Goal: Task Accomplishment & Management: Complete application form

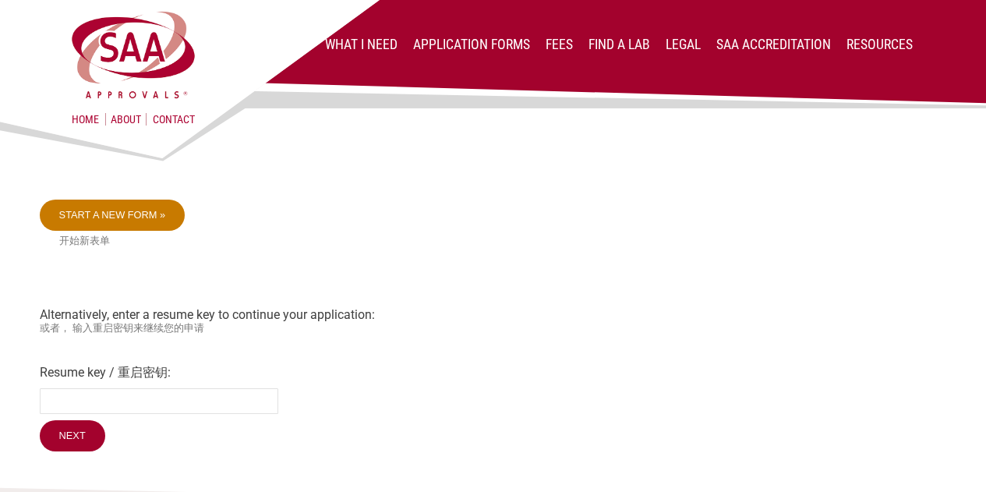
click at [150, 213] on link "Start a new form »" at bounding box center [113, 214] width 146 height 31
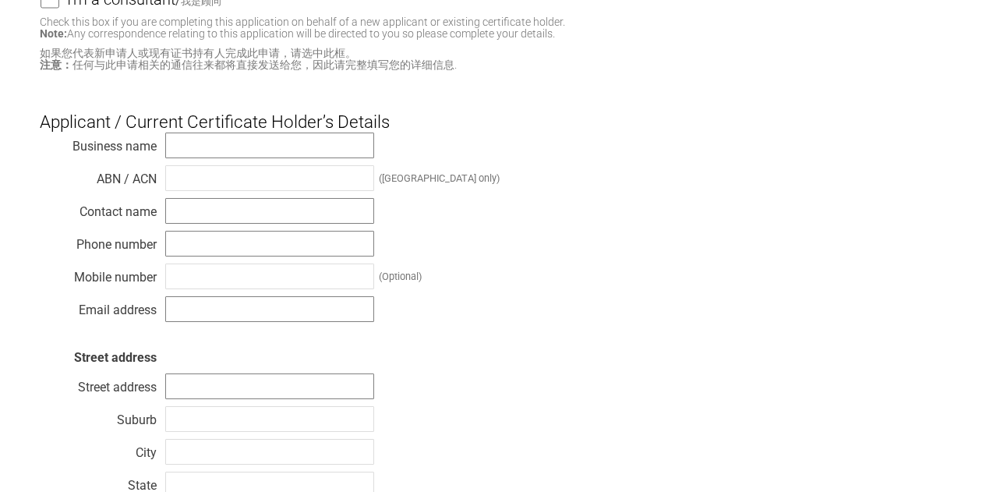
scroll to position [234, 0]
click at [221, 137] on input "text" at bounding box center [269, 145] width 209 height 26
click at [570, 185] on div "Business name ABN / ACN (Australia only) Contact name Phone number Mobile numbe…" at bounding box center [493, 350] width 907 height 436
click at [270, 142] on input "text" at bounding box center [269, 145] width 209 height 26
click at [701, 249] on div "Business name ABN / ACN (Australia only) Contact name Phone number Mobile numbe…" at bounding box center [493, 350] width 907 height 436
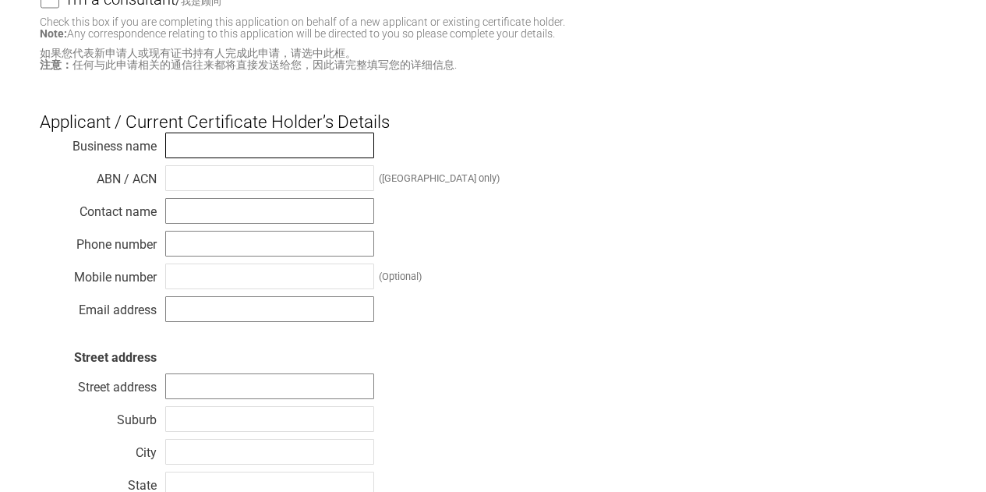
click at [256, 154] on input "text" at bounding box center [269, 145] width 209 height 26
paste input "MAJOR TECH (PTY)LIMITED"
type input "MAJOR TECH (PTY)LIMITED"
click at [542, 190] on div "Business name MAJOR TECH (PTY)LIMITED ABN / ACN (Australia only) Contact name P…" at bounding box center [493, 350] width 907 height 436
click at [249, 185] on input "text" at bounding box center [269, 178] width 209 height 26
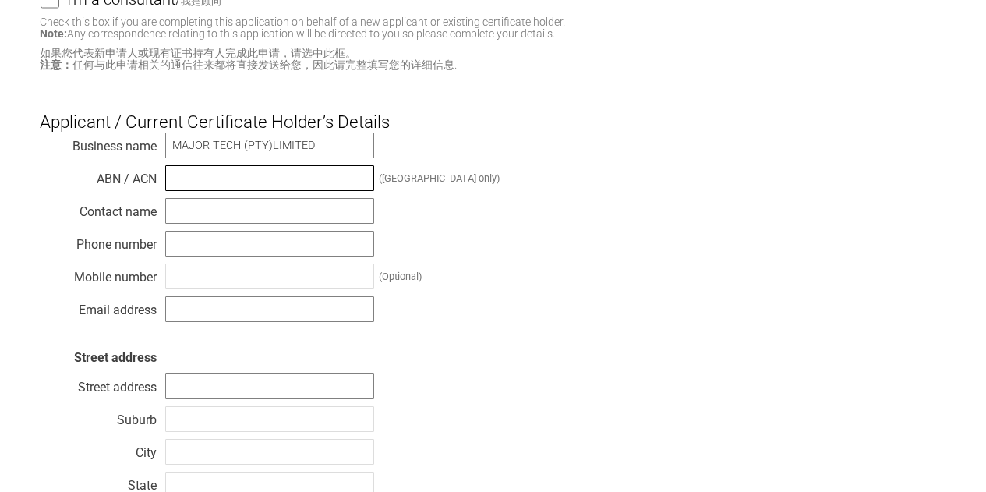
paste input "65647597153"
type input "65647597153"
click at [506, 211] on div "Business name MAJOR TECH (PTY)LIMITED ABN / ACN 65647597153 (Australia only) Co…" at bounding box center [493, 350] width 907 height 436
drag, startPoint x: 233, startPoint y: 210, endPoint x: 259, endPoint y: 213, distance: 26.6
click at [233, 210] on input "text" at bounding box center [269, 211] width 209 height 26
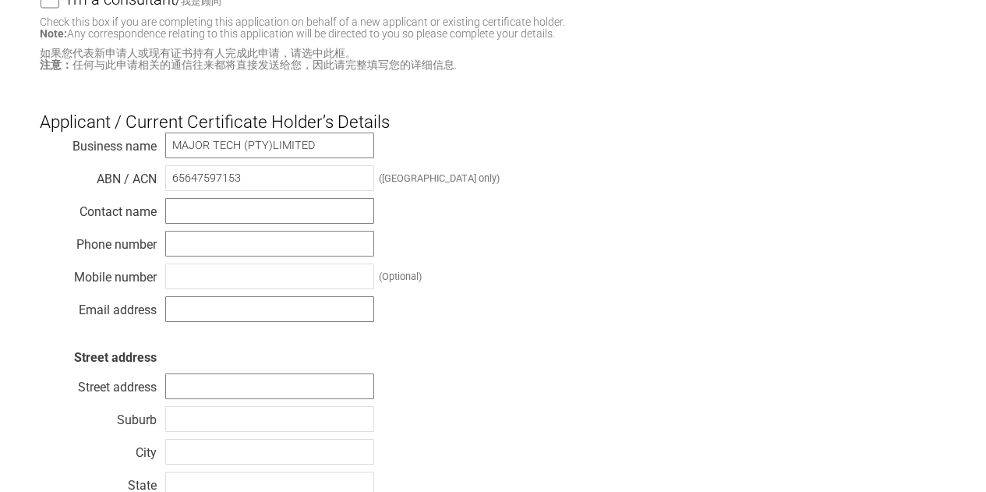
click at [582, 428] on div "Business name MAJOR TECH (PTY)LIMITED ABN / ACN 65647597153 (Australia only) Co…" at bounding box center [493, 350] width 907 height 436
click at [196, 208] on input "text" at bounding box center [269, 211] width 209 height 26
paste input "[PERSON_NAME]"
type input "[PERSON_NAME]"
click at [492, 288] on div "Business name MAJOR TECH (PTY)LIMITED ABN / ACN 65647597153 (Australia only) Co…" at bounding box center [493, 350] width 907 height 436
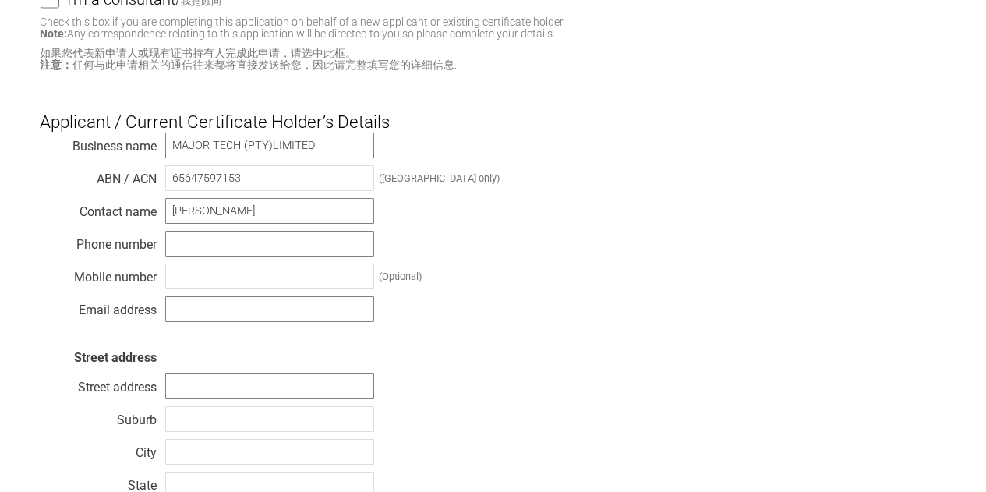
scroll to position [312, 0]
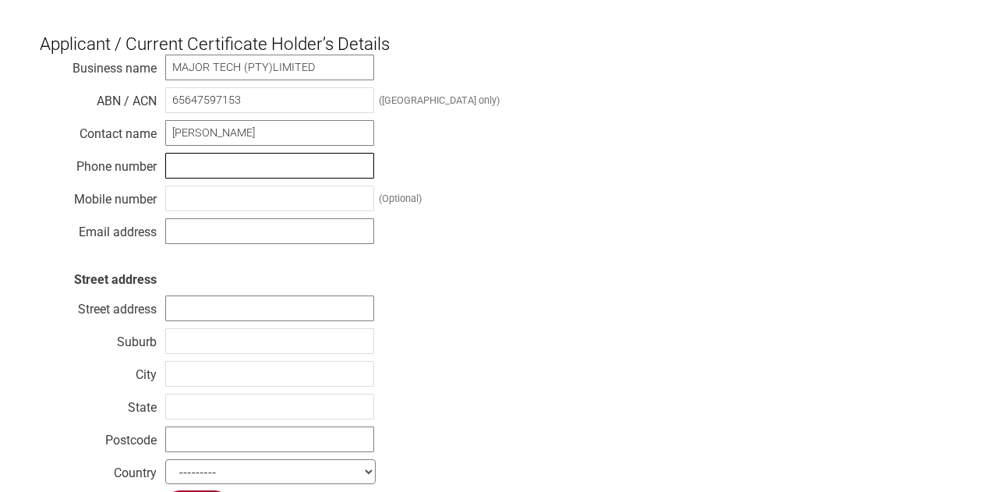
click at [230, 161] on input "text" at bounding box center [269, 166] width 209 height 26
paste input "[PHONE_NUMBER]"
type input "[PHONE_NUMBER]"
click at [538, 281] on div "Business name MAJOR TECH (PTY)LIMITED ABN / ACN 65647597153 (Australia only) Co…" at bounding box center [493, 272] width 907 height 436
drag, startPoint x: 194, startPoint y: 226, endPoint x: 204, endPoint y: 225, distance: 10.2
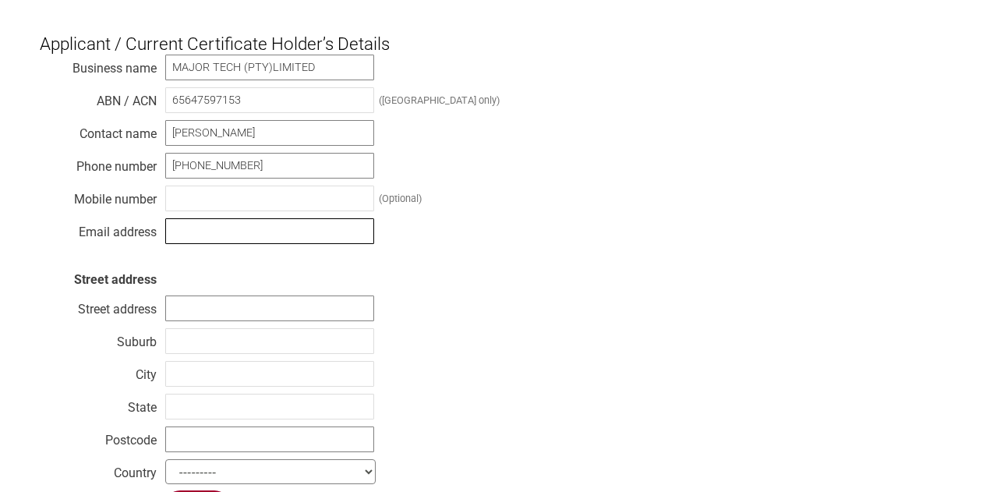
click at [194, 225] on input "text" at bounding box center [269, 231] width 209 height 26
paste input "[EMAIL_ADDRESS][DOMAIN_NAME]"
type input "[EMAIL_ADDRESS][DOMAIN_NAME]"
click at [503, 265] on div "Business name MAJOR TECH (PTY)LIMITED ABN / ACN 65647597153 (Australia only) Co…" at bounding box center [493, 272] width 907 height 436
click at [514, 249] on div "Business name MAJOR TECH (PTY)LIMITED ABN / ACN 65647597153 (Australia only) Co…" at bounding box center [493, 272] width 907 height 436
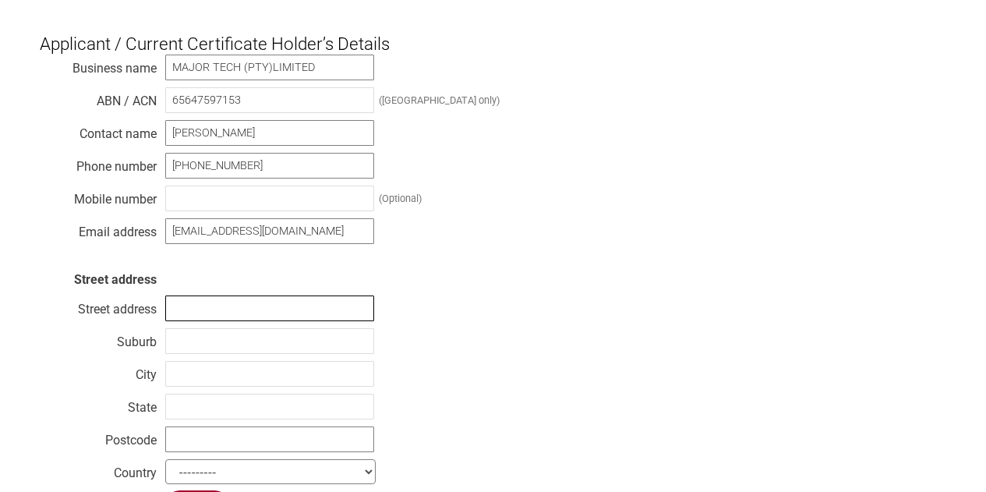
click at [315, 304] on input "text" at bounding box center [269, 308] width 209 height 26
click at [582, 311] on div "Business name MAJOR TECH (PTY)LIMITED ABN / ACN 65647597153 (Australia only) Co…" at bounding box center [493, 272] width 907 height 436
drag, startPoint x: 240, startPoint y: 306, endPoint x: 265, endPoint y: 302, distance: 25.2
click at [240, 306] on input "text" at bounding box center [269, 308] width 209 height 26
paste input "6 Unley Stree"
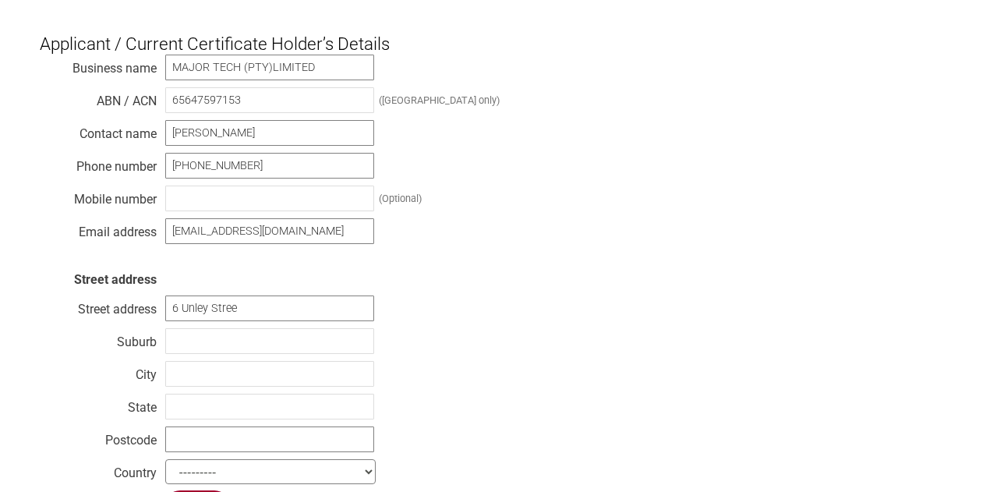
click at [474, 315] on div "Business name MAJOR TECH (PTY)LIMITED ABN / ACN 65647597153 (Australia only) Co…" at bounding box center [493, 272] width 907 height 436
click at [300, 298] on input "6 Unley Stree" at bounding box center [269, 308] width 209 height 26
type input "[STREET_ADDRESS]"
click at [446, 316] on div "Business name MAJOR TECH (PTY)LIMITED ABN / ACN 65647597153 (Australia only) Co…" at bounding box center [493, 272] width 907 height 436
click at [238, 339] on input "text" at bounding box center [269, 341] width 209 height 26
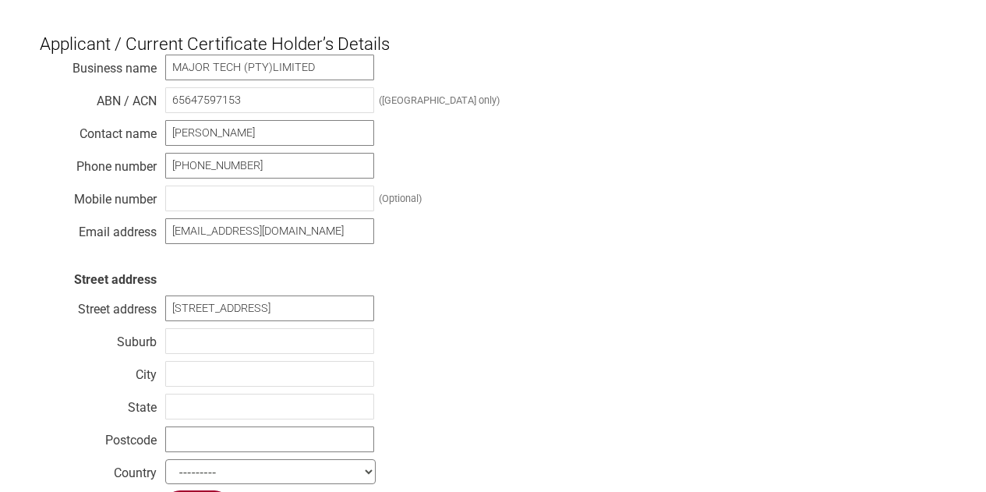
click at [452, 319] on div "Business name MAJOR TECH (PTY)LIMITED ABN / ACN 65647597153 (Australia only) Co…" at bounding box center [493, 272] width 907 height 436
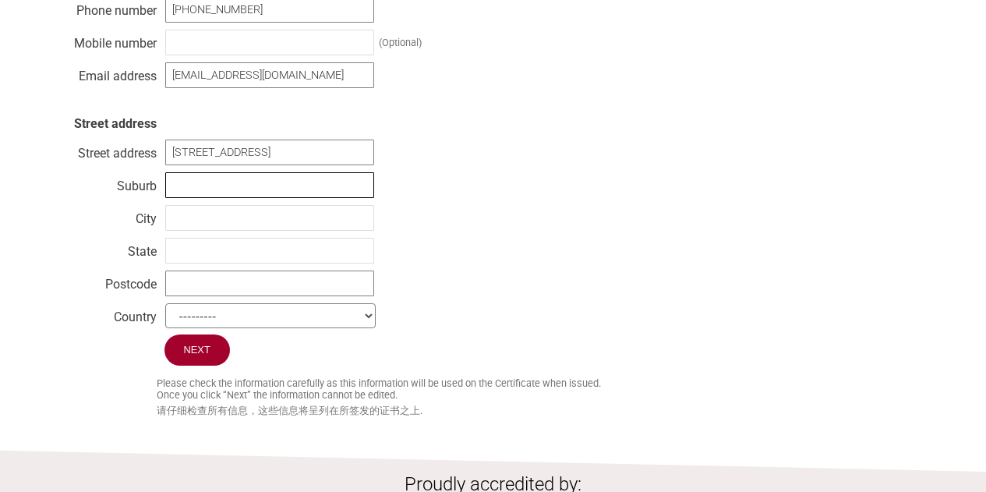
click at [238, 185] on input "text" at bounding box center [269, 185] width 209 height 26
paste input "Brendale"
type input "Brendale"
click at [556, 242] on div "Business name MAJOR TECH (PTY)LIMITED ABN / ACN 65647597153 (Australia only) Co…" at bounding box center [493, 116] width 907 height 436
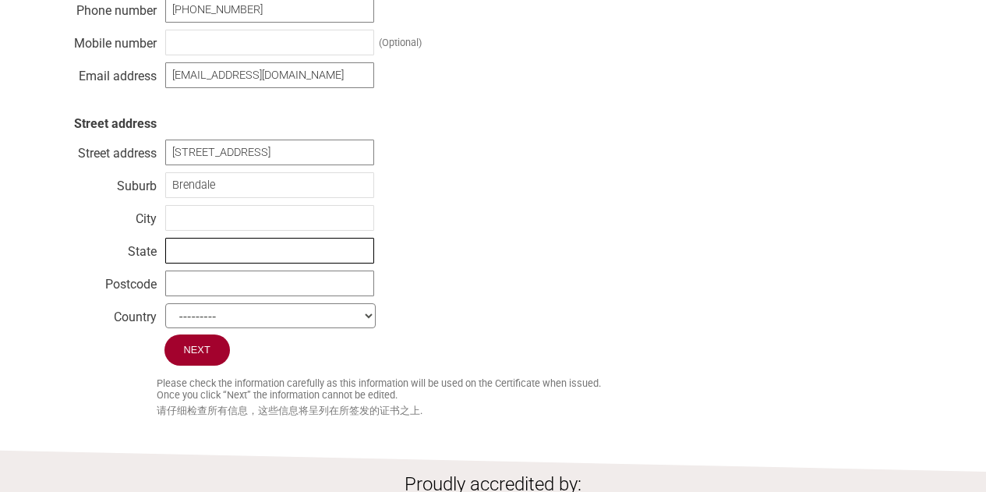
click at [217, 253] on input "text" at bounding box center [269, 251] width 209 height 26
paste input "[GEOGRAPHIC_DATA]"
type input "[GEOGRAPHIC_DATA]"
click at [502, 259] on div "Business name MAJOR TECH (PTY)LIMITED ABN / ACN 65647597153 (Australia only) Co…" at bounding box center [493, 116] width 907 height 436
click at [196, 293] on input "text" at bounding box center [269, 283] width 209 height 26
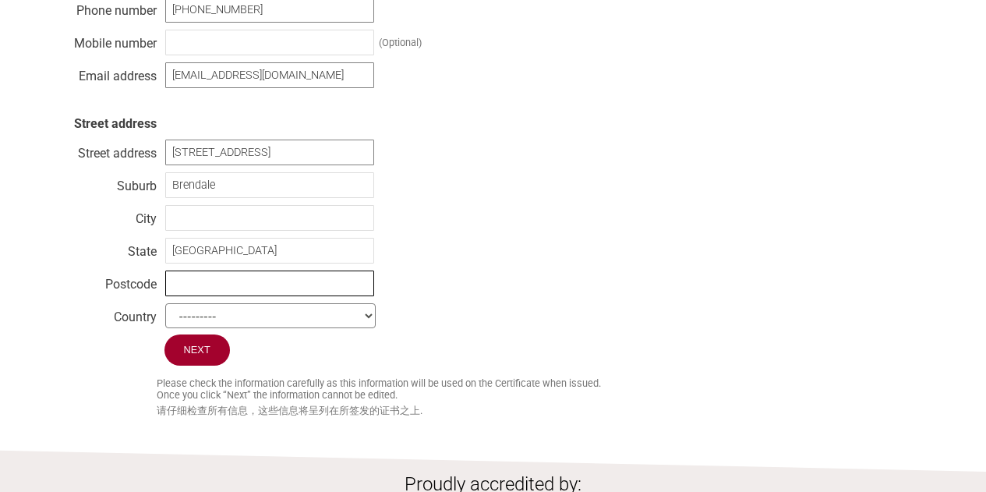
paste input "4500"
type input "4500"
drag, startPoint x: 515, startPoint y: 289, endPoint x: 462, endPoint y: 298, distance: 53.7
click at [515, 288] on div "Business name MAJOR TECH (PTY)LIMITED ABN / ACN 65647597153 (Australia only) Co…" at bounding box center [493, 116] width 907 height 436
click at [235, 319] on select "--------- Afghanistan Albania Algeria American Samoa Andorra Angola Anguilla An…" at bounding box center [270, 315] width 210 height 25
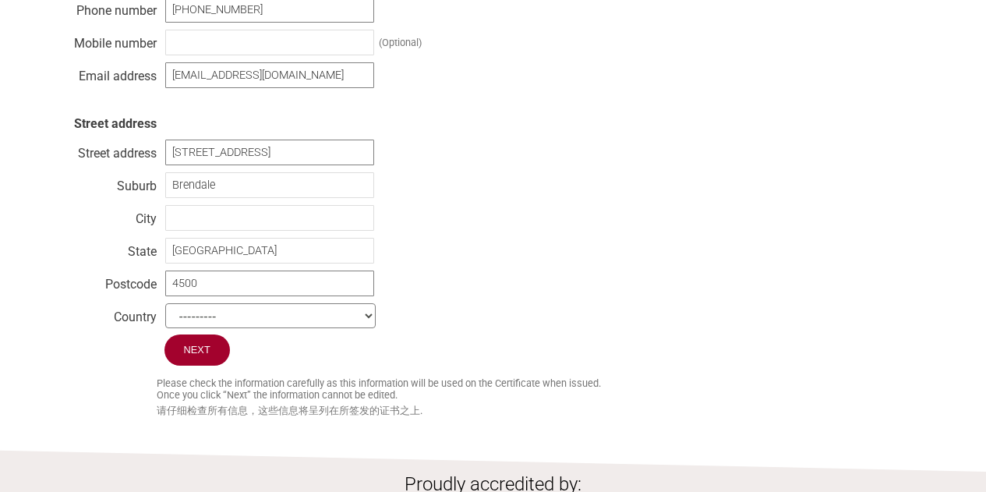
select select "[GEOGRAPHIC_DATA]"
click at [165, 304] on select "--------- Afghanistan Albania Algeria American Samoa Andorra Angola Anguilla An…" at bounding box center [270, 315] width 210 height 25
click at [560, 274] on div "Business name MAJOR TECH (PTY)LIMITED ABN / ACN 65647597153 (Australia only) Co…" at bounding box center [493, 116] width 907 height 436
click at [223, 227] on input "text" at bounding box center [269, 218] width 209 height 26
paste input "Brendale"
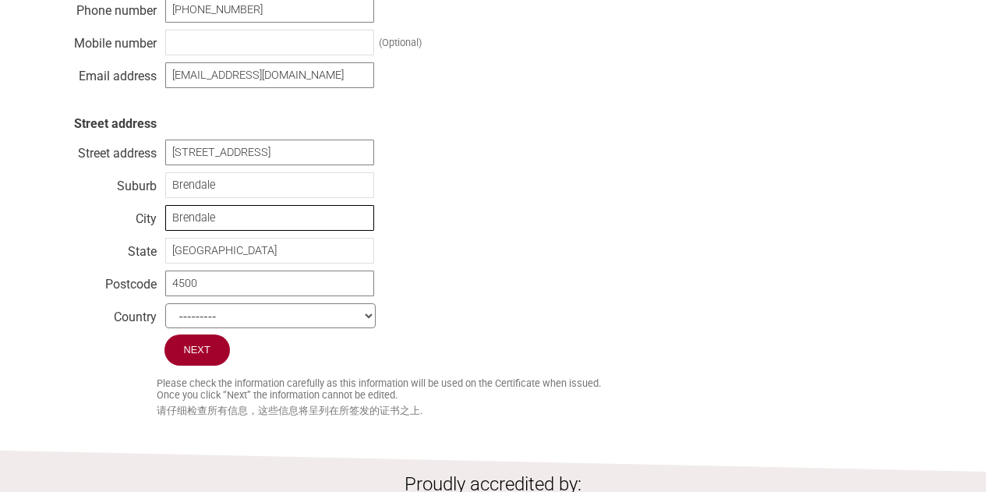
type input "Brendale"
click at [419, 210] on div "Business name MAJOR TECH (PTY)LIMITED ABN / ACN 65647597153 (Australia only) Co…" at bounding box center [493, 116] width 907 height 436
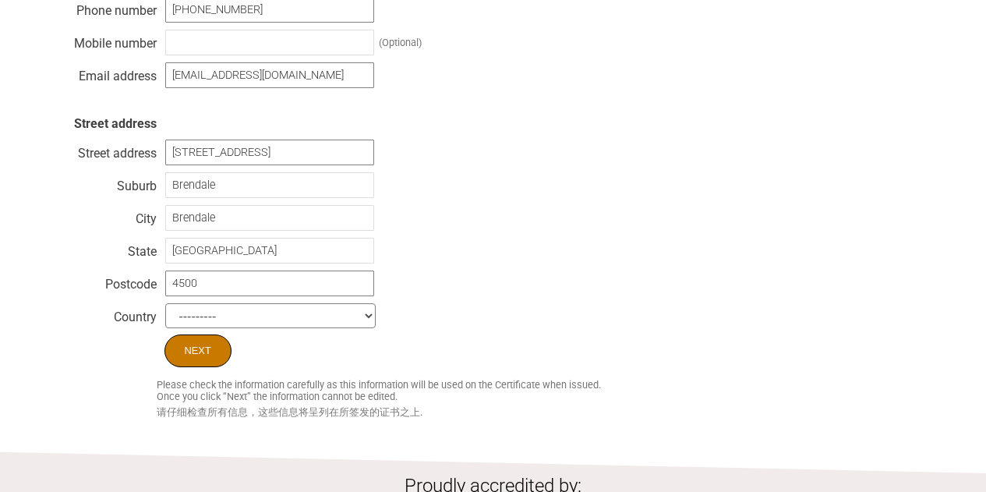
click at [204, 349] on input "Next" at bounding box center [197, 350] width 67 height 33
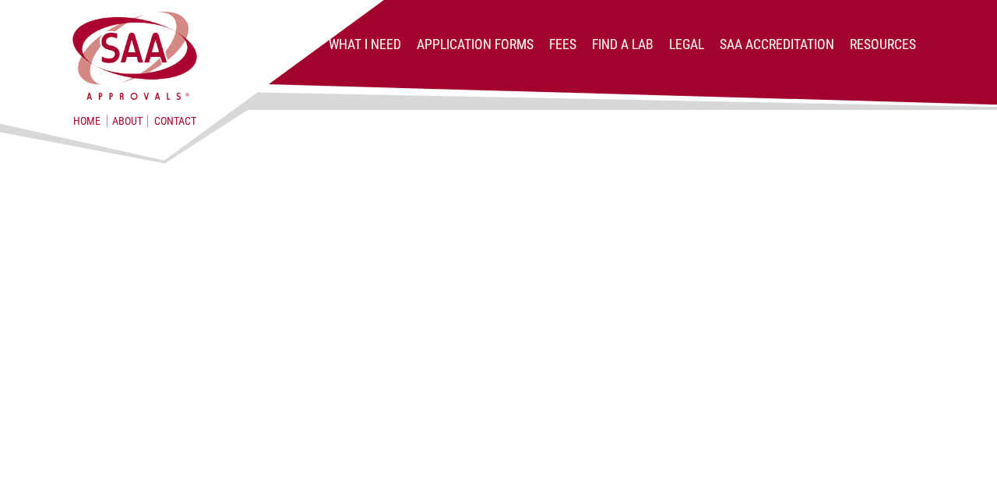
click at [513, 201] on html "Home About Contact What I Need Application Forms Fees Find a lab Legal SAA Accr…" at bounding box center [498, 100] width 997 height 201
click at [647, 201] on html "Home About Contact What I Need Application Forms Fees Find a lab Legal SAA Accr…" at bounding box center [498, 100] width 997 height 201
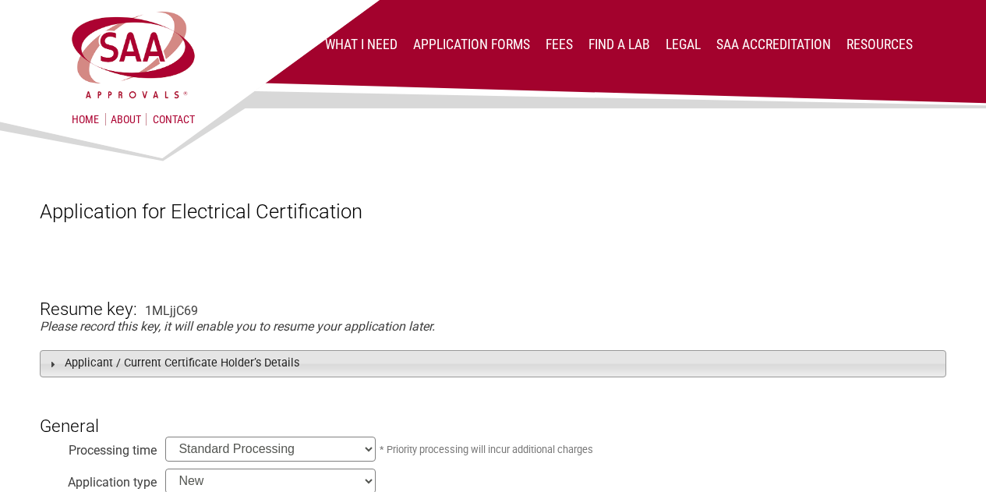
click at [238, 364] on h3 "Applicant / Current Certificate Holder’s Details" at bounding box center [493, 363] width 907 height 27
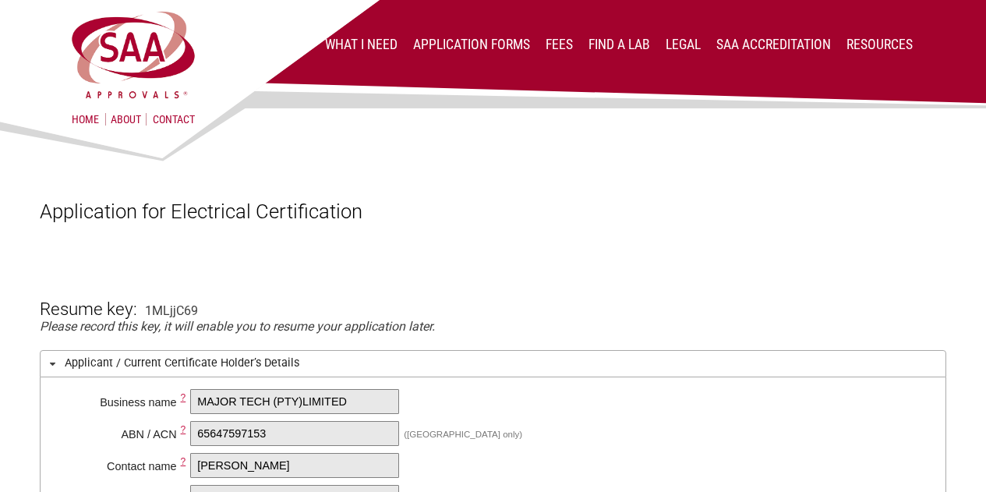
scroll to position [312, 0]
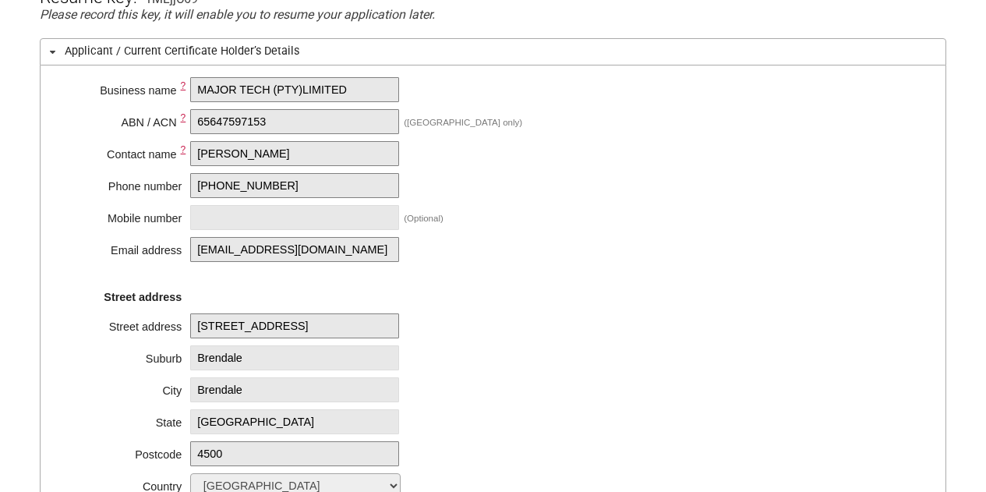
click at [533, 197] on div "Business name ? MAJOR TECH (PTY)LIMITED ABN / ACN ? 65647597153 ([GEOGRAPHIC_DA…" at bounding box center [493, 296] width 907 height 463
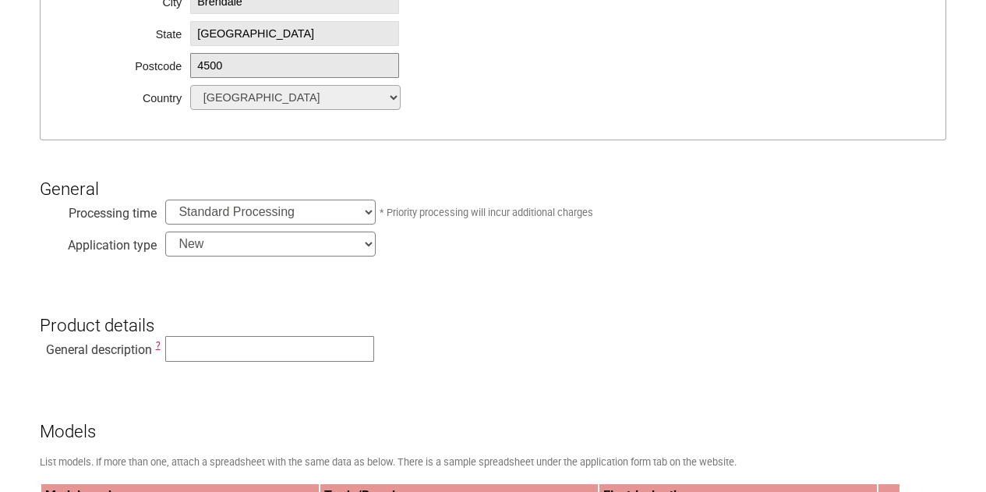
scroll to position [701, 0]
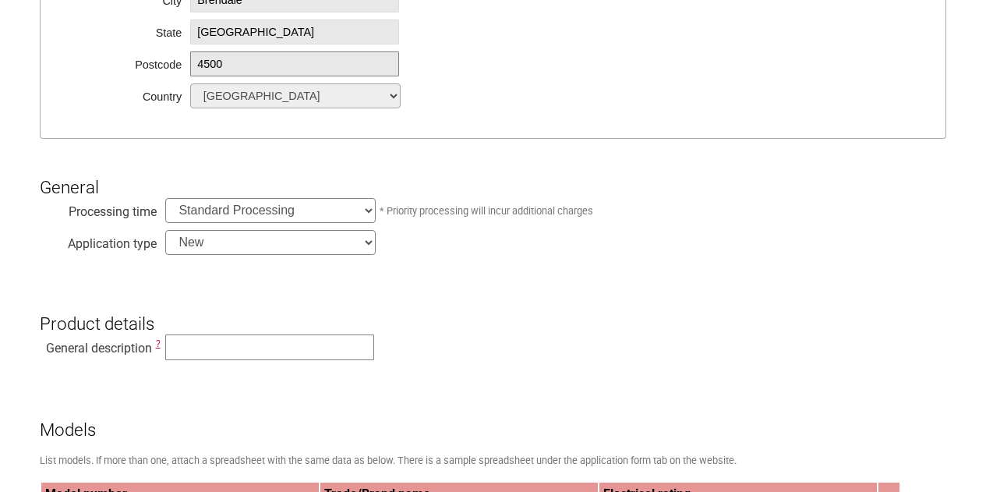
click at [230, 210] on select "Standard Processing Priority Processing (24 hours)" at bounding box center [270, 210] width 210 height 25
drag, startPoint x: 224, startPoint y: 210, endPoint x: 234, endPoint y: 210, distance: 9.4
click at [224, 210] on select "Standard Processing Priority Processing (24 hours)" at bounding box center [270, 210] width 210 height 25
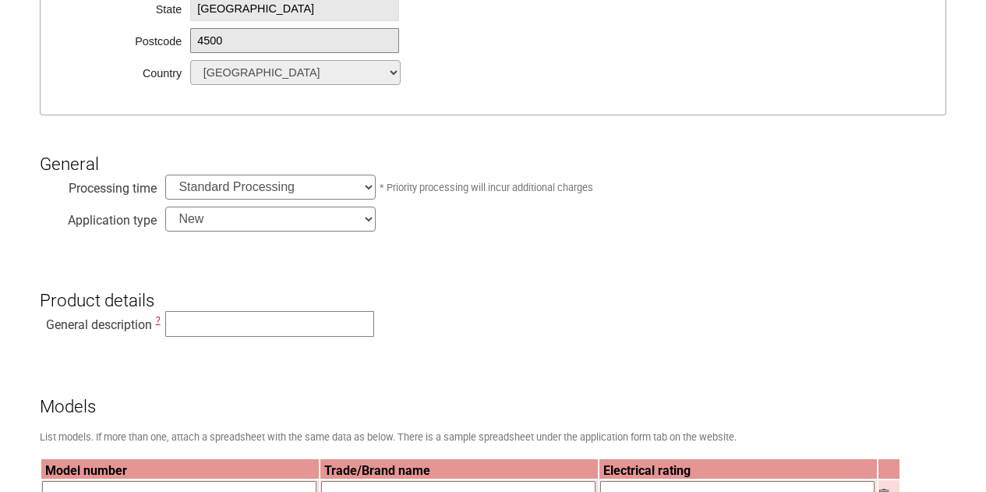
scroll to position [779, 0]
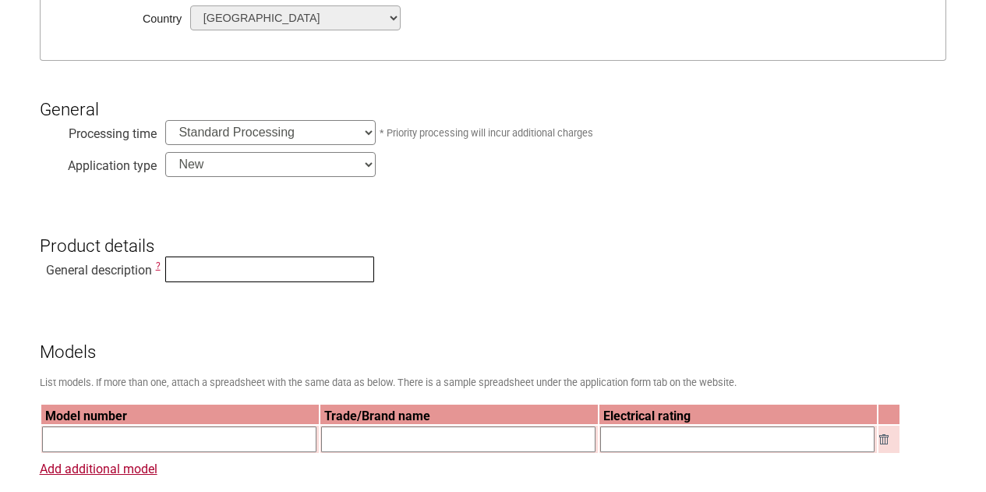
click at [210, 263] on input "text" at bounding box center [269, 269] width 209 height 26
click at [506, 245] on h3 "Product details" at bounding box center [493, 233] width 907 height 47
drag, startPoint x: 289, startPoint y: 275, endPoint x: 295, endPoint y: 224, distance: 51.8
click at [289, 274] on input "text" at bounding box center [269, 269] width 209 height 26
type input "e"
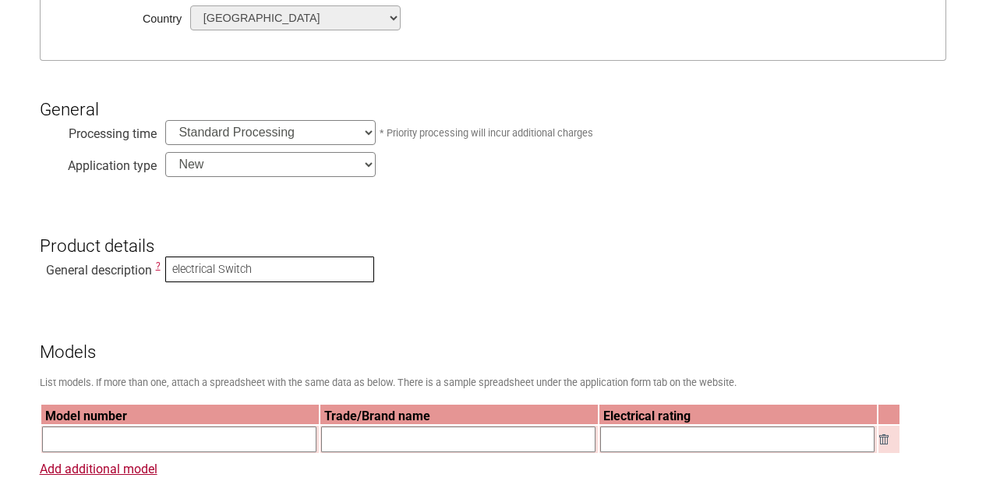
drag, startPoint x: 176, startPoint y: 275, endPoint x: 154, endPoint y: 274, distance: 21.8
type input "Electrical Switch"
drag, startPoint x: 457, startPoint y: 237, endPoint x: 401, endPoint y: 234, distance: 55.4
click at [457, 236] on h3 "Product details" at bounding box center [493, 233] width 907 height 47
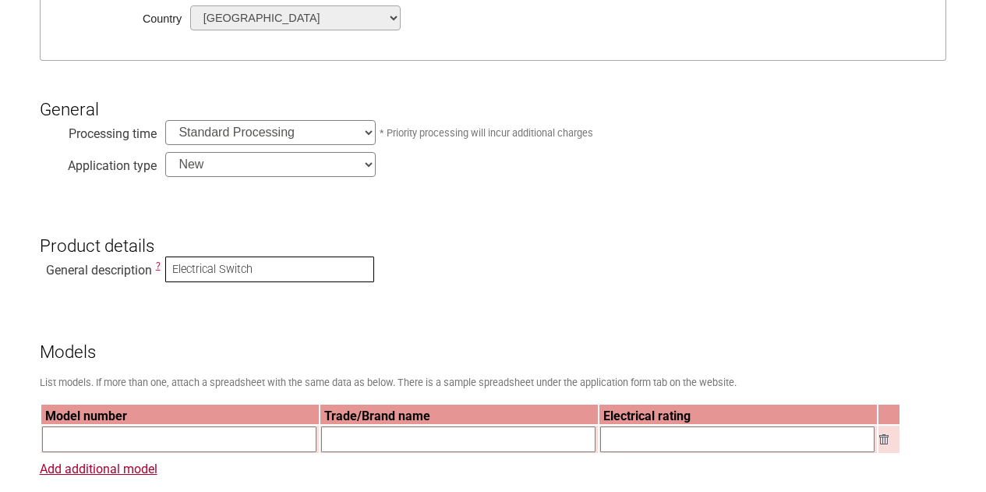
click at [277, 264] on input "Electrical Switch" at bounding box center [269, 269] width 209 height 26
click at [474, 214] on h3 "Product details" at bounding box center [493, 233] width 907 height 47
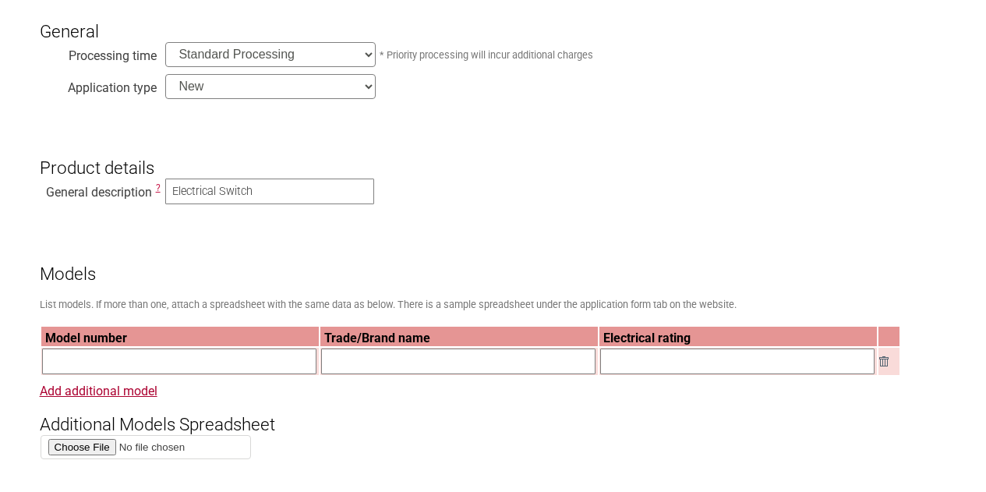
click at [185, 362] on input "text" at bounding box center [179, 361] width 274 height 26
click at [360, 418] on h3 "Additional Models Spreadsheet" at bounding box center [493, 411] width 907 height 47
drag, startPoint x: 380, startPoint y: 365, endPoint x: 457, endPoint y: 363, distance: 77.2
click at [380, 365] on input "text" at bounding box center [458, 361] width 274 height 26
drag, startPoint x: 243, startPoint y: 252, endPoint x: 532, endPoint y: 168, distance: 301.1
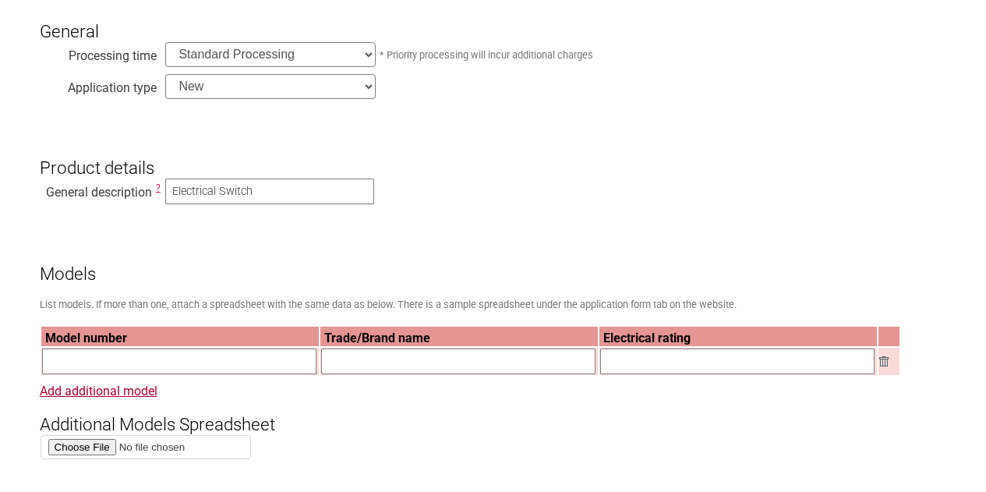
click at [244, 252] on h3 "Models" at bounding box center [493, 260] width 907 height 47
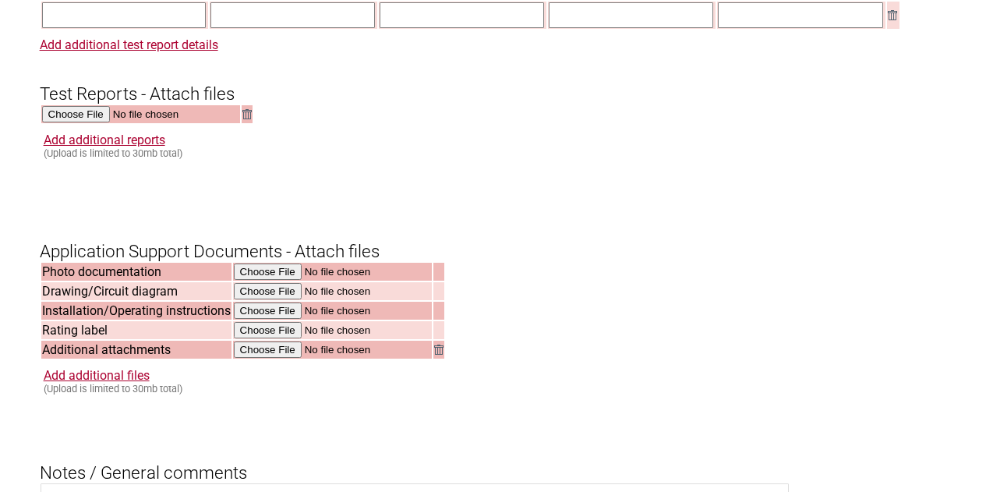
scroll to position [1870, 0]
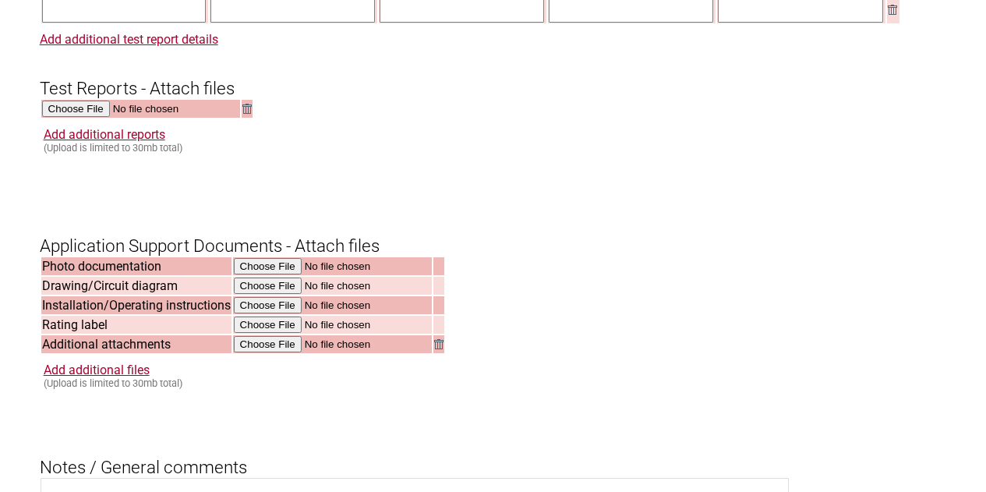
click at [510, 242] on h3 "Application Support Documents - Attach files" at bounding box center [493, 233] width 907 height 47
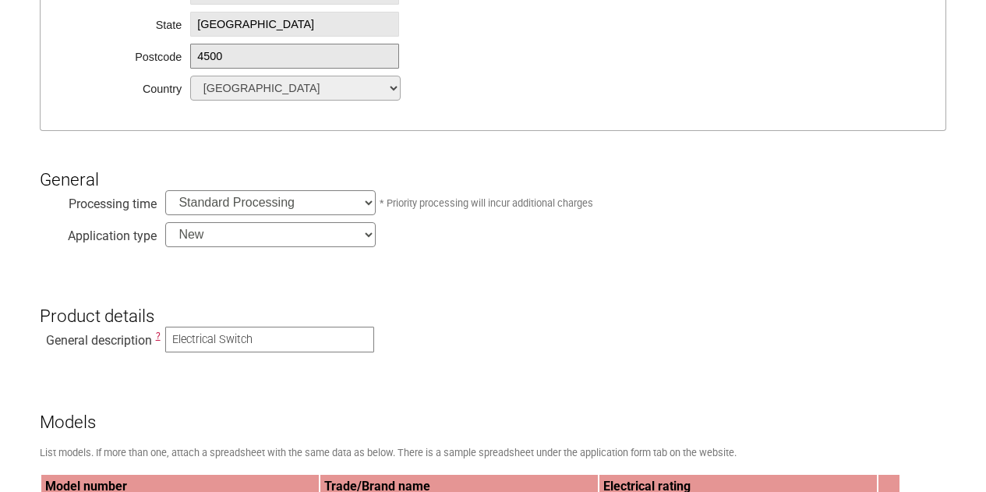
scroll to position [935, 0]
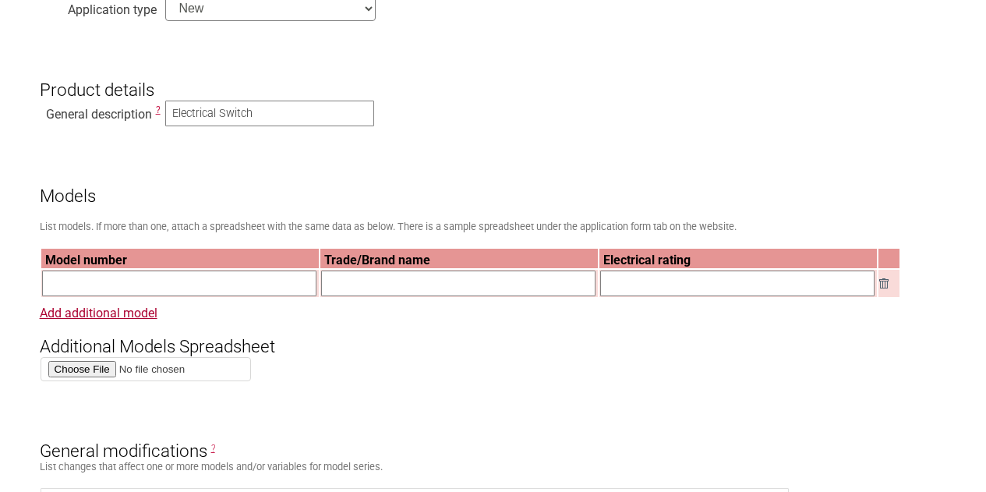
click at [107, 288] on input "text" at bounding box center [179, 283] width 274 height 26
paste input "3VW111"
type input "3VW111"
click at [422, 288] on input "text" at bounding box center [458, 283] width 274 height 26
paste input "MAJOR TECH"
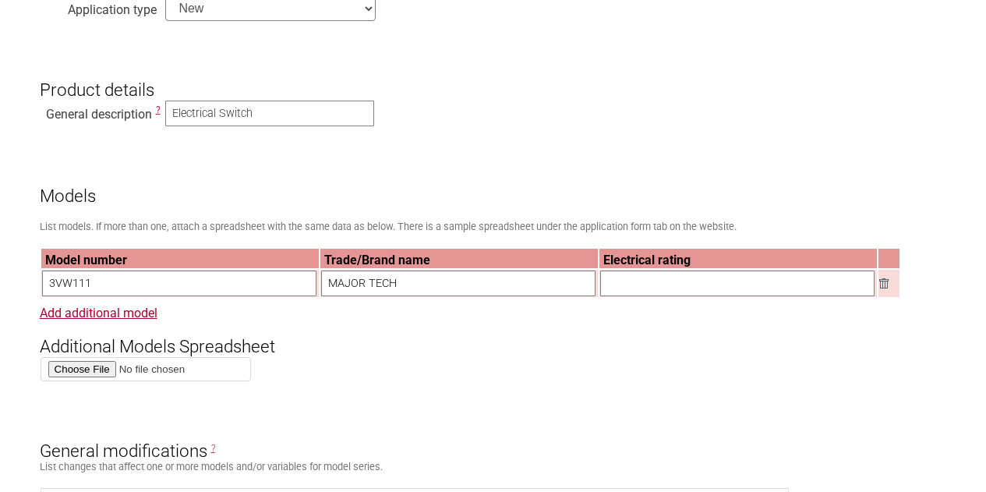
type input "MAJOR TECH"
click at [622, 332] on h3 "Additional Models Spreadsheet" at bounding box center [493, 333] width 907 height 47
click at [697, 283] on input "text" at bounding box center [737, 283] width 274 height 26
paste input "16AX 250V~"
type input "16AX 250V~"
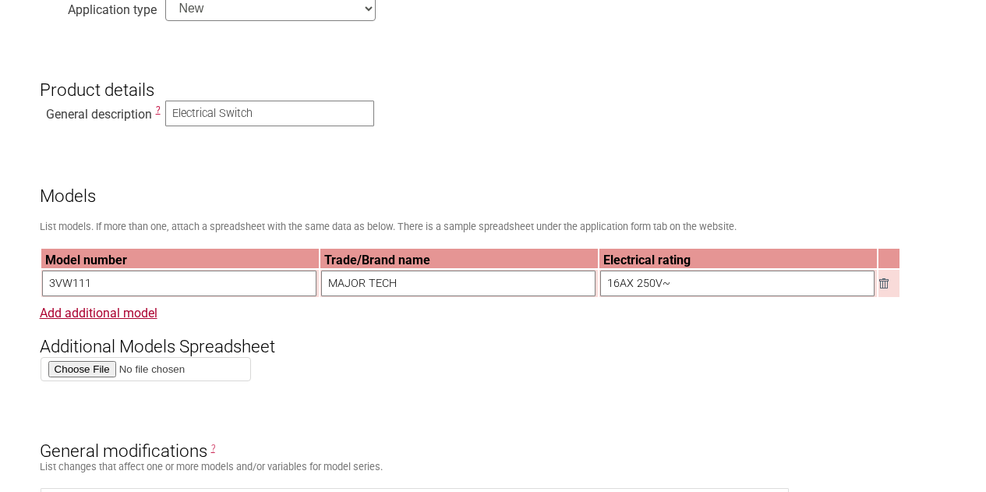
click at [142, 314] on link "Add additional model" at bounding box center [99, 312] width 118 height 15
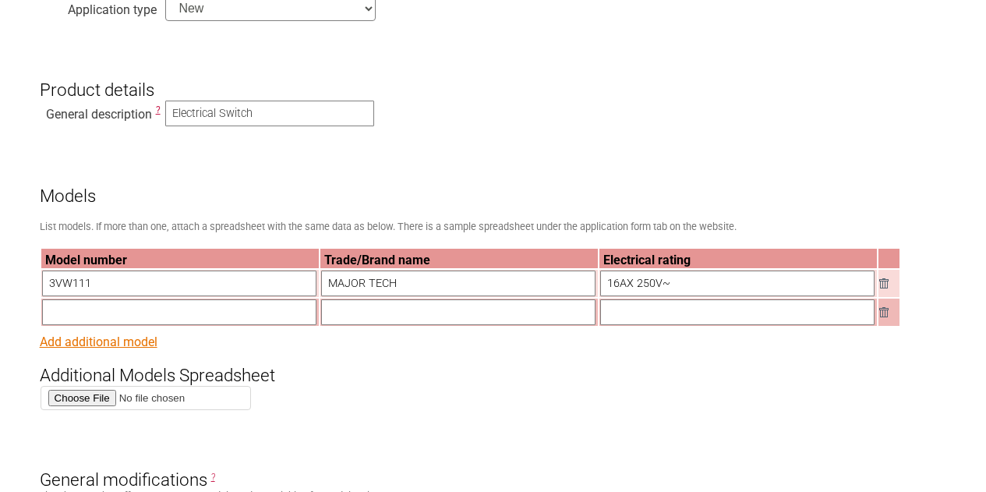
click at [116, 346] on link "Add additional model" at bounding box center [99, 341] width 118 height 15
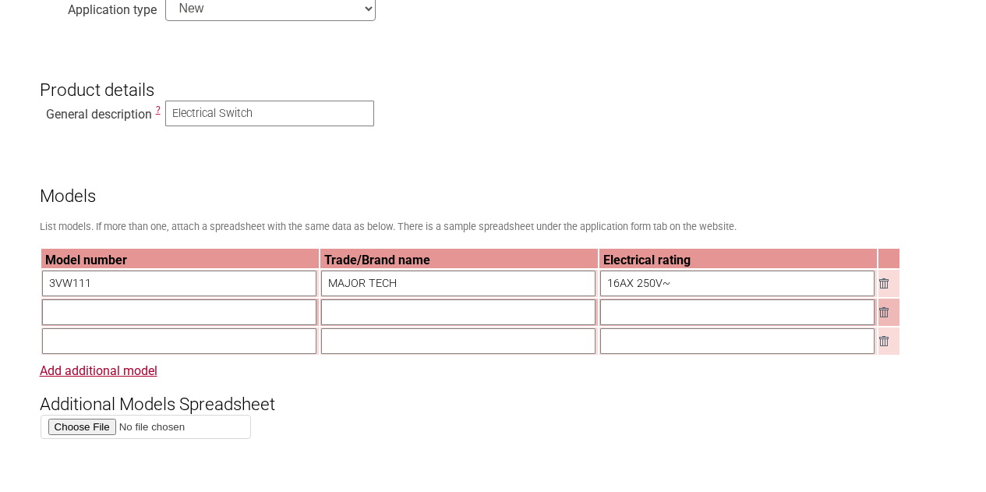
click at [104, 383] on h3 "Additional Models Spreadsheet" at bounding box center [493, 391] width 907 height 47
click at [111, 376] on link "Add additional model" at bounding box center [99, 370] width 118 height 15
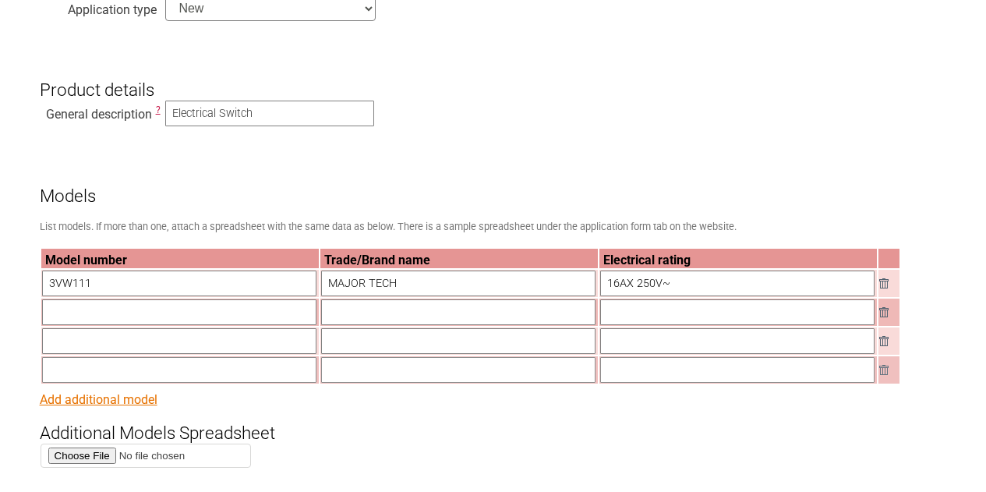
click at [94, 407] on link "Add additional model" at bounding box center [99, 399] width 118 height 15
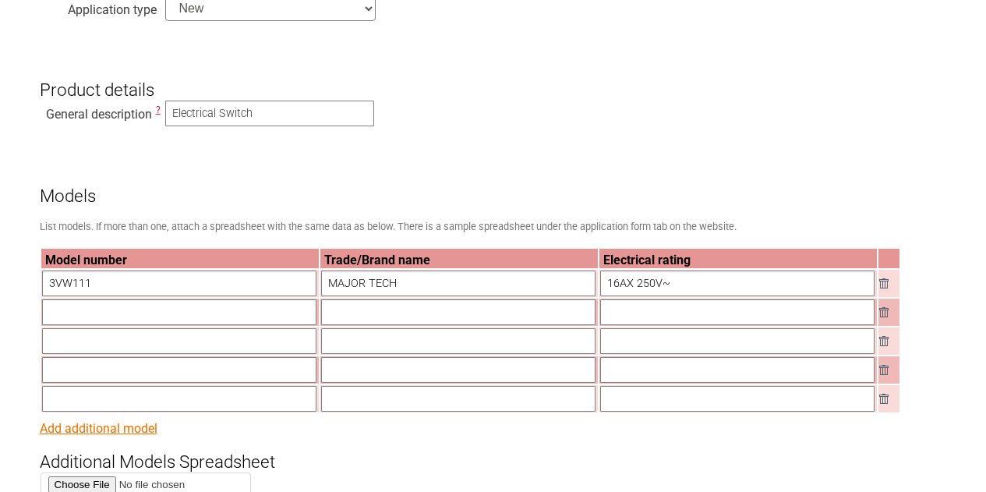
click at [113, 436] on link "Add additional model" at bounding box center [99, 428] width 118 height 15
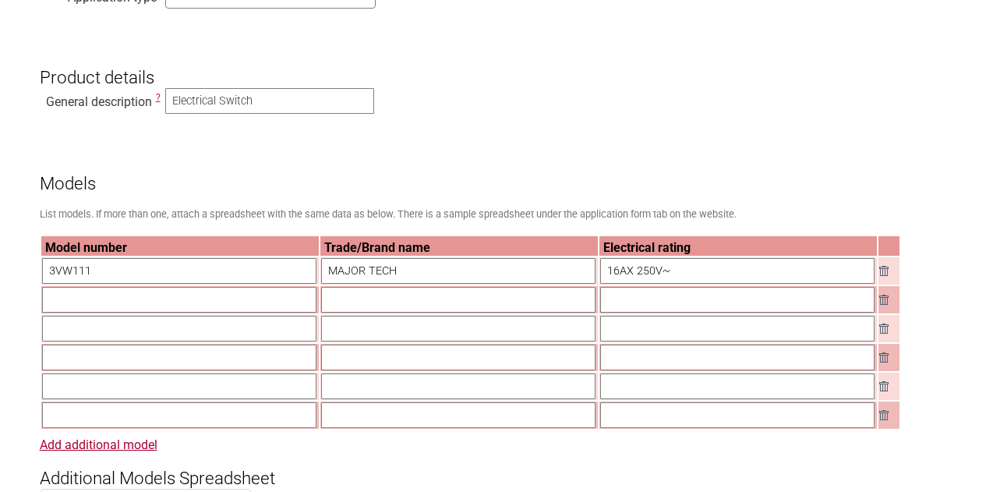
scroll to position [1013, 0]
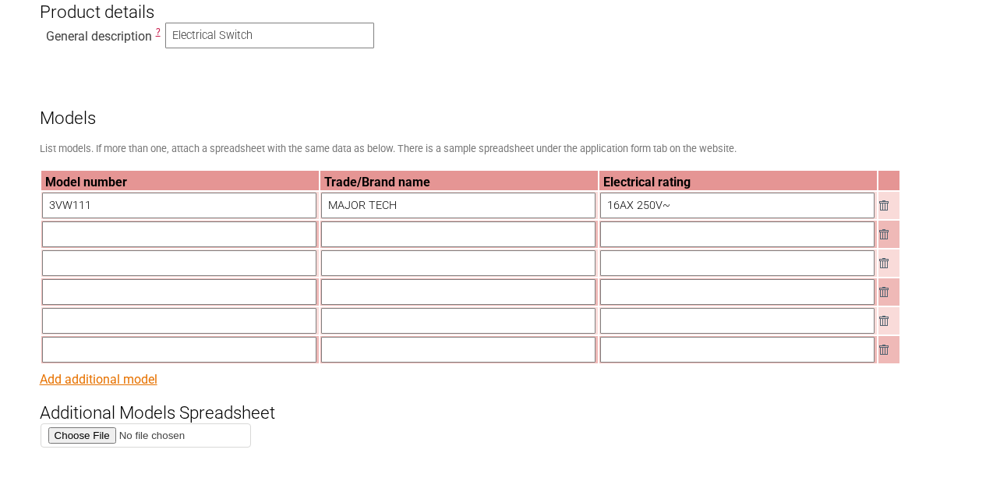
click at [120, 386] on link "Add additional model" at bounding box center [99, 379] width 118 height 15
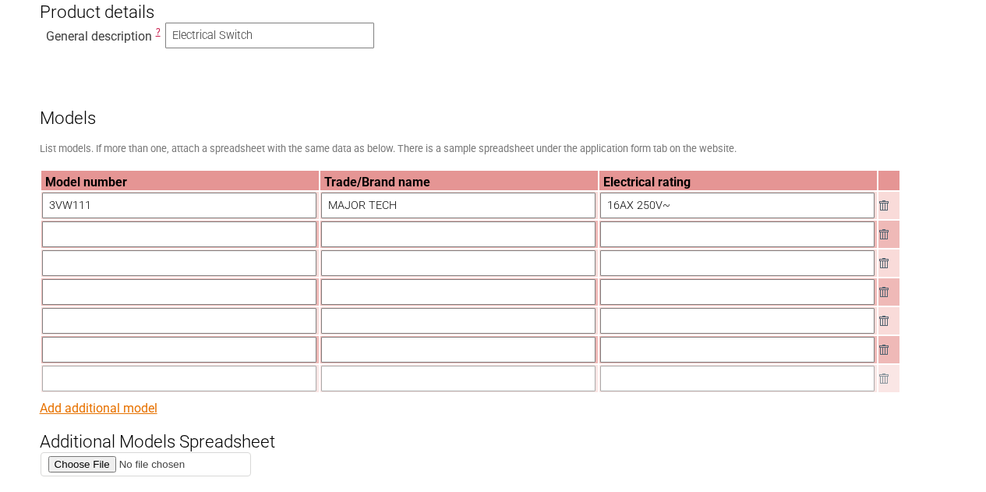
scroll to position [1091, 0]
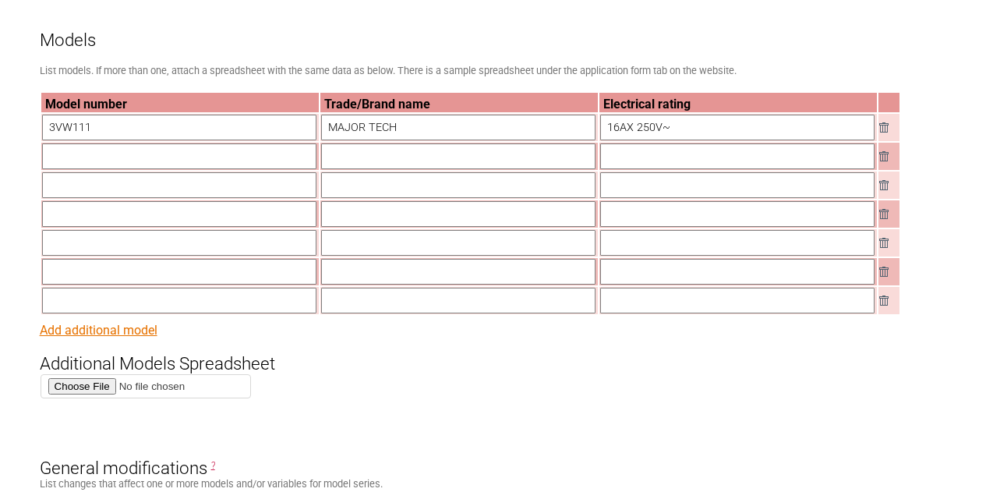
click at [119, 335] on link "Add additional model" at bounding box center [99, 330] width 118 height 15
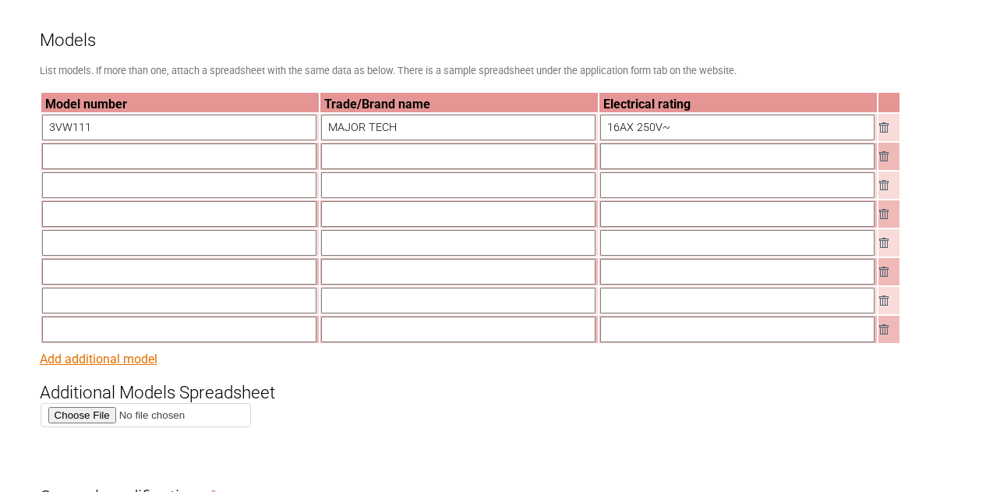
click at [121, 365] on link "Add additional model" at bounding box center [99, 358] width 118 height 15
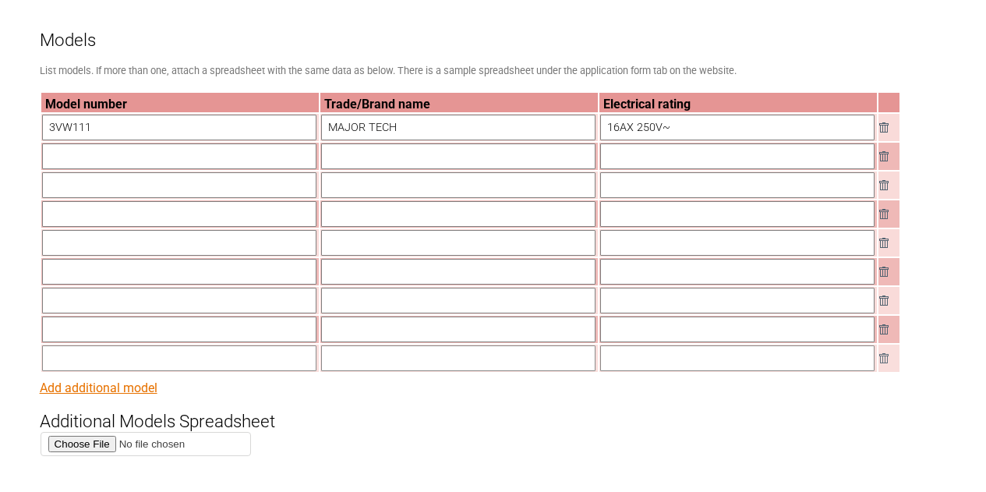
click at [131, 386] on link "Add additional model" at bounding box center [99, 387] width 118 height 15
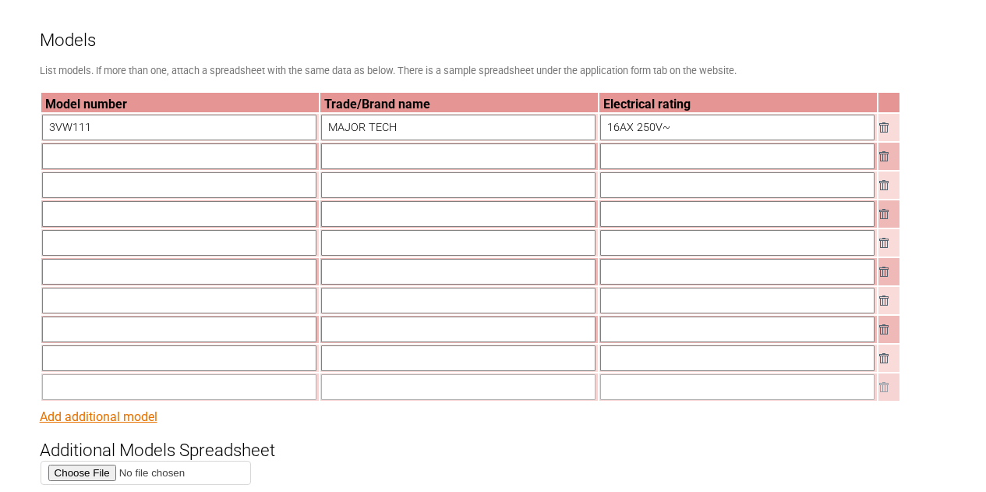
click at [129, 423] on link "Add additional model" at bounding box center [99, 416] width 118 height 15
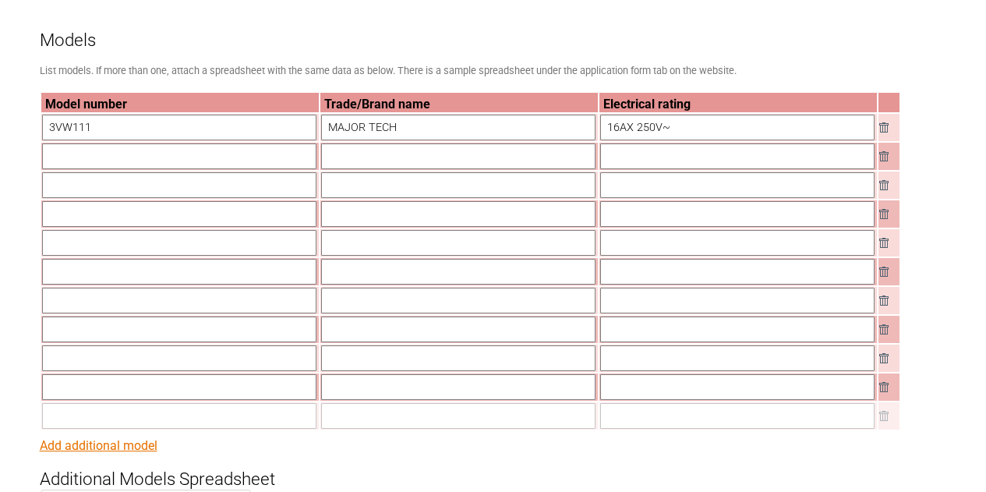
click at [135, 450] on link "Add additional model" at bounding box center [99, 445] width 118 height 15
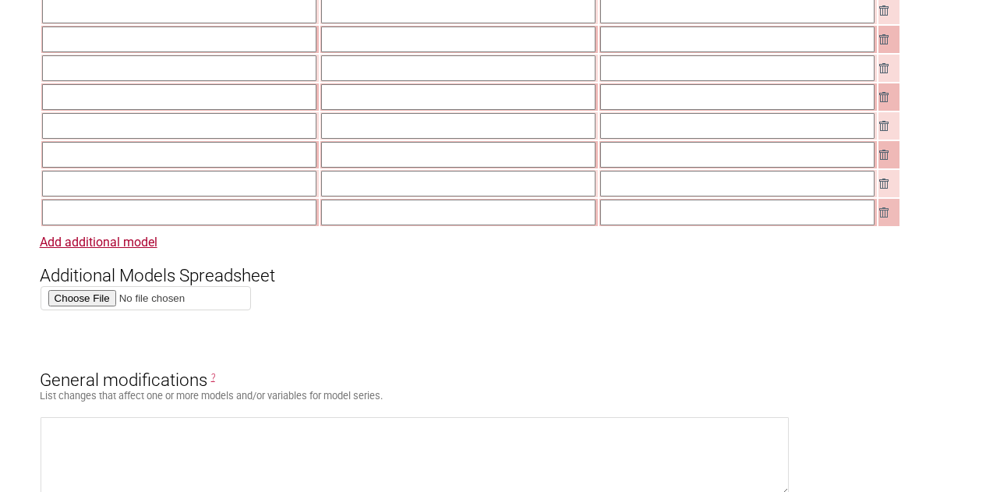
scroll to position [1325, 0]
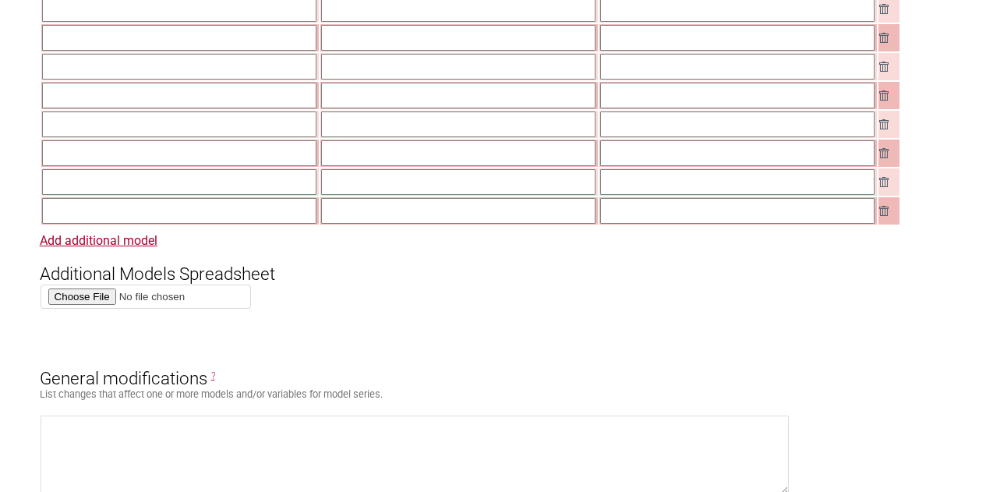
click at [116, 252] on h3 "Additional Models Spreadsheet" at bounding box center [493, 261] width 907 height 47
click at [119, 246] on link "Add additional model" at bounding box center [99, 240] width 118 height 15
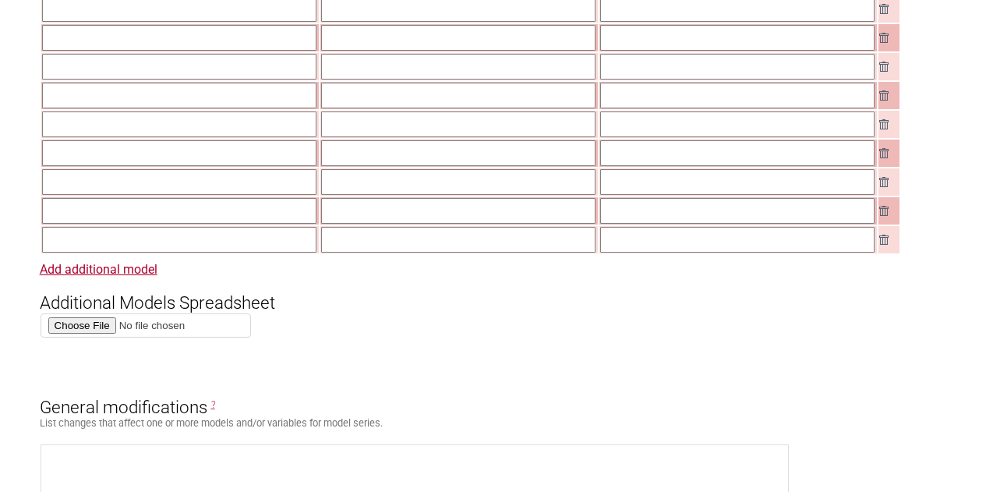
click at [62, 327] on input "file" at bounding box center [146, 325] width 210 height 24
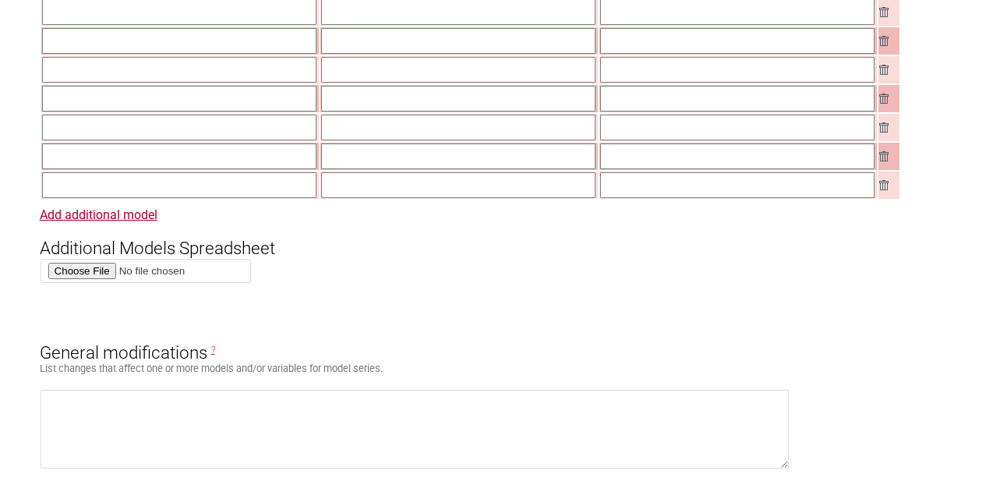
scroll to position [1481, 0]
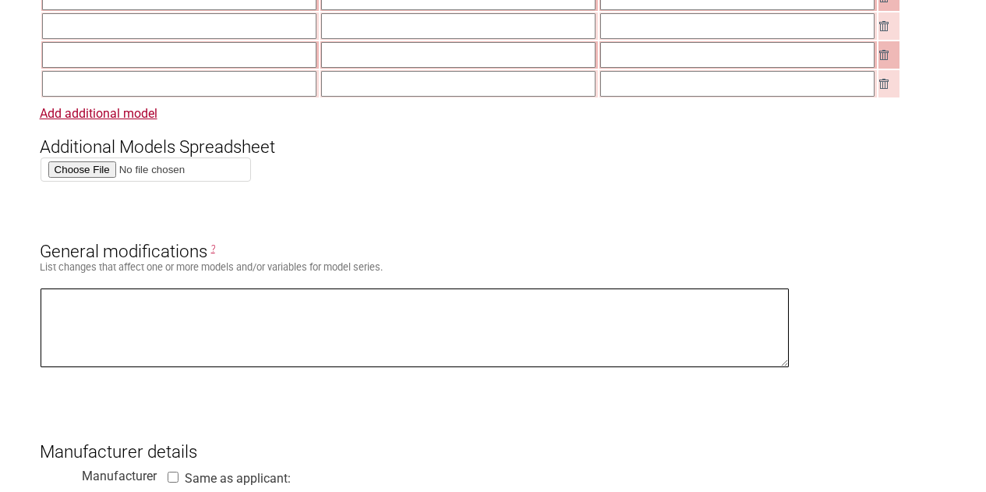
drag, startPoint x: 207, startPoint y: 320, endPoint x: 270, endPoint y: 292, distance: 69.1
click at [207, 320] on textarea at bounding box center [415, 327] width 749 height 79
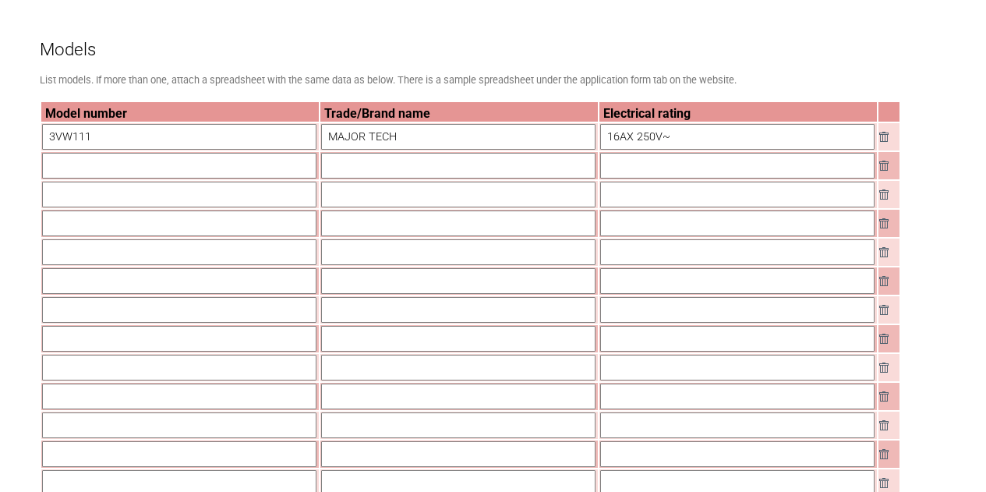
scroll to position [1091, 0]
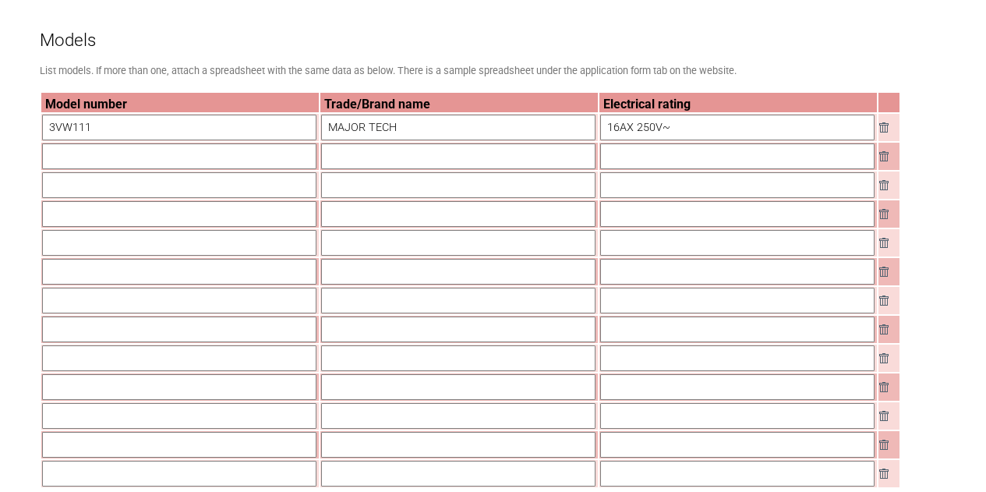
click at [164, 153] on input "text" at bounding box center [179, 156] width 274 height 26
paste input "3VW121"
type input "3VW121"
click at [669, 159] on input "text" at bounding box center [737, 156] width 274 height 26
paste input "16AX 250V~"
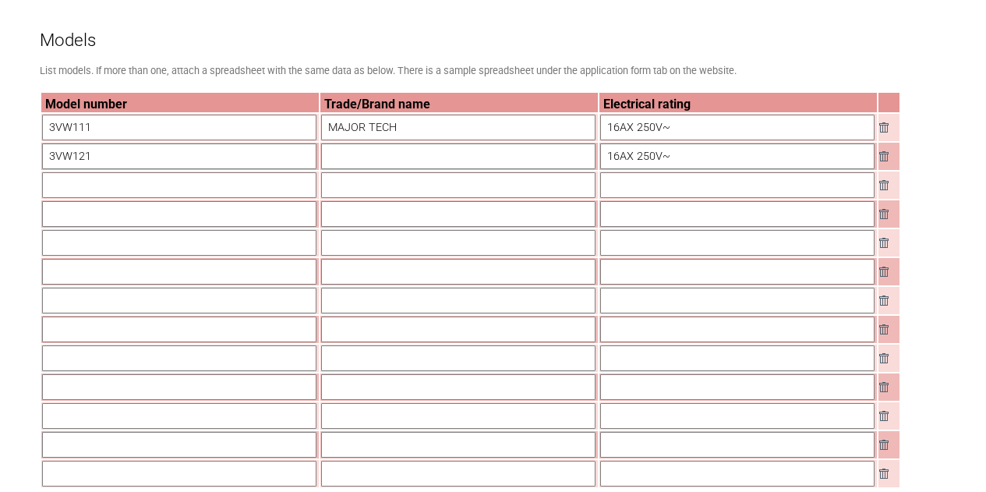
type input "16AX 250V~"
drag, startPoint x: 354, startPoint y: 128, endPoint x: 453, endPoint y: 126, distance: 99.0
click at [453, 126] on input "MAJOR TECH" at bounding box center [458, 128] width 274 height 26
drag, startPoint x: 359, startPoint y: 157, endPoint x: 387, endPoint y: 355, distance: 199.1
click at [378, 434] on tbody "Model number Trade/Brand name Electrical rating 3VW111 MAJOR TECH 16AX 250V~ 3V…" at bounding box center [470, 290] width 859 height 394
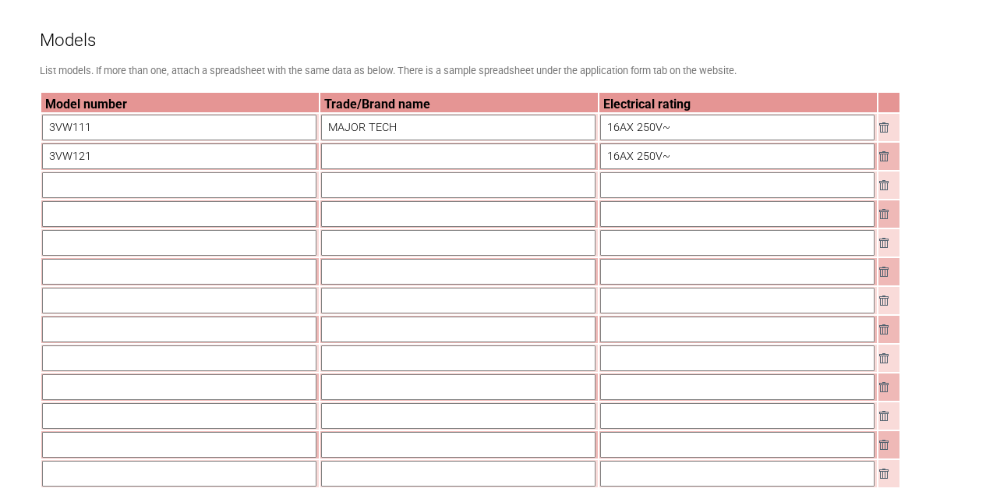
paste input "MAJOR TECH"
type input "MAJOR TECH"
click at [365, 198] on input "text" at bounding box center [458, 185] width 274 height 26
paste input "MAJOR TECH"
type input "MAJOR TECH"
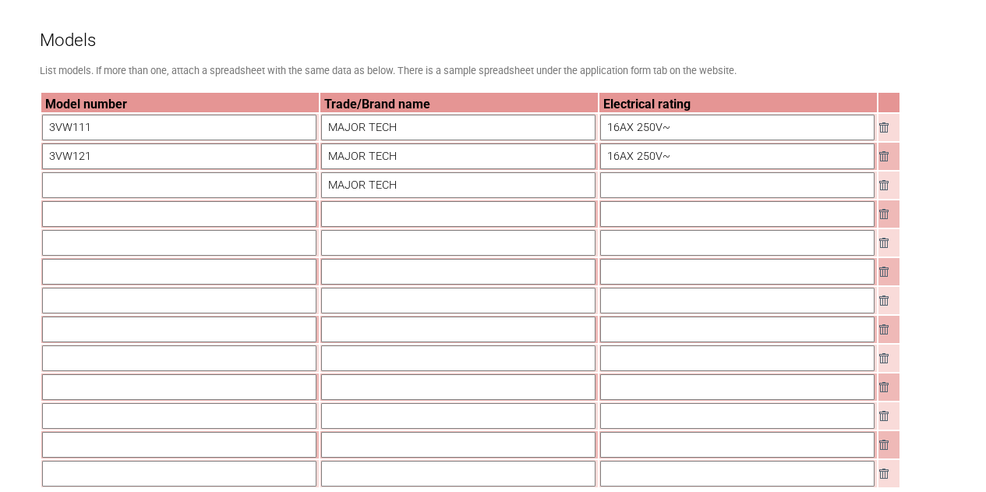
drag, startPoint x: 358, startPoint y: 228, endPoint x: 368, endPoint y: 228, distance: 9.4
click at [358, 227] on input "text" at bounding box center [458, 214] width 274 height 26
paste input "MAJOR TECH"
type input "MAJOR TECH"
drag, startPoint x: 369, startPoint y: 261, endPoint x: 383, endPoint y: 259, distance: 13.3
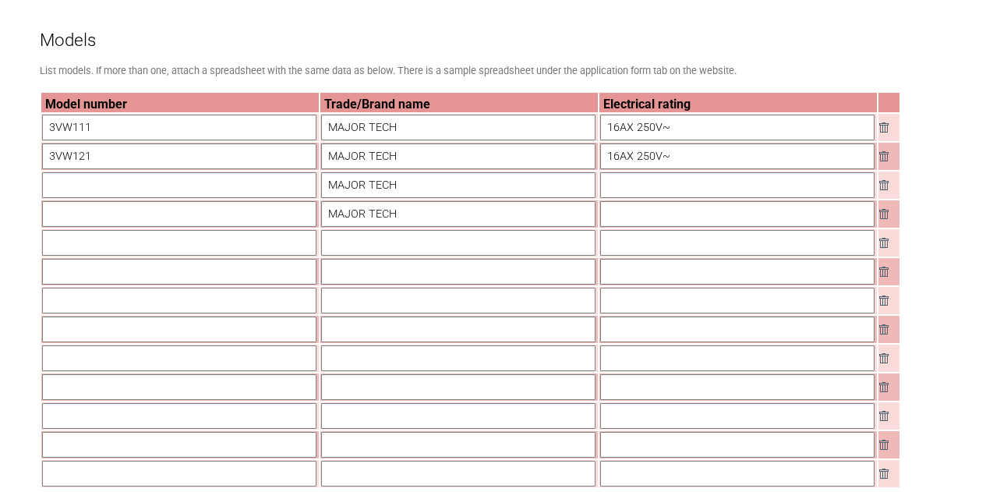
click at [369, 261] on td at bounding box center [458, 271] width 277 height 27
click at [379, 245] on input "text" at bounding box center [458, 243] width 274 height 26
paste input "MAJOR TECH"
type input "MAJOR TECH"
click at [362, 281] on input "text" at bounding box center [458, 272] width 274 height 26
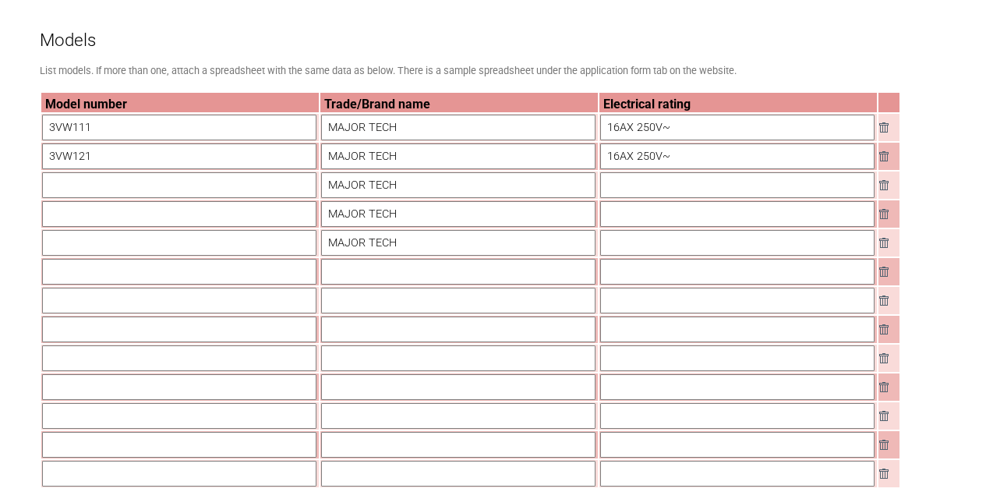
paste input "MAJOR TECH"
type input "MAJOR TECH"
click at [377, 305] on input "text" at bounding box center [458, 301] width 274 height 26
paste input "MAJOR TECH"
type input "MAJOR TECH"
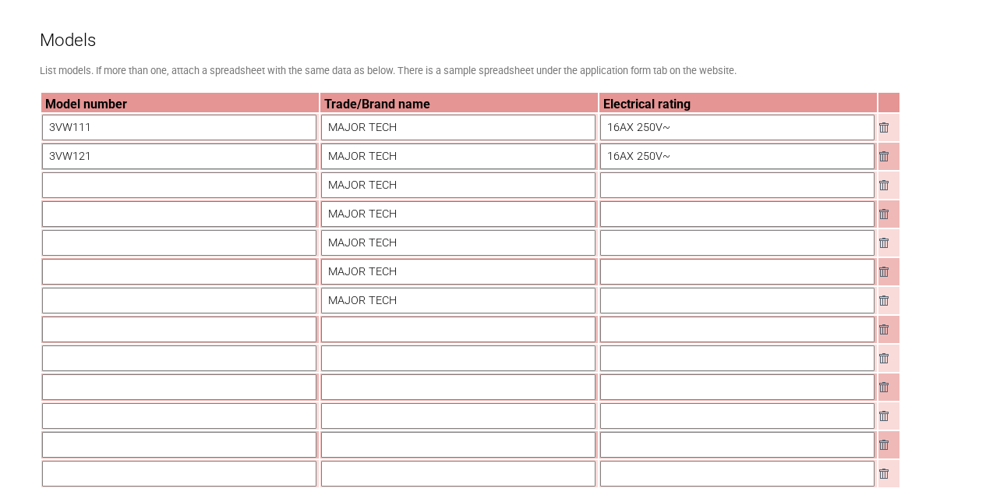
click at [378, 341] on input "text" at bounding box center [458, 329] width 274 height 26
paste input "MAJOR TECH"
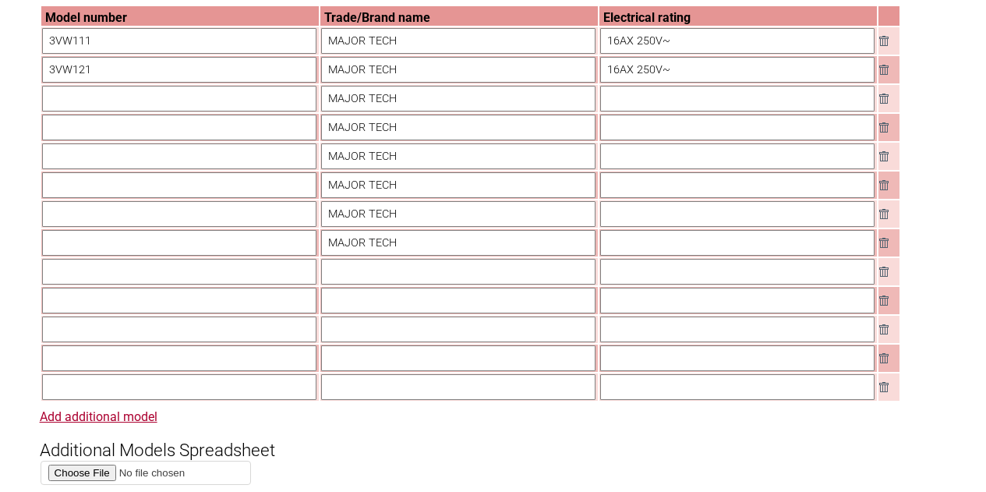
scroll to position [1325, 0]
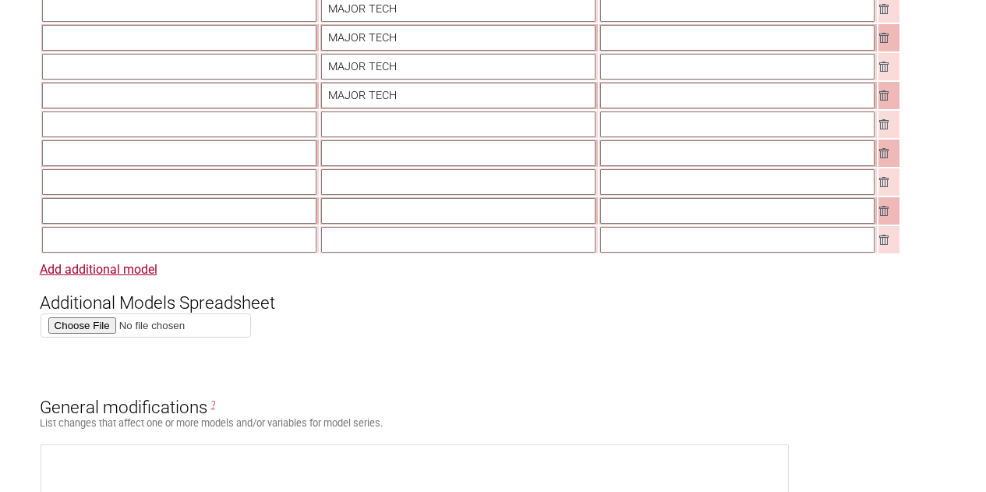
type input "MAJOR TECH"
click at [374, 119] on input "text" at bounding box center [458, 124] width 274 height 26
paste input "MAJOR TECH"
type input "MAJOR TECH"
click at [349, 154] on input "text" at bounding box center [458, 153] width 274 height 26
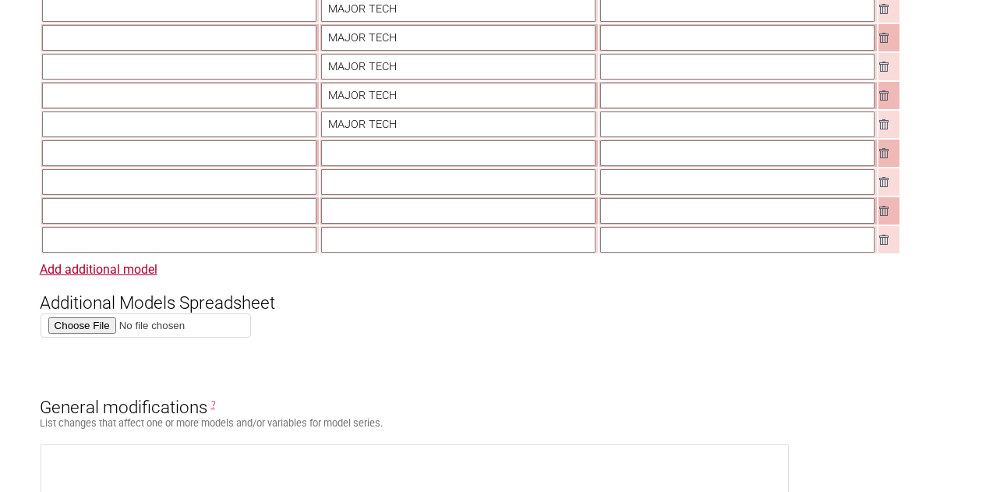
paste input "MAJOR TECH"
type input "MAJOR TECH"
click at [359, 186] on input "text" at bounding box center [458, 182] width 274 height 26
paste input "MAJOR TECH"
type input "MAJOR TECH"
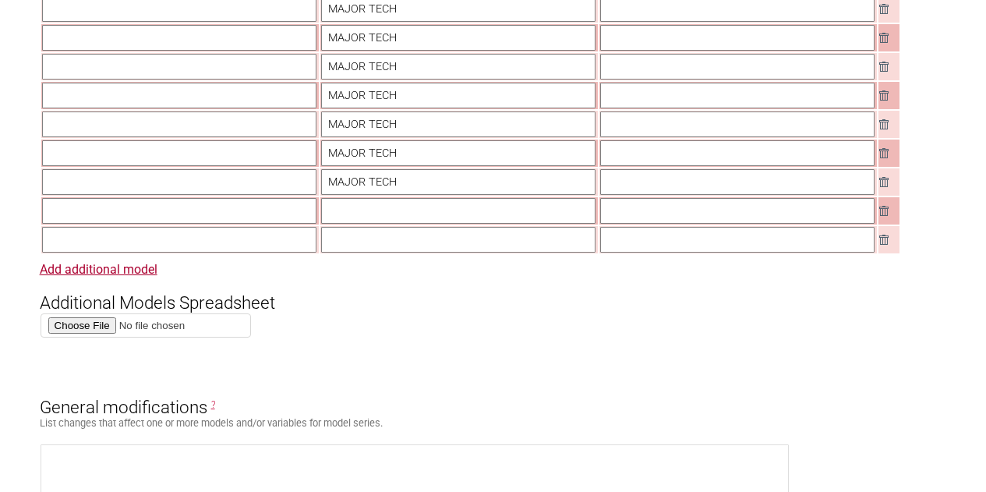
drag, startPoint x: 356, startPoint y: 224, endPoint x: 372, endPoint y: 223, distance: 15.7
click at [356, 224] on input "text" at bounding box center [458, 211] width 274 height 26
paste input "MAJOR TECH"
type input "MAJOR TECH"
click at [372, 242] on input "text" at bounding box center [458, 240] width 274 height 26
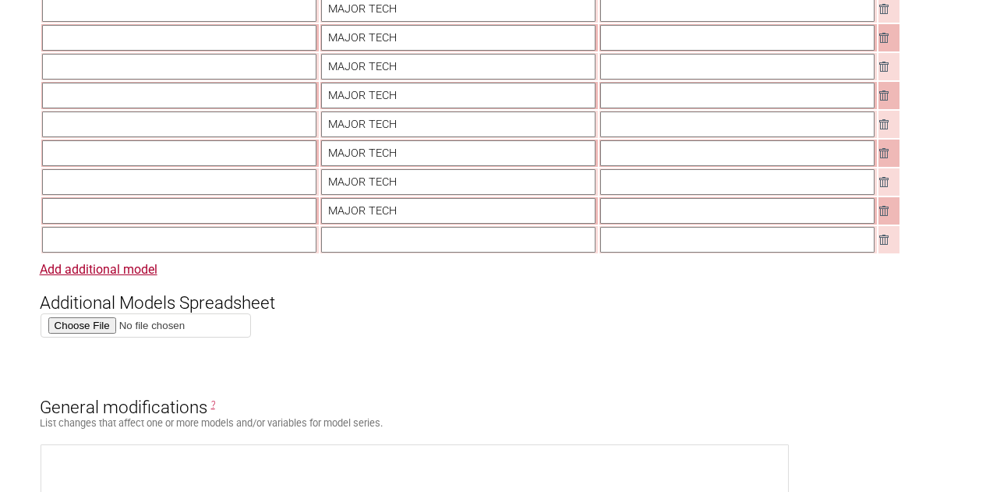
paste input "MAJOR TECH"
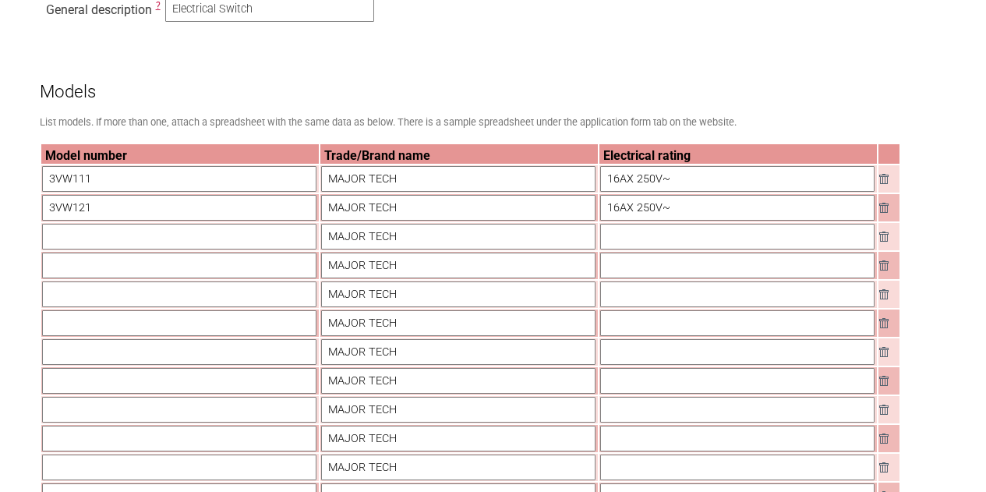
scroll to position [1169, 0]
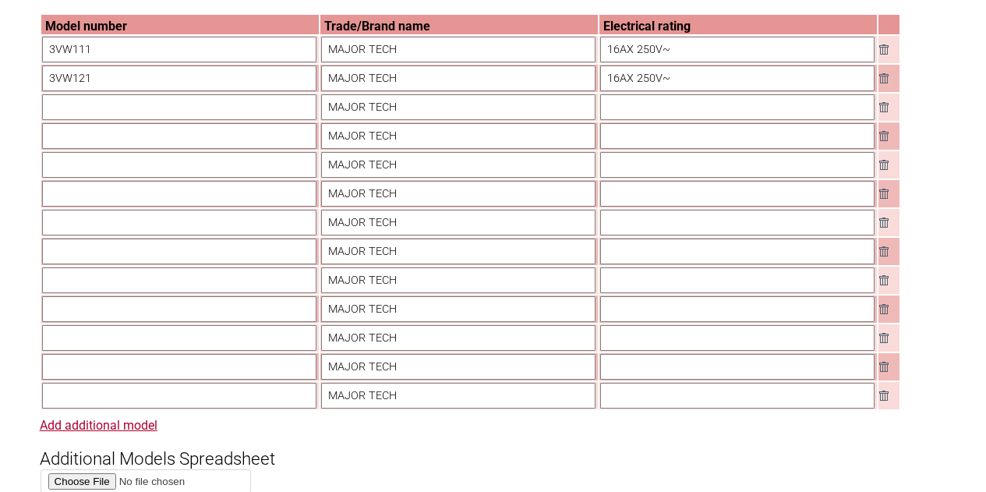
type input "MAJOR TECH"
click at [101, 107] on input "text" at bounding box center [179, 107] width 274 height 26
paste input "3VW112"
type input "3VW112"
click at [143, 134] on input "text" at bounding box center [179, 136] width 274 height 26
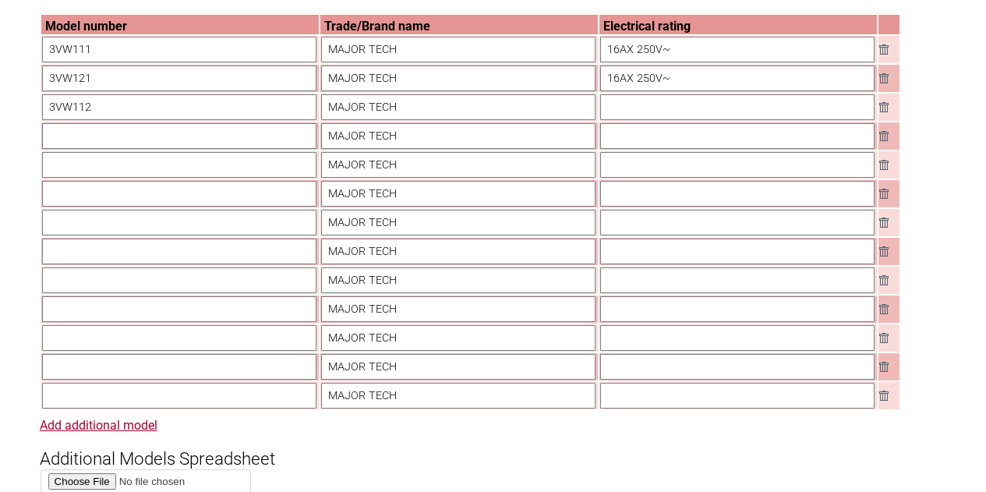
paste input "3VW122"
type input "3VW122"
click at [664, 100] on input "text" at bounding box center [737, 107] width 274 height 26
paste input "16AX 250V~"
type input "16AX 250V~"
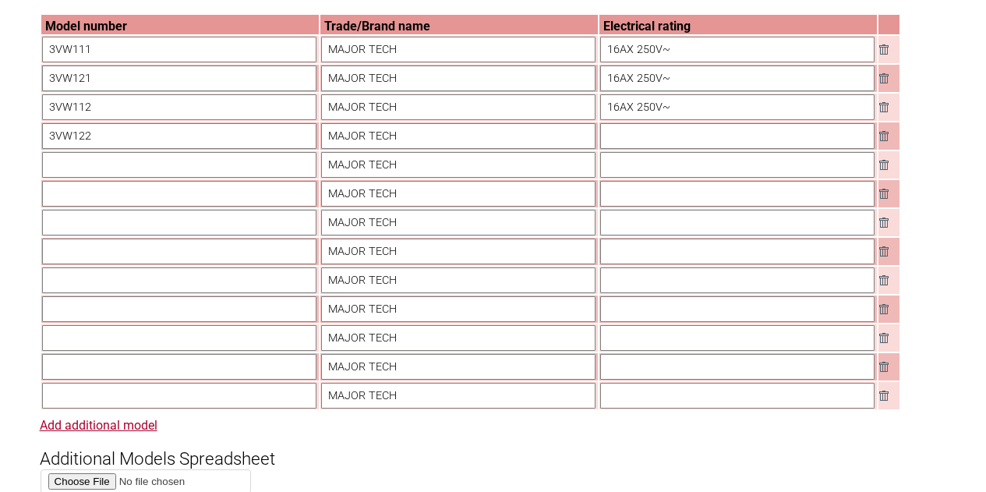
click at [626, 139] on input "text" at bounding box center [737, 136] width 274 height 26
paste input "16AX 250V~"
type input "16AX 250V~"
click at [658, 178] on input "text" at bounding box center [737, 165] width 274 height 26
paste input "16AX 250V~"
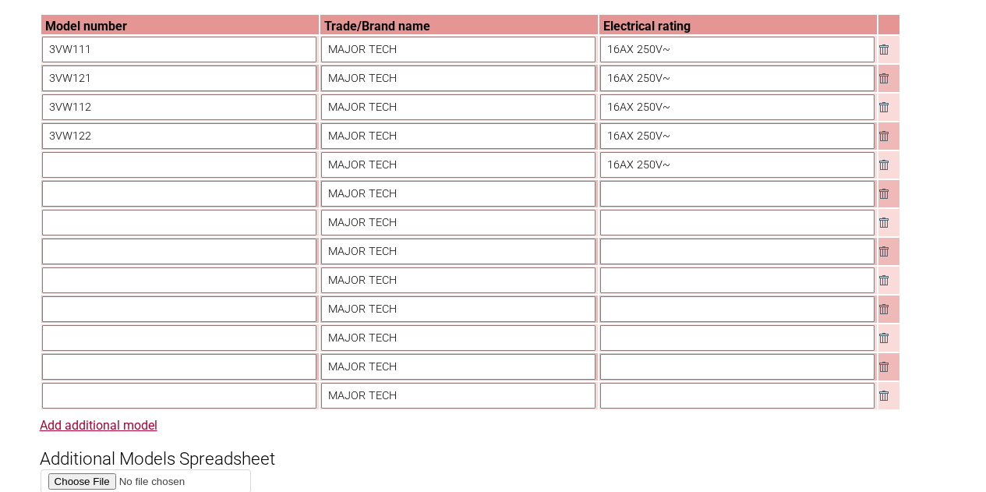
type input "16AX 250V~"
click at [639, 202] on input "text" at bounding box center [737, 194] width 274 height 26
paste input "16AX 250V~"
type input "16AX 250V~"
click at [630, 222] on input "text" at bounding box center [737, 223] width 274 height 26
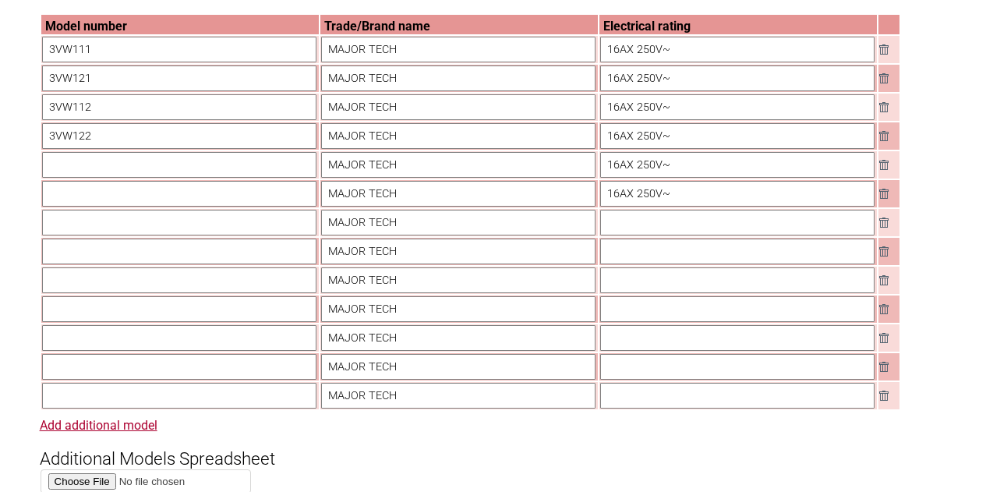
paste input "16AX 250V~"
type input "16AX 250V~"
drag, startPoint x: 174, startPoint y: 160, endPoint x: 232, endPoint y: 180, distance: 61.9
click at [173, 159] on input "text" at bounding box center [179, 165] width 274 height 26
paste input "3VW113"
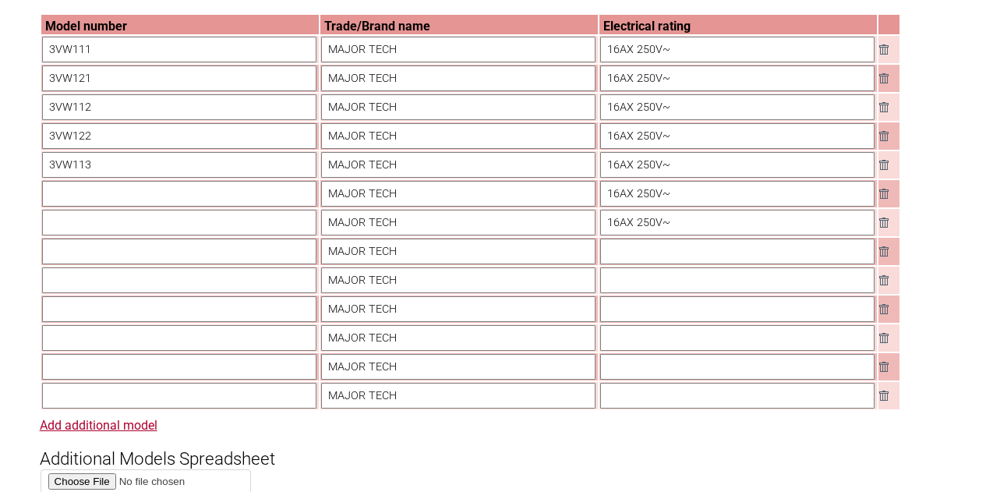
type input "3VW113"
drag, startPoint x: 94, startPoint y: 194, endPoint x: 165, endPoint y: 204, distance: 72.4
click at [93, 192] on input "text" at bounding box center [179, 194] width 274 height 26
paste input "3VW123"
type input "3VW123"
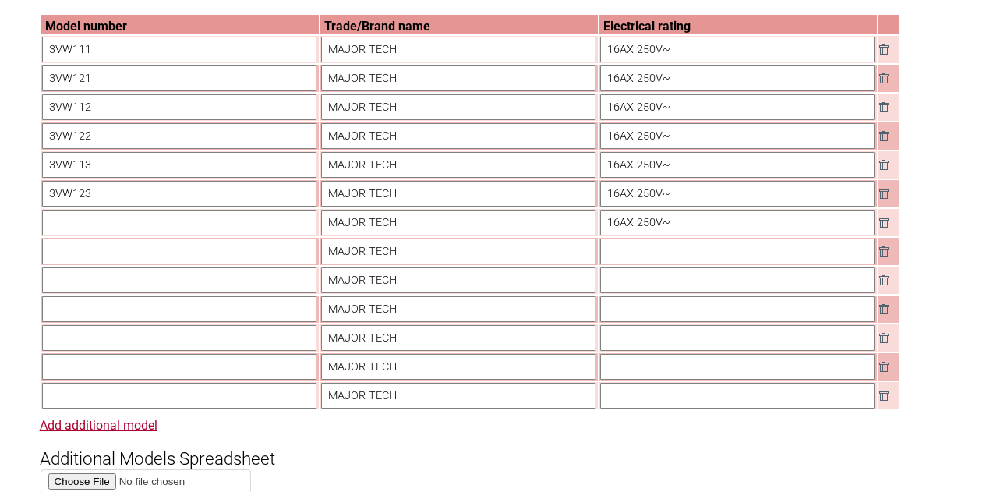
drag, startPoint x: 89, startPoint y: 242, endPoint x: 175, endPoint y: 245, distance: 85.7
click at [89, 241] on table "Model number Trade/Brand name Electrical rating 3VW111 MAJOR TECH 16AX 250V~ 3V…" at bounding box center [471, 211] width 862 height 397
click at [139, 225] on input "text" at bounding box center [179, 223] width 274 height 26
paste input "3VW124"
type input "3VW124"
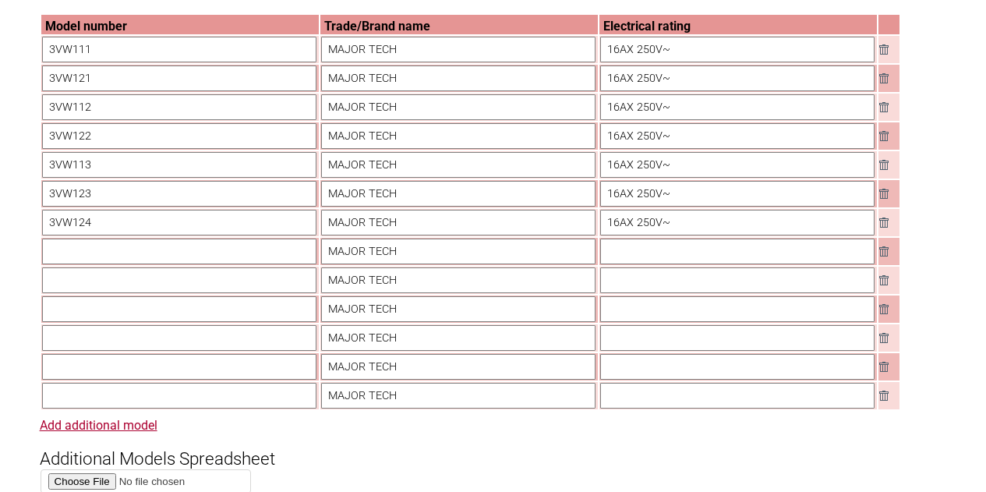
click at [99, 236] on td "3VW124" at bounding box center [179, 222] width 277 height 27
drag, startPoint x: 99, startPoint y: 251, endPoint x: 178, endPoint y: 251, distance: 78.7
click at [99, 251] on input "text" at bounding box center [179, 251] width 274 height 26
paste input "3VW101"
type input "3VW101"
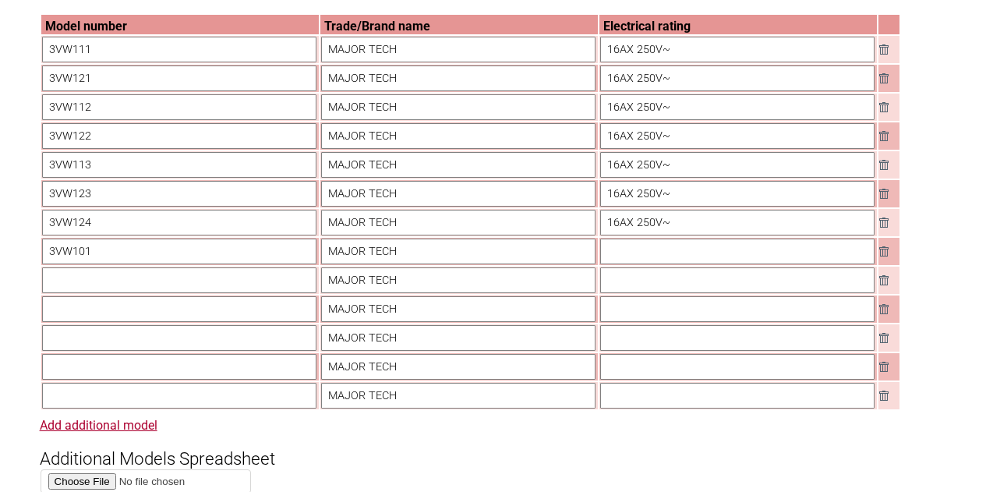
click at [97, 284] on input "text" at bounding box center [179, 280] width 274 height 26
paste input "3VW100"
type input "3VW100"
drag, startPoint x: 123, startPoint y: 312, endPoint x: 155, endPoint y: 325, distance: 34.6
click at [123, 310] on input "text" at bounding box center [179, 309] width 274 height 26
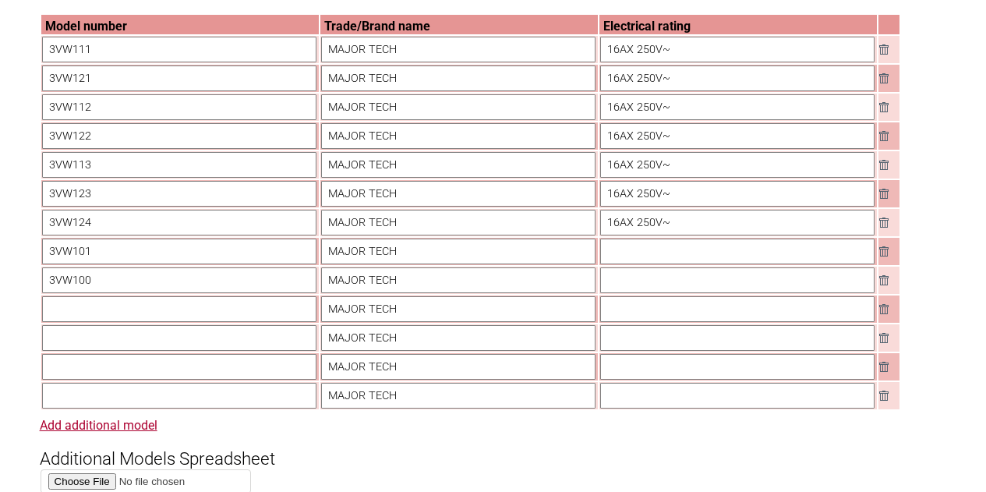
paste input "3VW102"
type input "3VW102"
drag, startPoint x: 206, startPoint y: 342, endPoint x: 221, endPoint y: 342, distance: 15.6
click at [206, 341] on input "text" at bounding box center [179, 338] width 274 height 26
paste input "3VW1000"
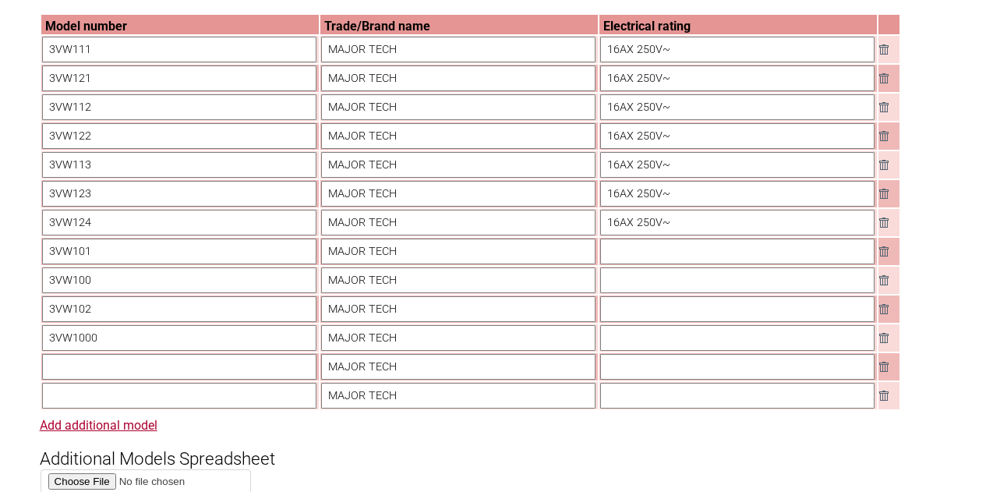
type input "3VW1000"
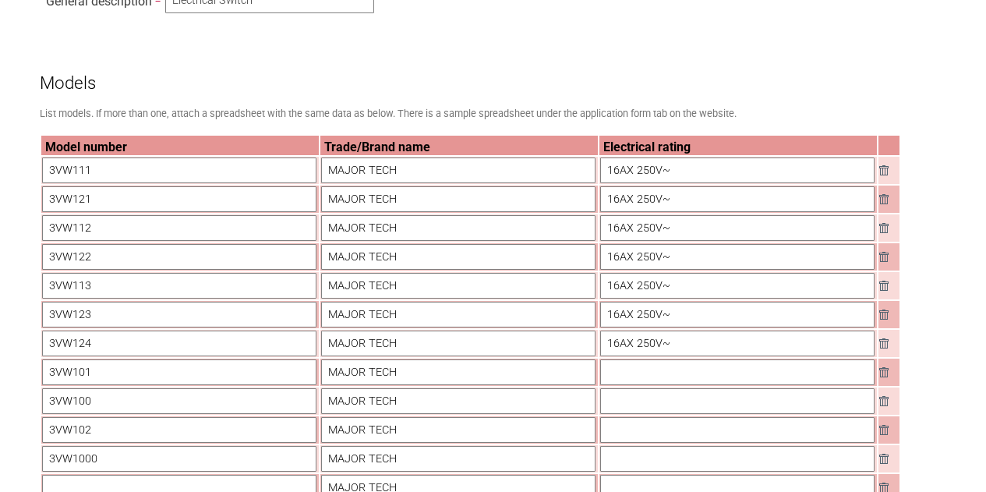
scroll to position [1091, 0]
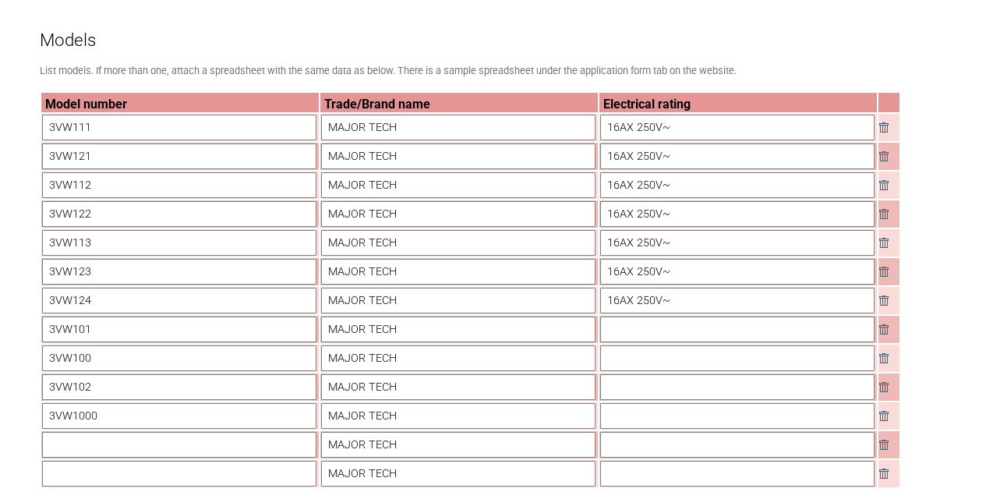
click at [644, 193] on input "16AX 250V~" at bounding box center [737, 185] width 274 height 26
click at [638, 224] on input "16AX 250V~" at bounding box center [737, 214] width 274 height 26
click at [636, 244] on input "16AX 250V~" at bounding box center [737, 243] width 274 height 26
drag, startPoint x: 643, startPoint y: 286, endPoint x: 664, endPoint y: 287, distance: 21.1
click at [643, 284] on input "16AX 250V~" at bounding box center [737, 272] width 274 height 26
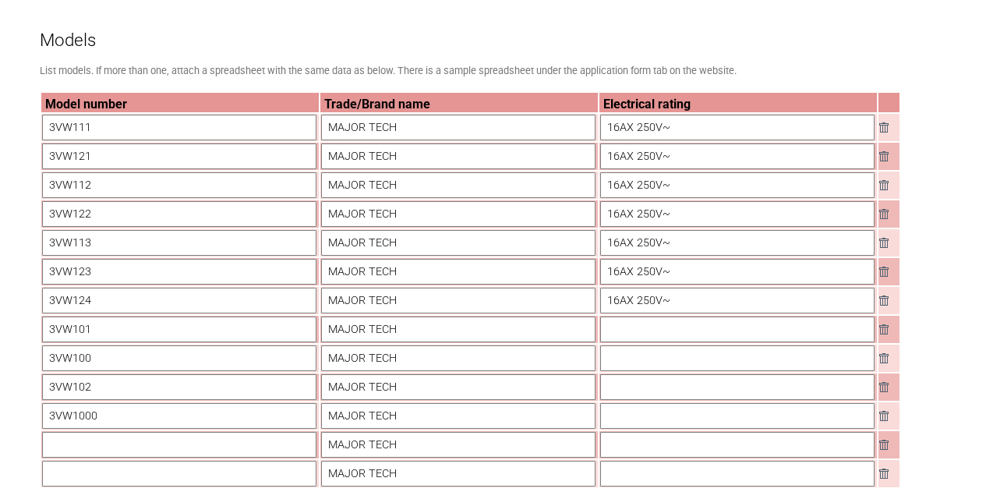
click at [658, 302] on input "16AX 250V~" at bounding box center [737, 301] width 274 height 26
click at [640, 322] on input "text" at bounding box center [737, 329] width 274 height 26
paste input "16A 250V~"
type input "16A 250V~"
click at [623, 362] on input "text" at bounding box center [737, 358] width 274 height 26
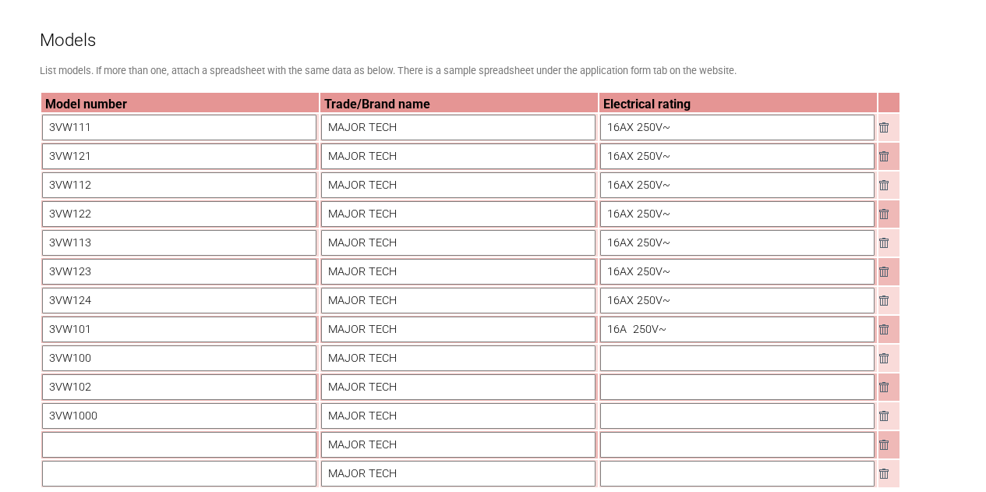
paste input "16A 250V~"
type input "16A 250V~"
drag, startPoint x: 630, startPoint y: 394, endPoint x: 644, endPoint y: 390, distance: 14.6
click at [630, 394] on input "text" at bounding box center [737, 387] width 274 height 26
paste input "16A+16AX 250V~"
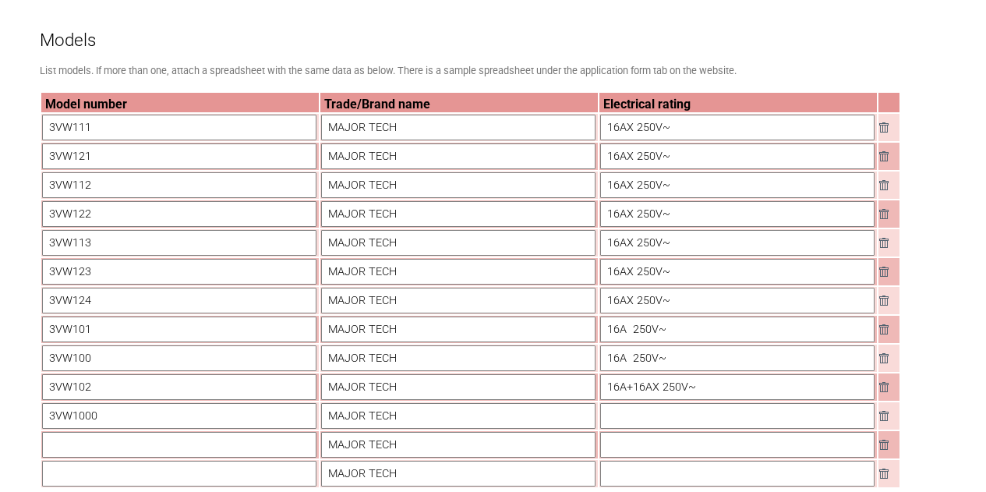
type input "16A+16AX 250V~"
click at [619, 423] on input "text" at bounding box center [737, 416] width 274 height 26
paste input "16A 250V~"
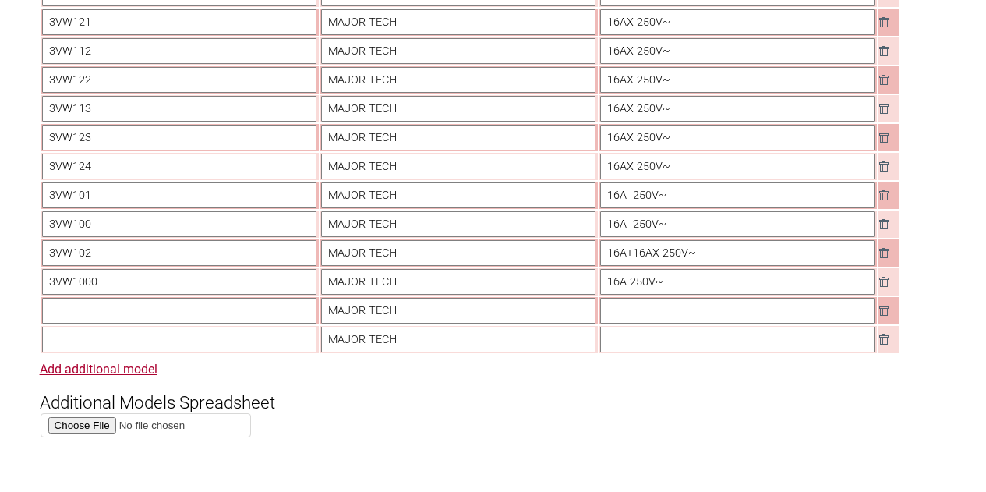
scroll to position [1403, 0]
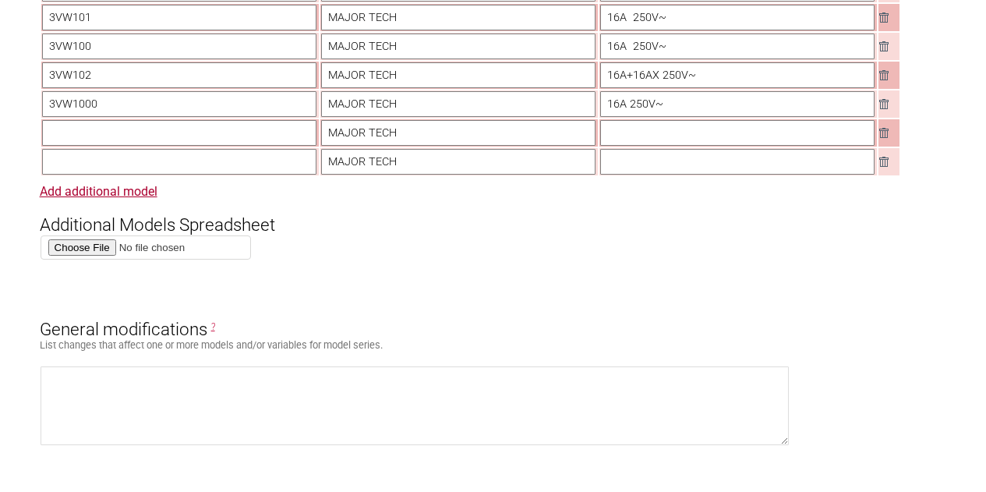
type input "16A 250V~"
click at [96, 132] on input "text" at bounding box center [179, 133] width 274 height 26
paste input "3VW1002"
type input "3VW1002"
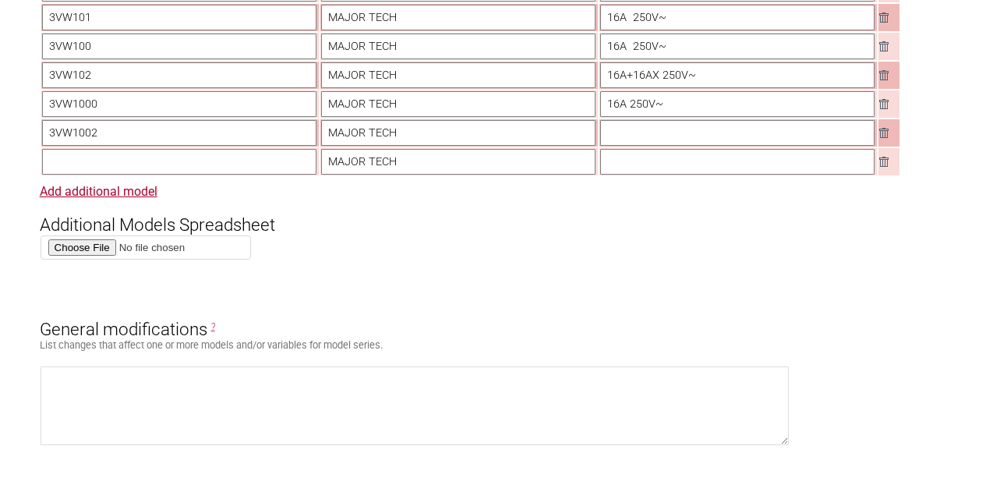
drag, startPoint x: 623, startPoint y: 143, endPoint x: 612, endPoint y: 146, distance: 10.6
click at [623, 143] on input "text" at bounding box center [737, 133] width 274 height 26
paste input "16A+16AX 250V~"
type input "16A+16AX 250V~"
click at [226, 172] on input "text" at bounding box center [179, 162] width 274 height 26
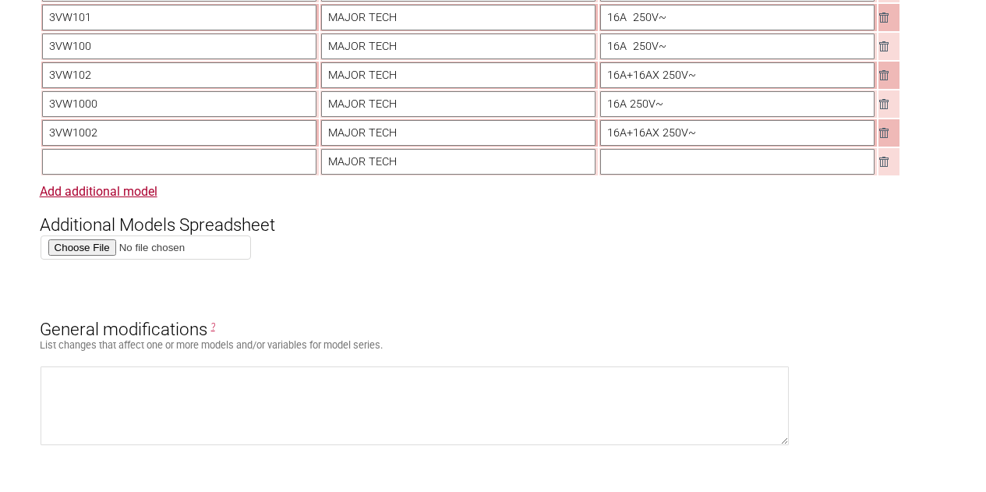
paste input "3VW1022"
type input "3VW1022"
click at [435, 252] on form "Resume key: 1MLjjC69 Please record this key, it will enable you to resume your …" at bounding box center [493, 387] width 907 height 3058
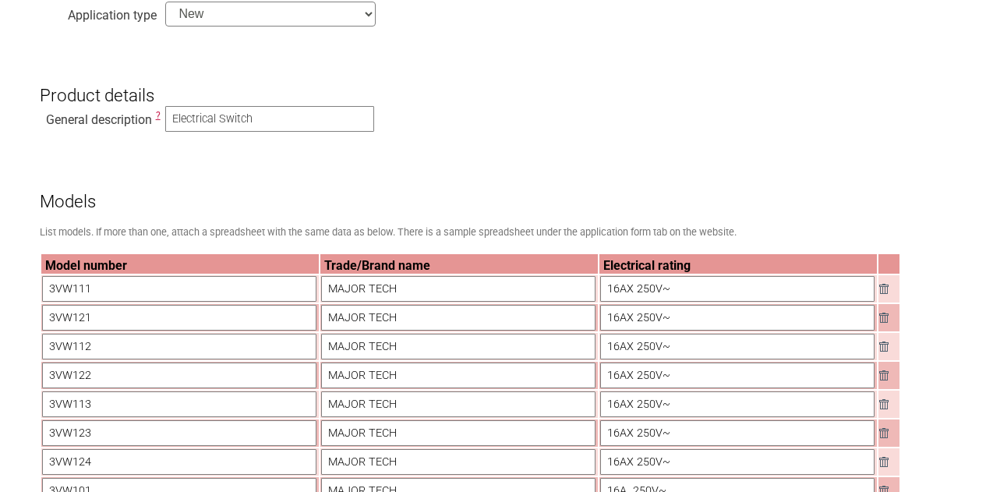
scroll to position [1013, 0]
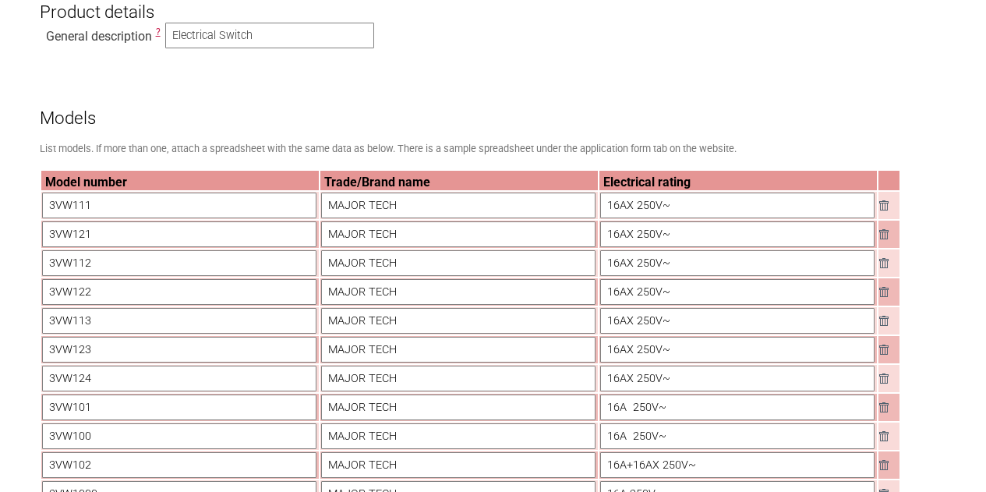
drag, startPoint x: 409, startPoint y: 205, endPoint x: 308, endPoint y: 205, distance: 101.3
click at [308, 205] on tr "3VW111 MAJOR TECH 16AX 250V~" at bounding box center [470, 205] width 859 height 27
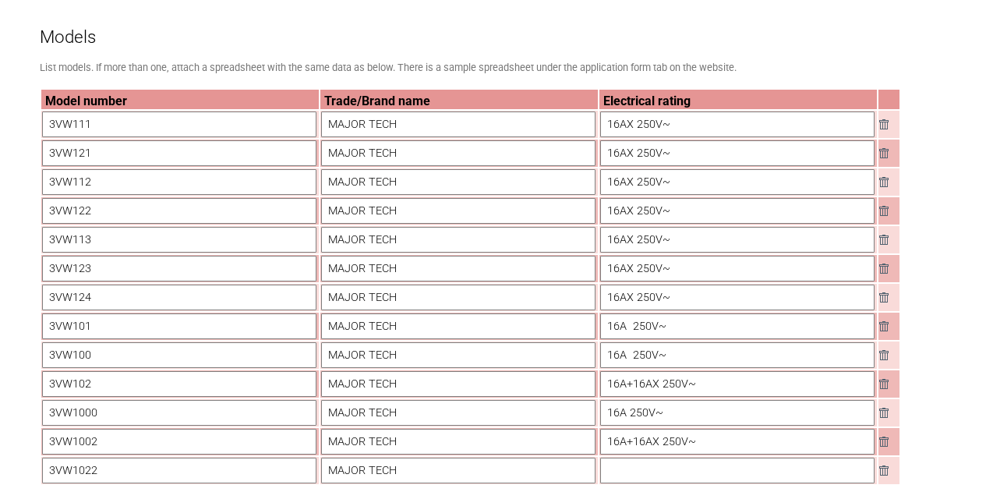
scroll to position [1091, 0]
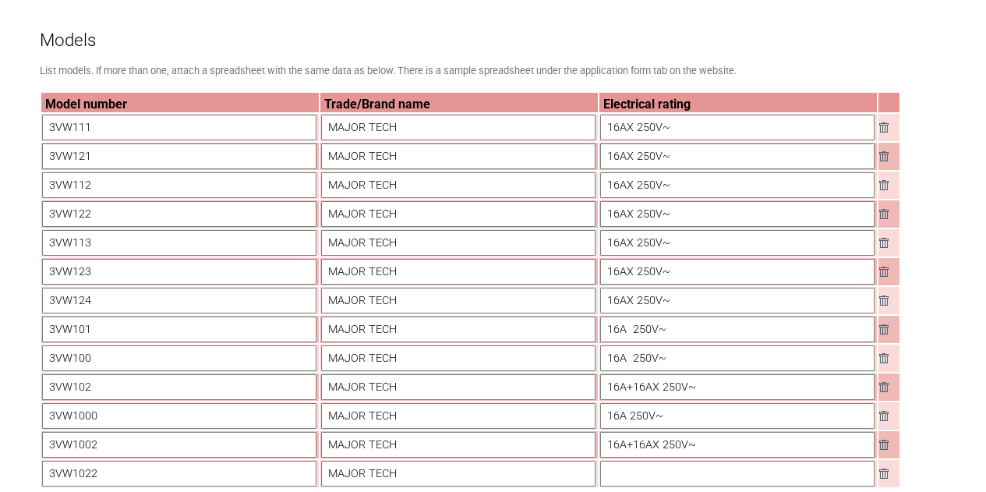
click at [881, 157] on img at bounding box center [883, 156] width 9 height 10
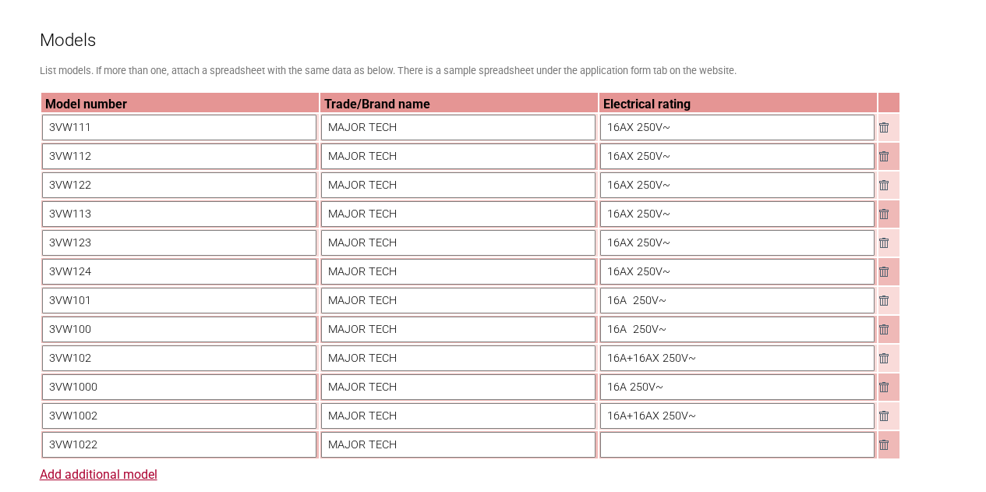
click at [884, 160] on img at bounding box center [883, 156] width 9 height 10
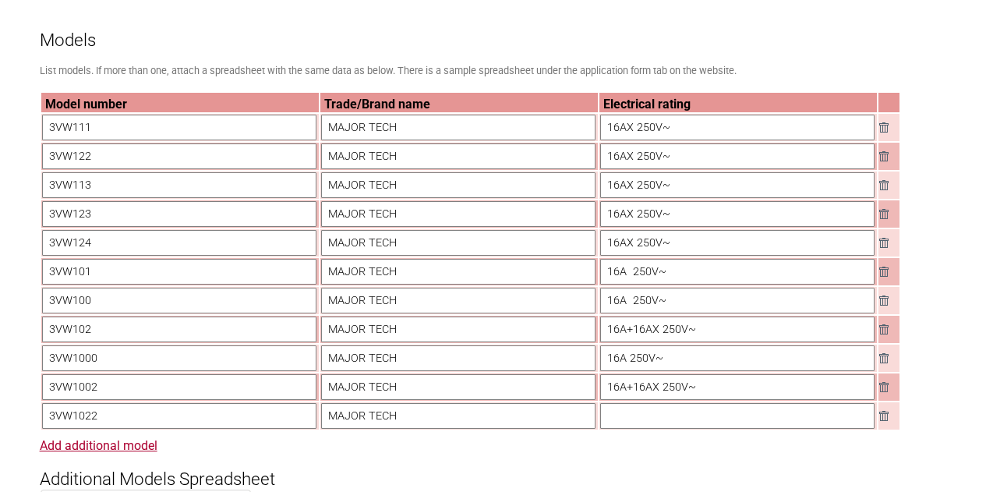
click at [884, 160] on img at bounding box center [883, 156] width 9 height 10
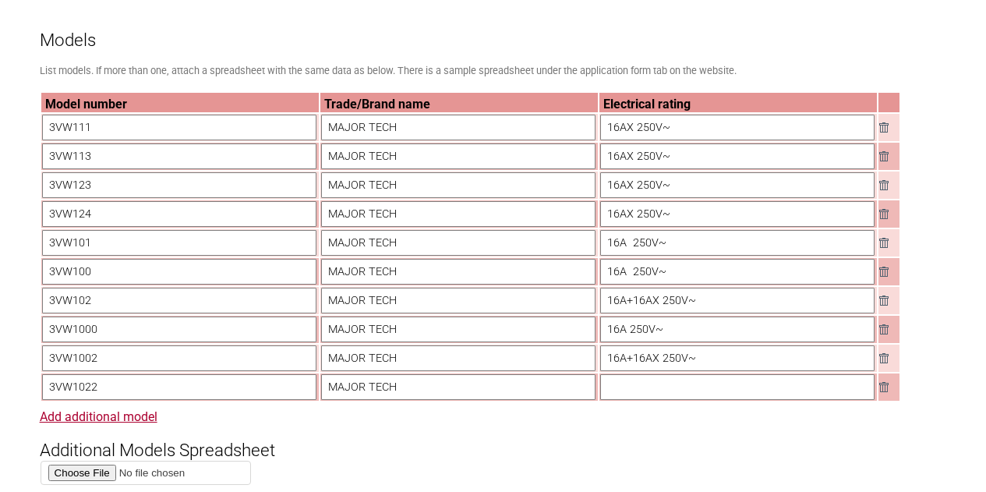
click at [884, 160] on img at bounding box center [883, 156] width 9 height 10
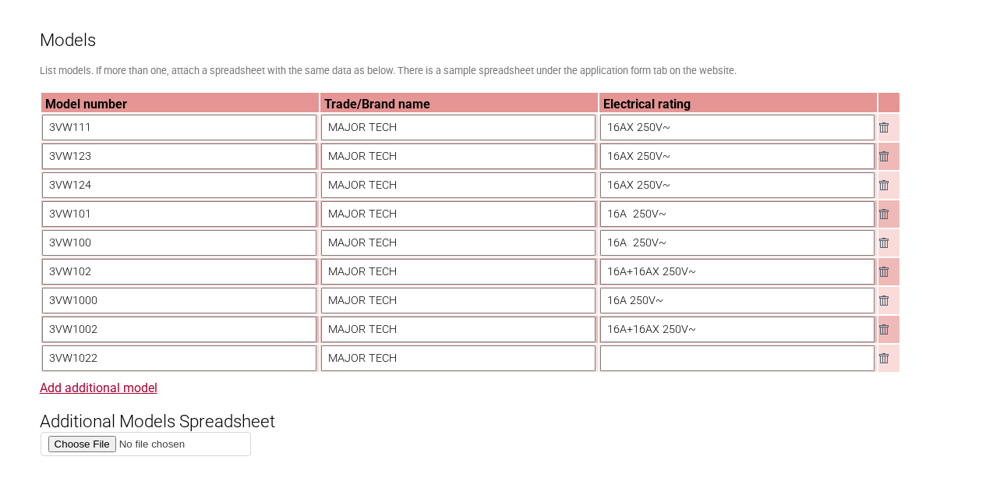
click at [884, 160] on img at bounding box center [883, 156] width 9 height 10
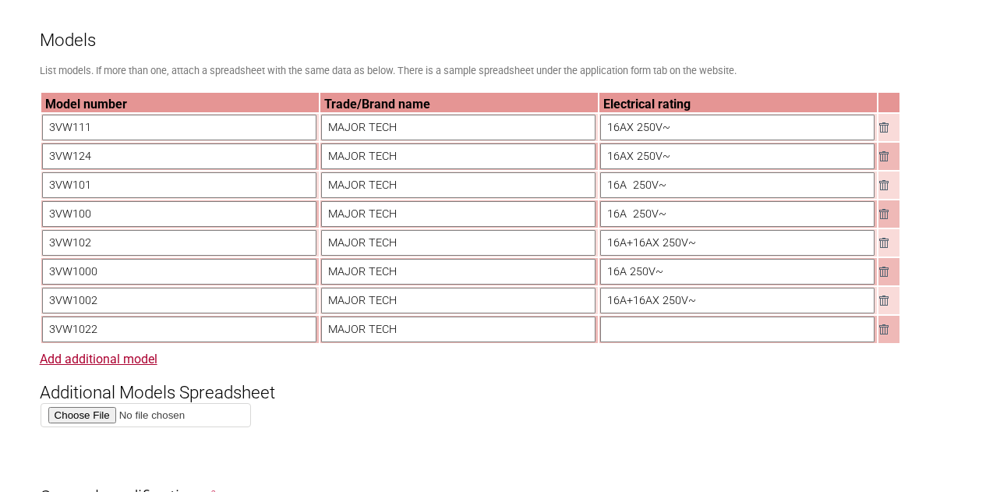
click at [884, 160] on img at bounding box center [883, 156] width 9 height 10
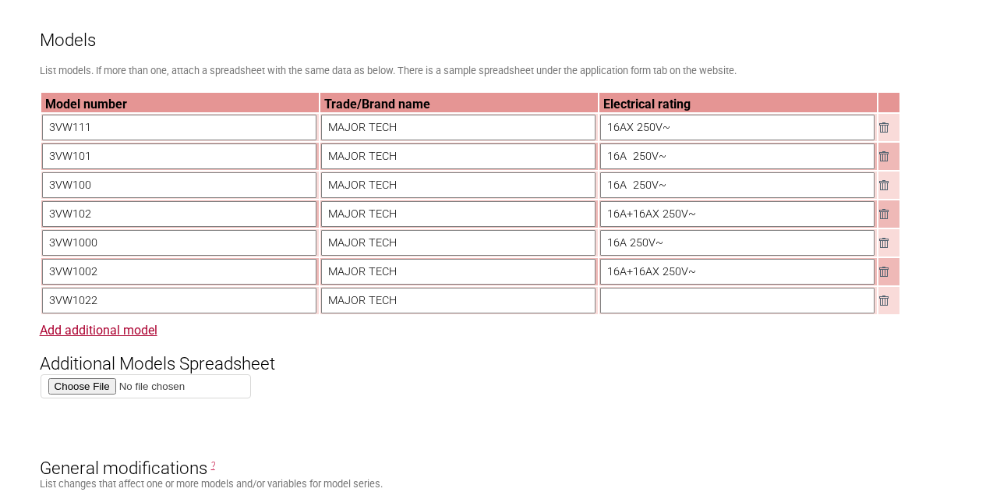
click at [884, 160] on img at bounding box center [883, 156] width 9 height 10
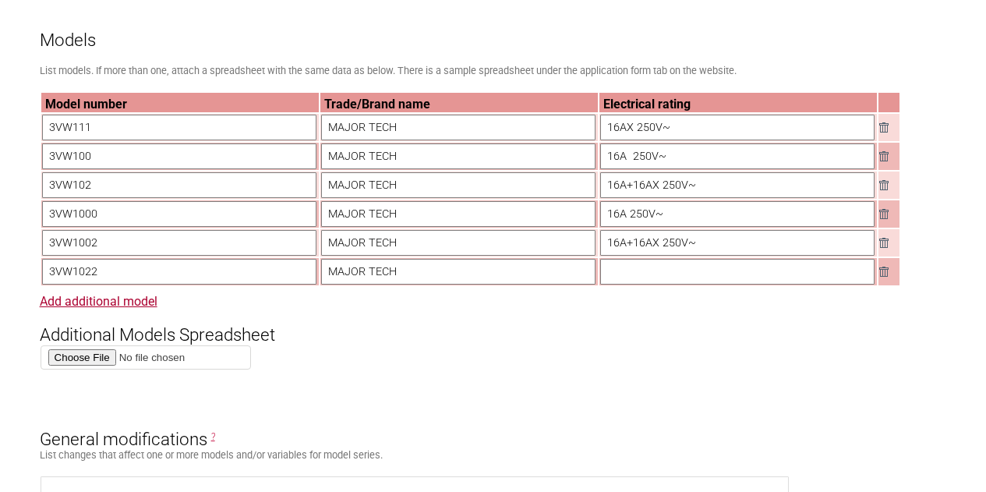
click at [884, 160] on img at bounding box center [883, 156] width 9 height 10
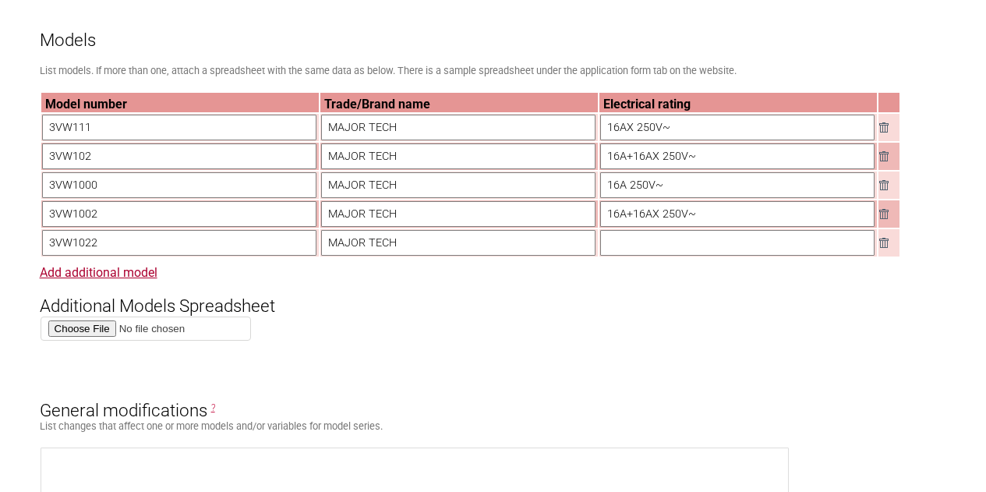
click at [884, 160] on img at bounding box center [883, 156] width 9 height 10
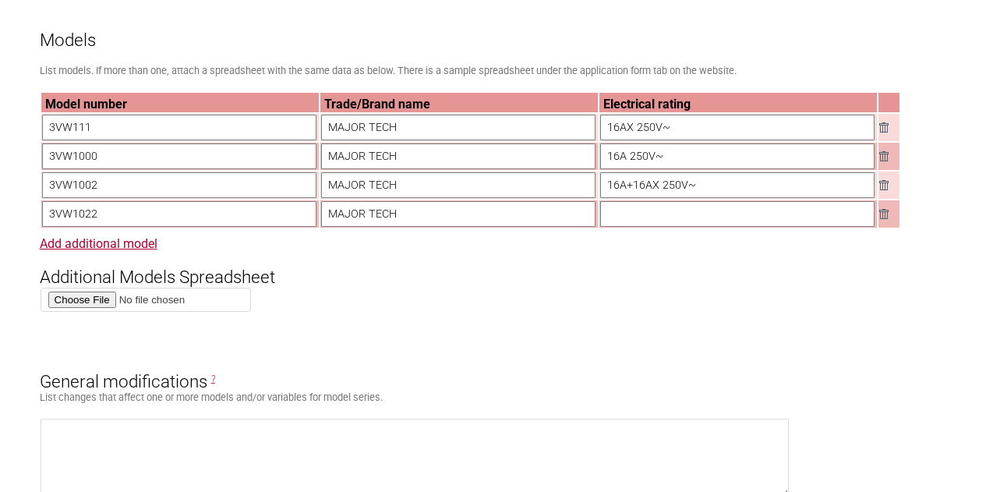
click at [884, 160] on img at bounding box center [883, 156] width 9 height 10
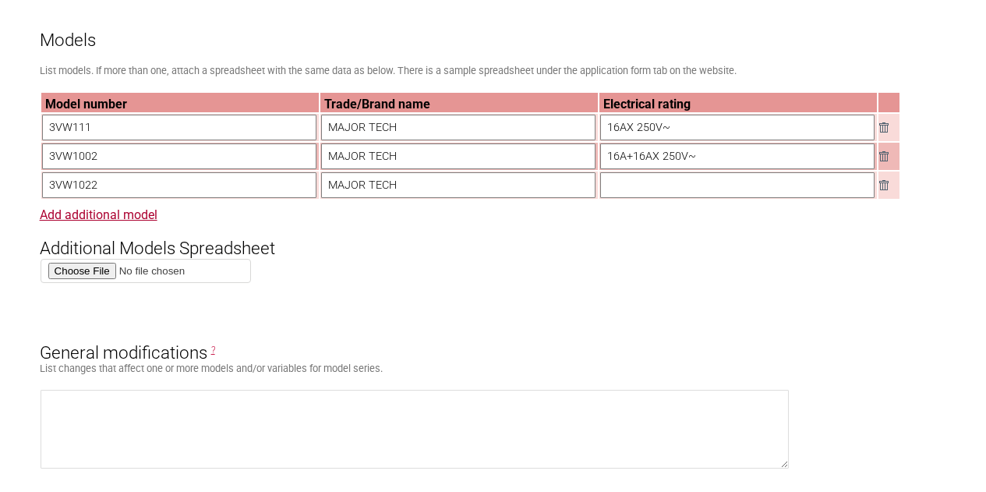
click at [884, 160] on img at bounding box center [883, 156] width 9 height 10
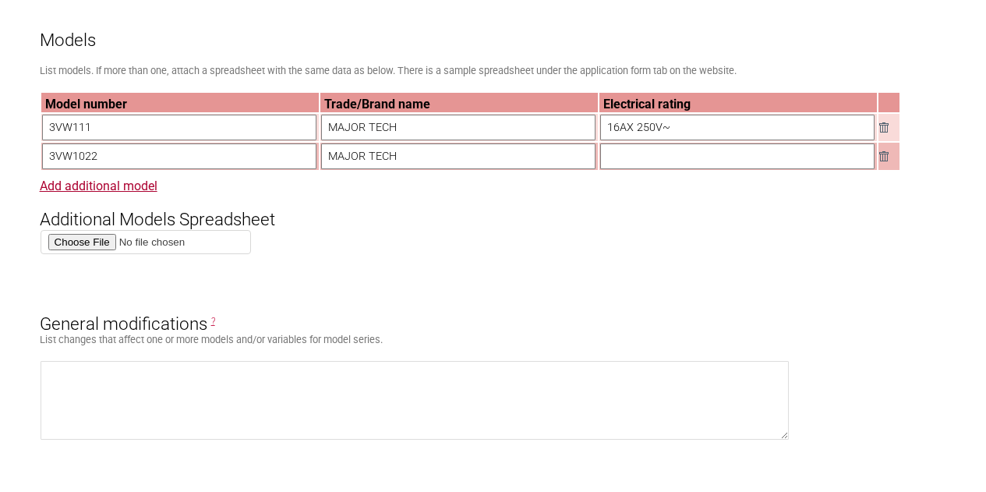
click at [884, 160] on img at bounding box center [883, 156] width 9 height 10
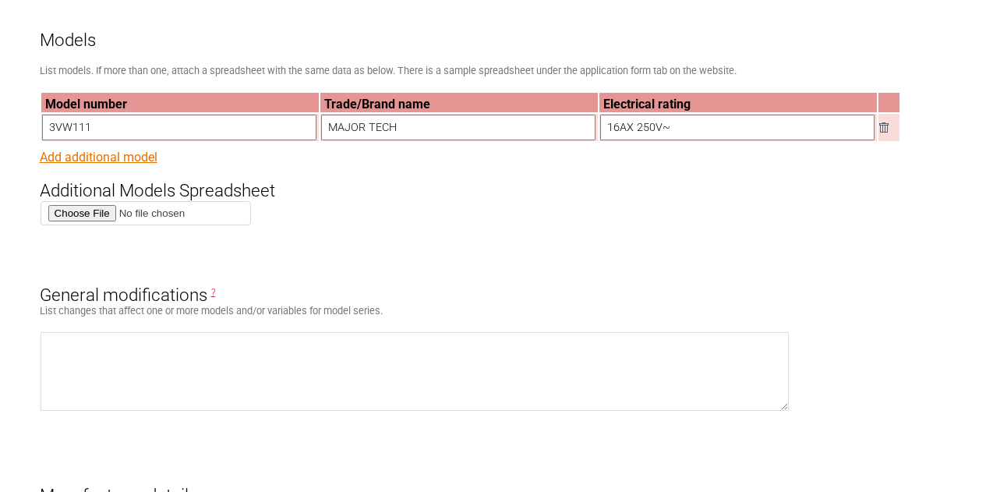
click at [76, 161] on link "Add additional model" at bounding box center [99, 157] width 118 height 15
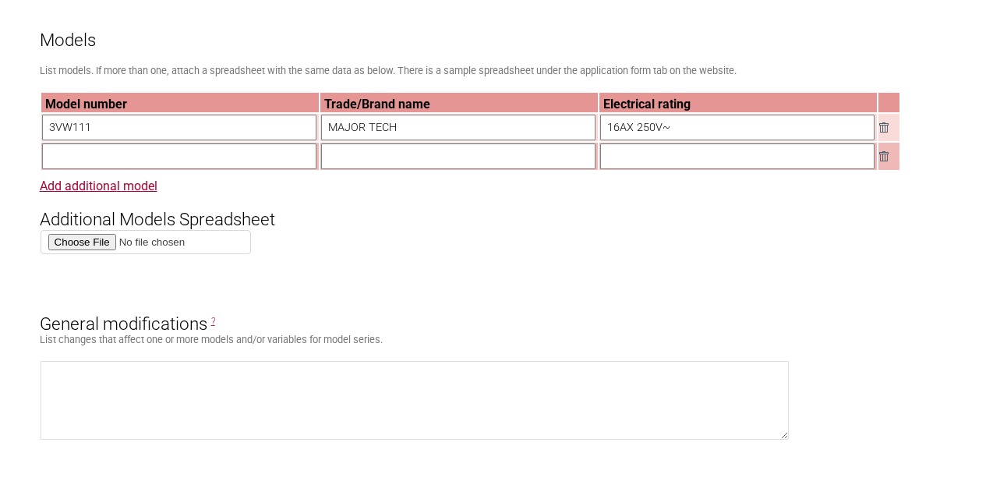
click at [117, 166] on input "text" at bounding box center [179, 156] width 274 height 26
click at [880, 155] on img at bounding box center [883, 156] width 9 height 10
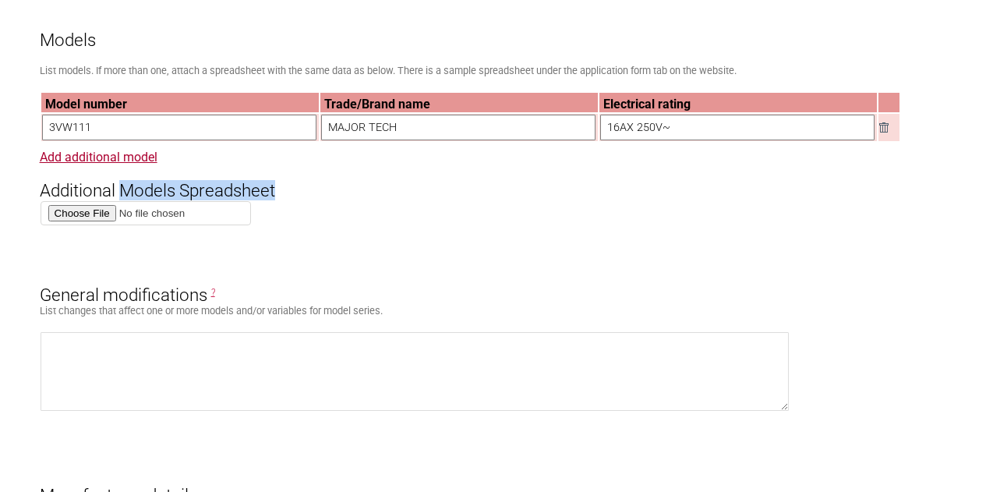
drag, startPoint x: 122, startPoint y: 196, endPoint x: 295, endPoint y: 192, distance: 173.1
click at [295, 192] on h3 "Additional Models Spreadsheet" at bounding box center [493, 177] width 907 height 47
copy h3 "Models Spreadsheet"
click at [86, 218] on input "file" at bounding box center [146, 213] width 210 height 24
type input "C:\fakepath\16A Models Spreadsheet.xlsx"
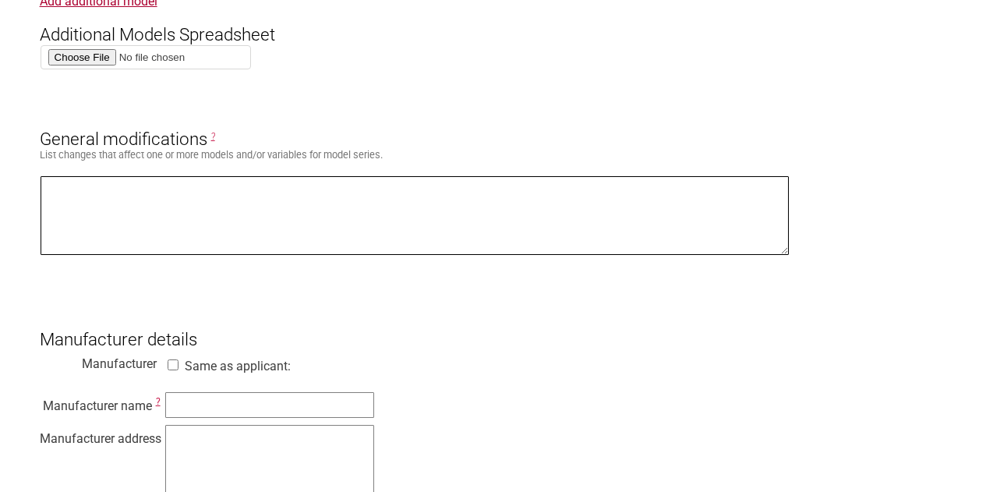
click at [146, 191] on textarea at bounding box center [415, 215] width 749 height 79
click at [348, 212] on textarea at bounding box center [415, 215] width 749 height 79
click at [203, 221] on textarea at bounding box center [415, 215] width 749 height 79
click at [213, 207] on textarea at bounding box center [415, 215] width 749 height 79
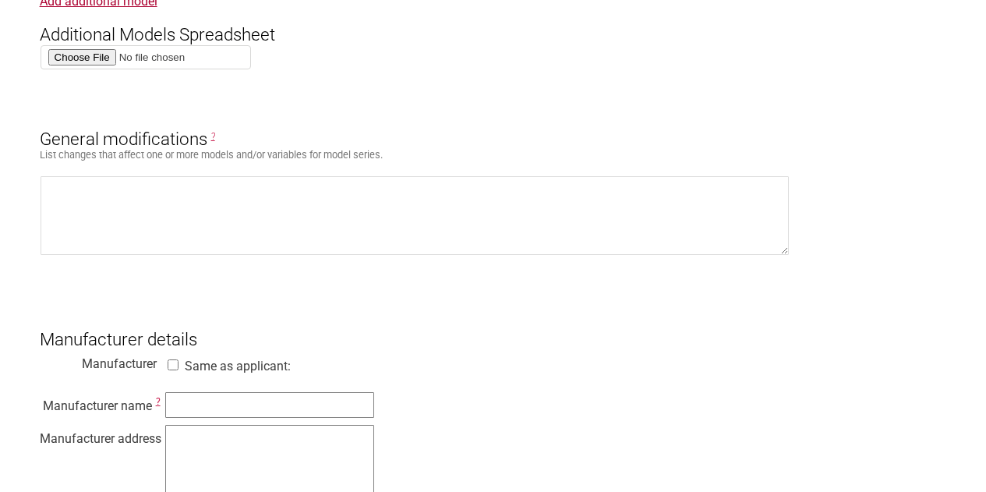
click at [78, 58] on input "file" at bounding box center [146, 57] width 210 height 24
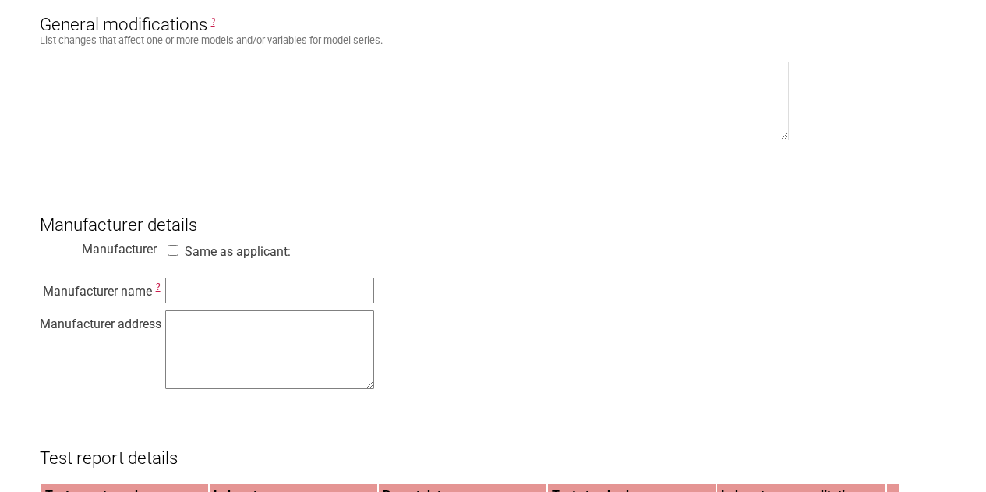
scroll to position [1403, 0]
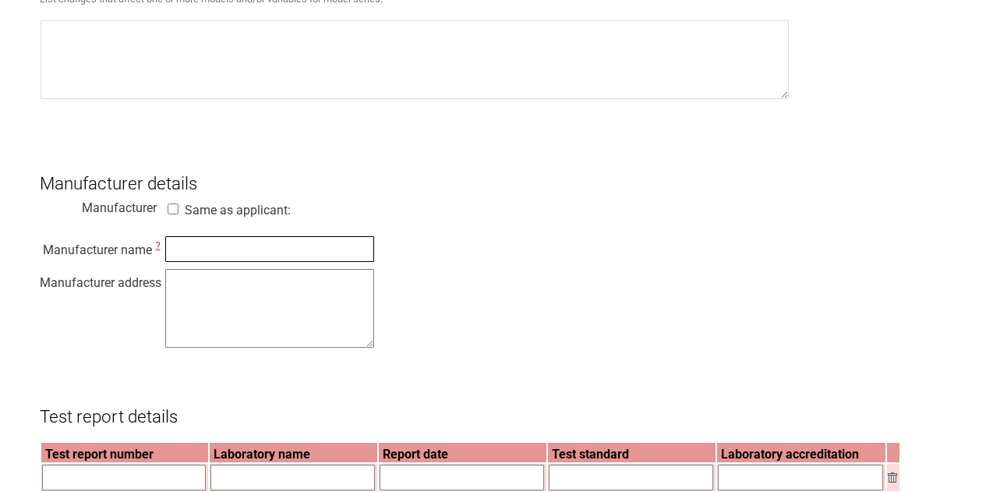
drag, startPoint x: 244, startPoint y: 270, endPoint x: 258, endPoint y: 270, distance: 14.0
click at [244, 262] on input "text" at bounding box center [269, 249] width 209 height 26
paste input "WENZHOU SUNNY ELECTRICAL CO.. LTD"
type input "WENZHOU SUNNY ELECTRICAL CO.. LTD"
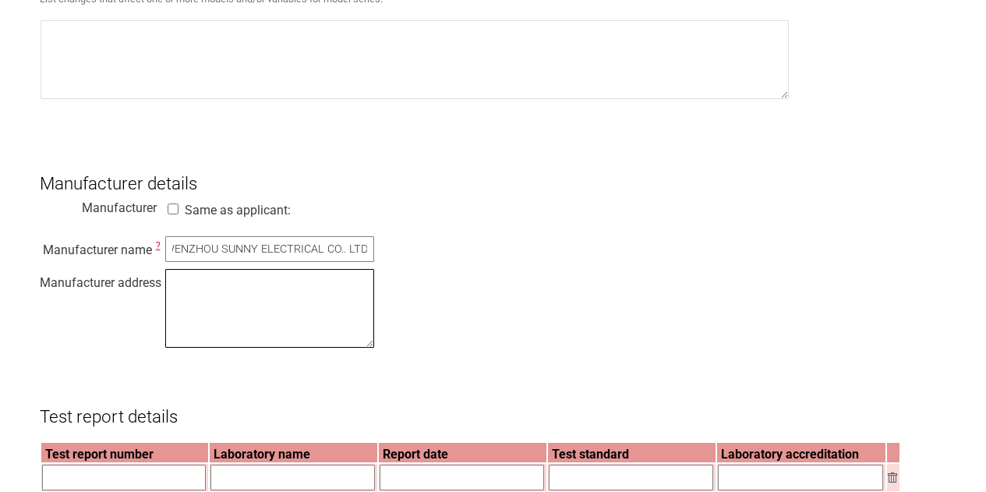
scroll to position [0, 0]
click at [298, 312] on textarea at bounding box center [269, 308] width 209 height 79
click at [239, 318] on textarea at bounding box center [269, 308] width 209 height 79
paste textarea "[STREET_ADDRESS],[GEOGRAPHIC_DATA], [GEOGRAPHIC_DATA] PROVINCE [GEOGRAPHIC_DATA]"
type textarea "[STREET_ADDRESS],[GEOGRAPHIC_DATA], [GEOGRAPHIC_DATA] PROVINCE [GEOGRAPHIC_DATA]"
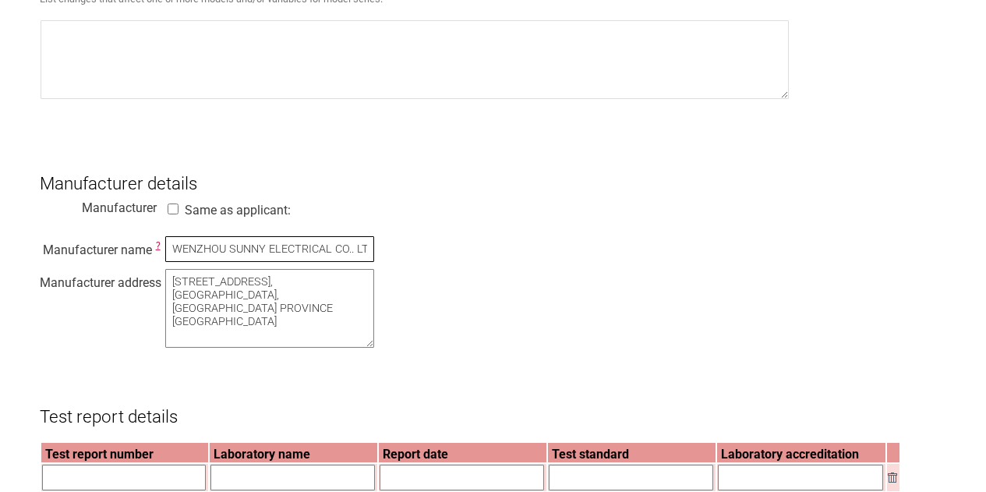
scroll to position [0, 8]
drag, startPoint x: 216, startPoint y: 253, endPoint x: 411, endPoint y: 249, distance: 195.6
click at [411, 249] on div "Manufacturer name ? WENZHOU SUNNY ELECTRICAL CO.. LTD Manufacturer address [STR…" at bounding box center [493, 294] width 907 height 118
click at [321, 329] on textarea "[STREET_ADDRESS],[GEOGRAPHIC_DATA], [GEOGRAPHIC_DATA] PROVINCE [GEOGRAPHIC_DATA]" at bounding box center [269, 308] width 209 height 79
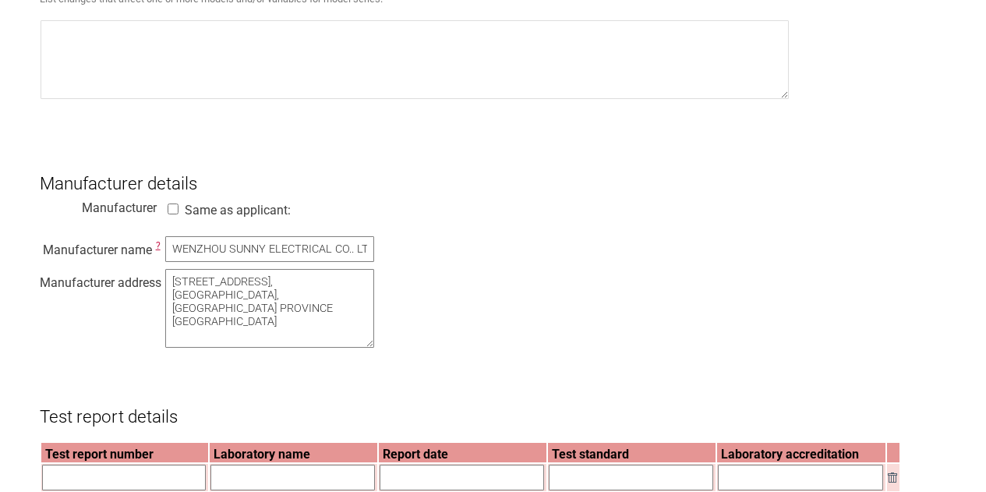
click at [482, 325] on div "Manufacturer name ? WENZHOU SUNNY ELECTRICAL CO.. LTD Manufacturer address [STR…" at bounding box center [493, 294] width 907 height 118
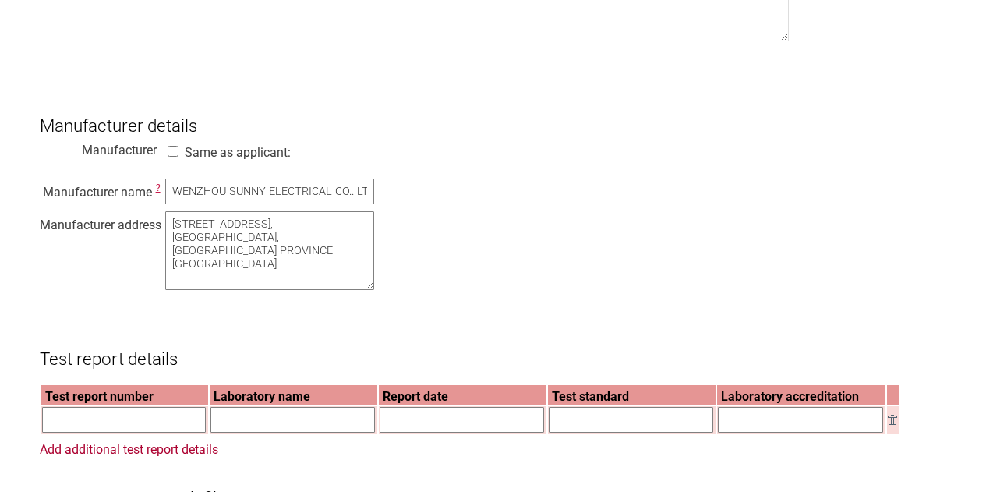
scroll to position [1792, 0]
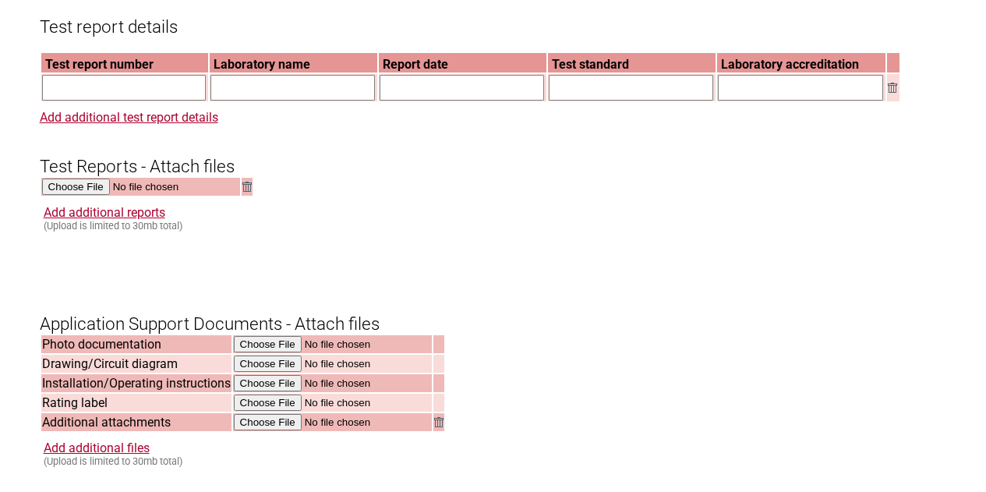
drag, startPoint x: 111, startPoint y: 101, endPoint x: 139, endPoint y: 101, distance: 28.1
click at [111, 101] on input "text" at bounding box center [124, 88] width 164 height 26
paste input "PNT-241001020101-T-M1"
type input "PNT-241001020101-T-M1"
drag, startPoint x: 444, startPoint y: 104, endPoint x: 463, endPoint y: 99, distance: 19.3
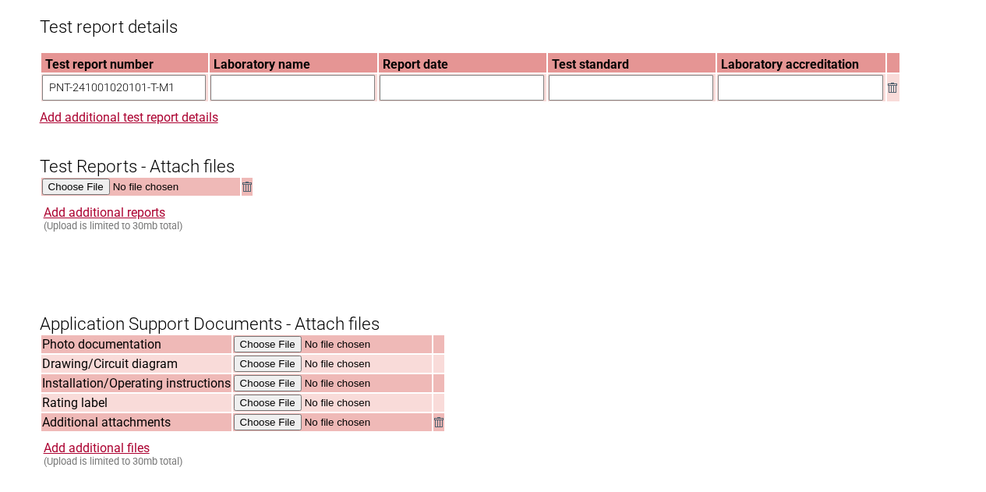
click at [444, 101] on input "text" at bounding box center [461, 88] width 164 height 26
paste input "[DATE]"
type input "[DATE]"
click at [625, 176] on h3 "Test Reports - Attach files" at bounding box center [493, 152] width 907 height 47
click at [577, 101] on input "text" at bounding box center [631, 88] width 164 height 26
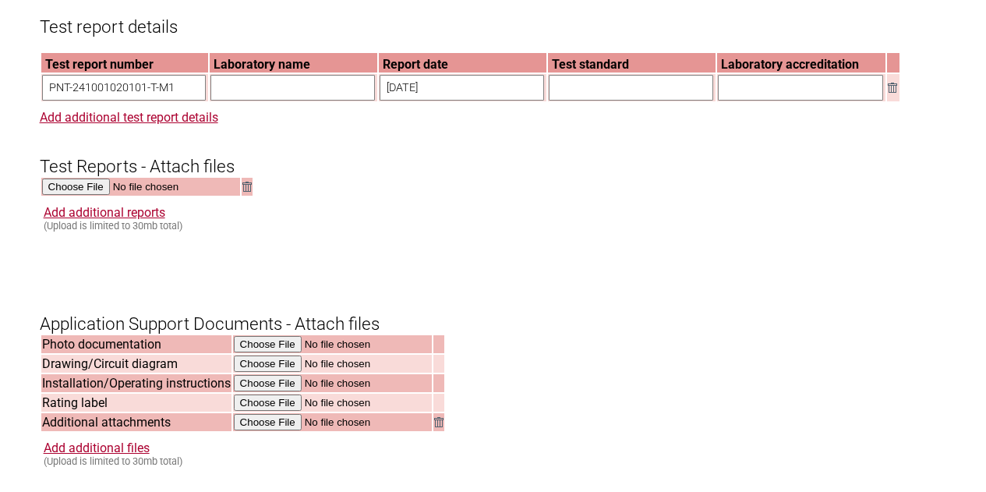
paste input "AS/NZS 60669.1:2020"
type input "AS/NZS 60669.1:2020"
click at [654, 171] on h3 "Test Reports - Attach files" at bounding box center [493, 152] width 907 height 47
click at [299, 99] on input "text" at bounding box center [292, 88] width 164 height 26
drag, startPoint x: 326, startPoint y: 242, endPoint x: 323, endPoint y: 231, distance: 11.3
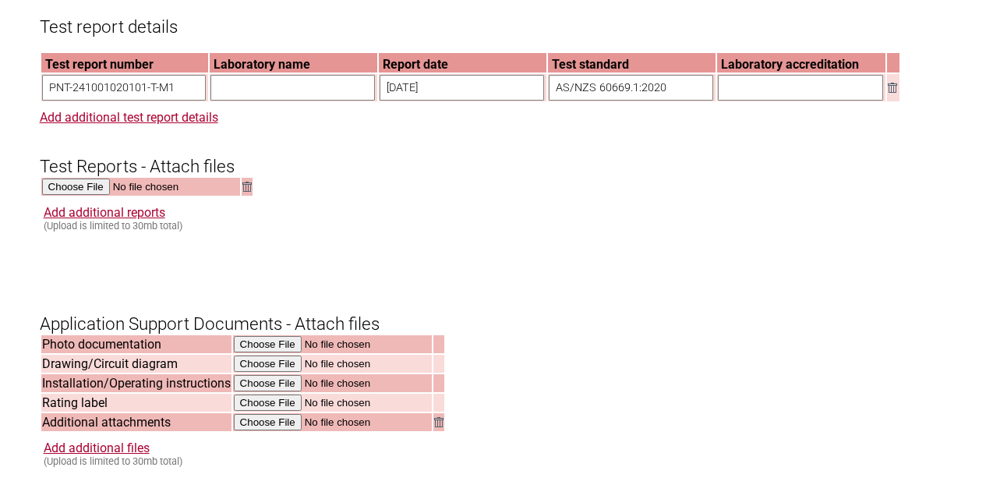
click at [326, 231] on div "Add additional reports (Upload is limited to 30mb total)" at bounding box center [495, 218] width 903 height 26
click at [276, 98] on input "text" at bounding box center [292, 88] width 164 height 26
type input "Pioneer Testing Technology ([GEOGRAPHIC_DATA]) Co., Ltd"
click at [788, 97] on input "text" at bounding box center [800, 88] width 165 height 26
type input "IAS TL 936"
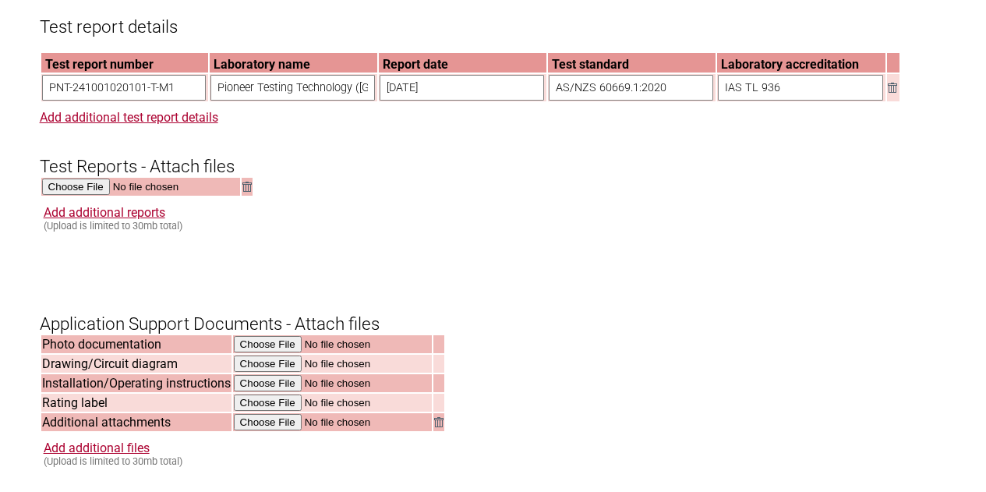
click at [722, 171] on h3 "Test Reports - Attach files" at bounding box center [493, 152] width 907 height 47
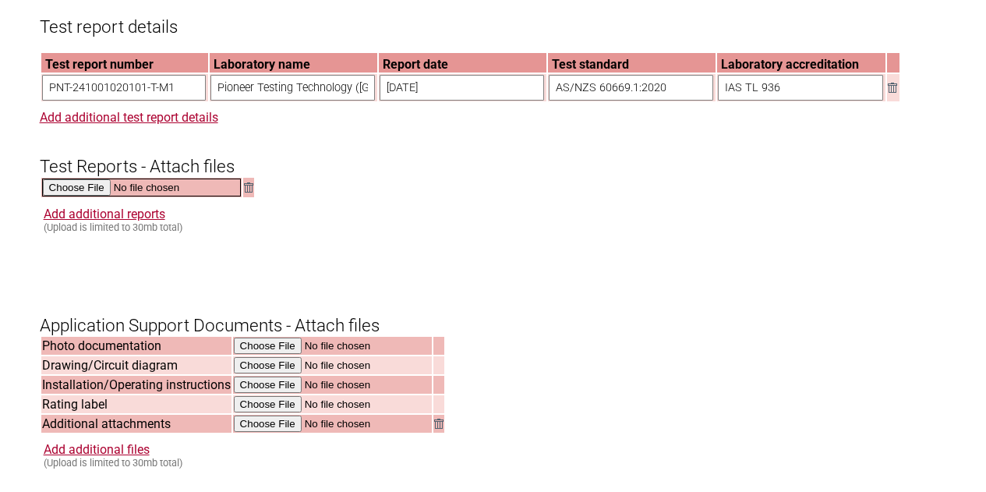
click at [72, 196] on input "file" at bounding box center [141, 187] width 199 height 18
type input "C:\fakepath\PNT-241001020101-T-M1 16A(2).pdf"
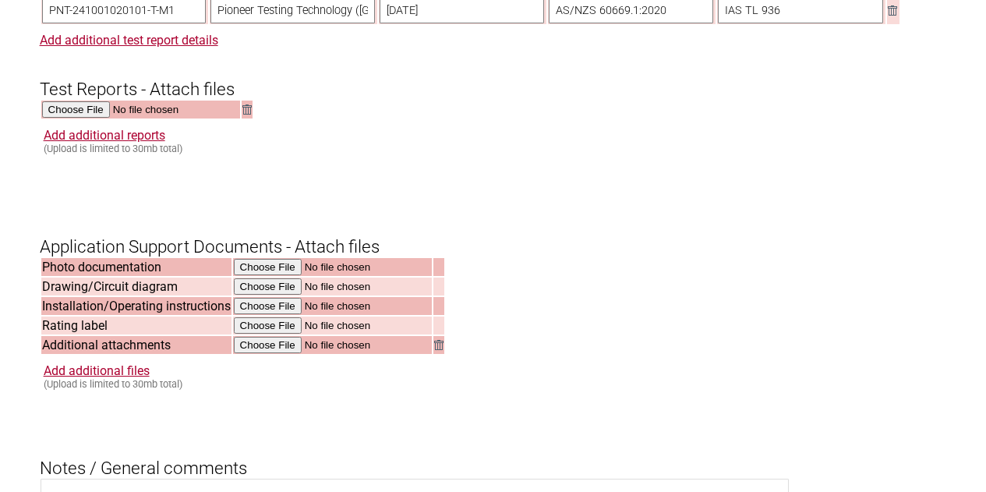
scroll to position [1948, 0]
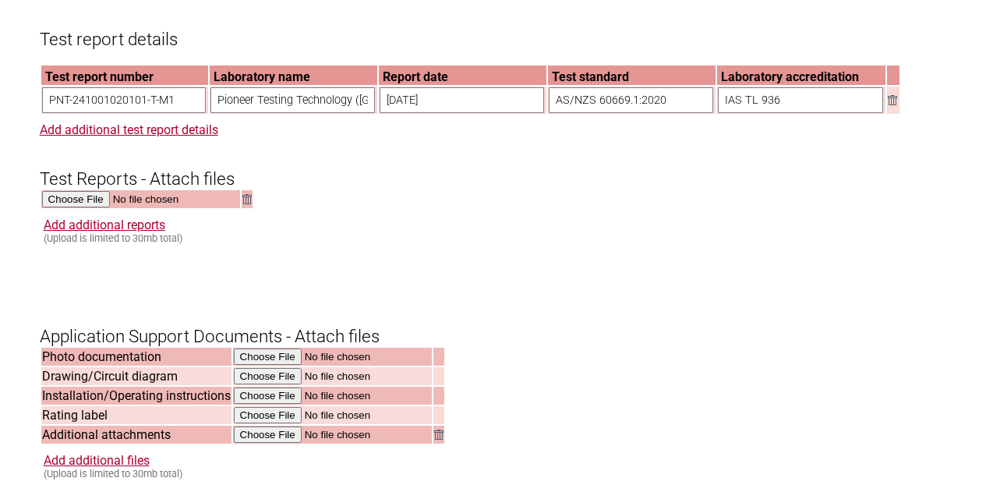
scroll to position [1792, 0]
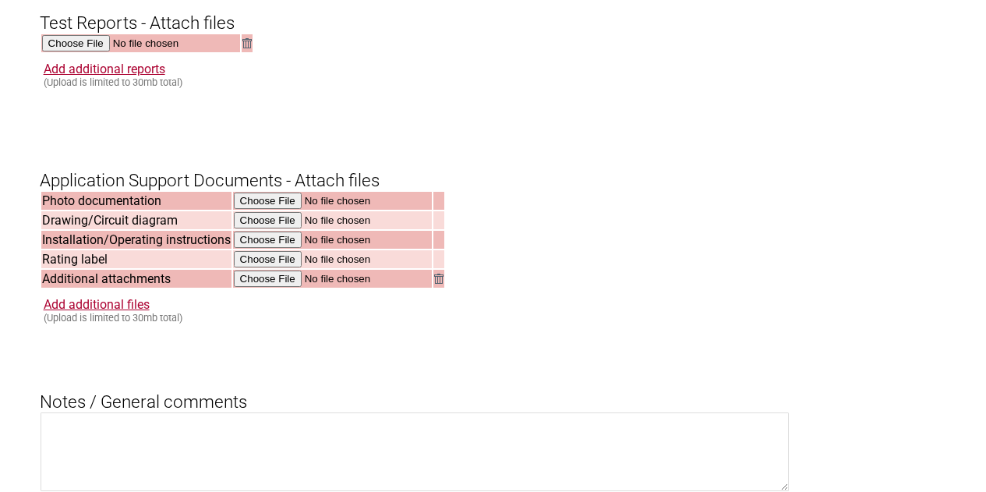
scroll to position [2104, 0]
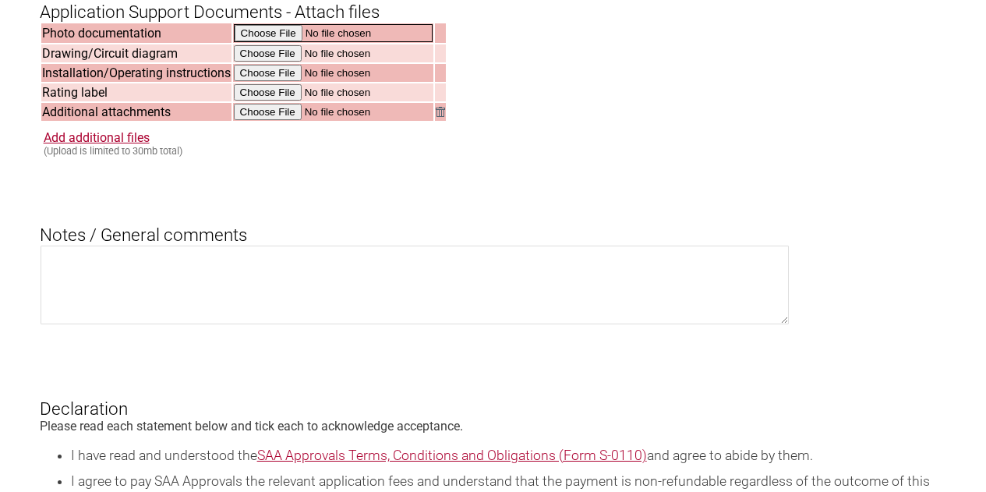
click at [250, 42] on input "file" at bounding box center [333, 33] width 199 height 18
type input "C:\fakepath\Model images and differences.pdf"
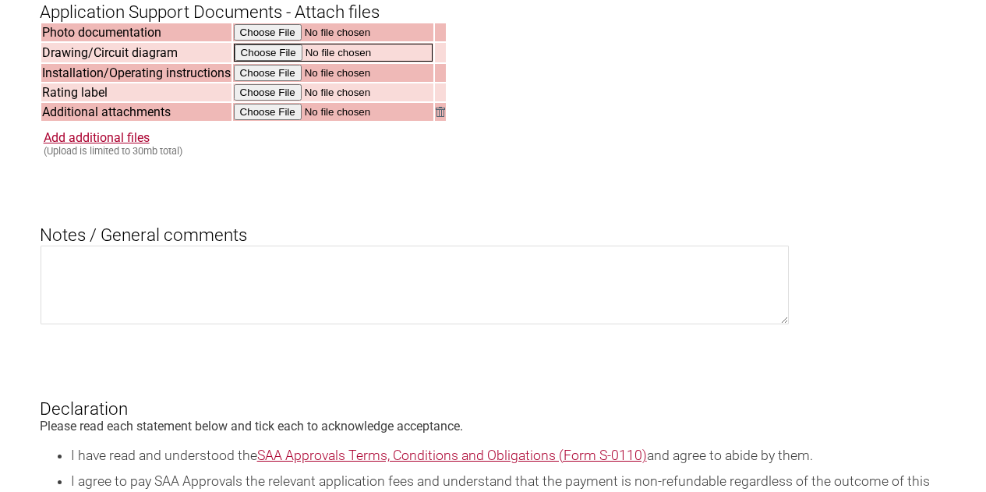
click at [256, 62] on input "file" at bounding box center [333, 53] width 199 height 18
type input "C:\fakepath\16A wiring diagram.pdf"
click at [257, 81] on input "file" at bounding box center [333, 72] width 199 height 18
type input "C:\fakepath\Installation Manual.pdf"
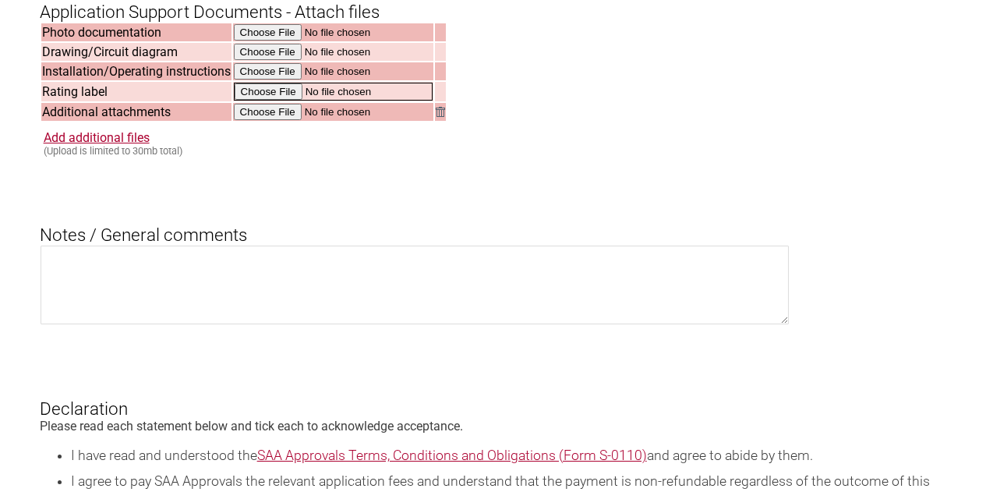
click at [262, 101] on input "file" at bounding box center [333, 92] width 199 height 18
type input "C:\fakepath\16A Switch label.pdf"
click at [258, 120] on input "file" at bounding box center [333, 111] width 199 height 18
type input "C:\fakepath\Switch explosion diagram.pdf"
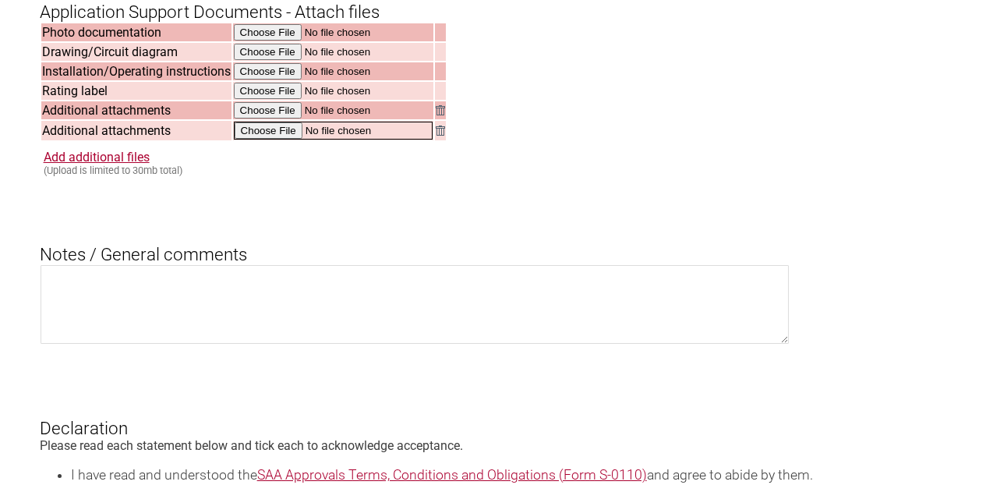
click at [256, 139] on input "file" at bounding box center [333, 131] width 199 height 18
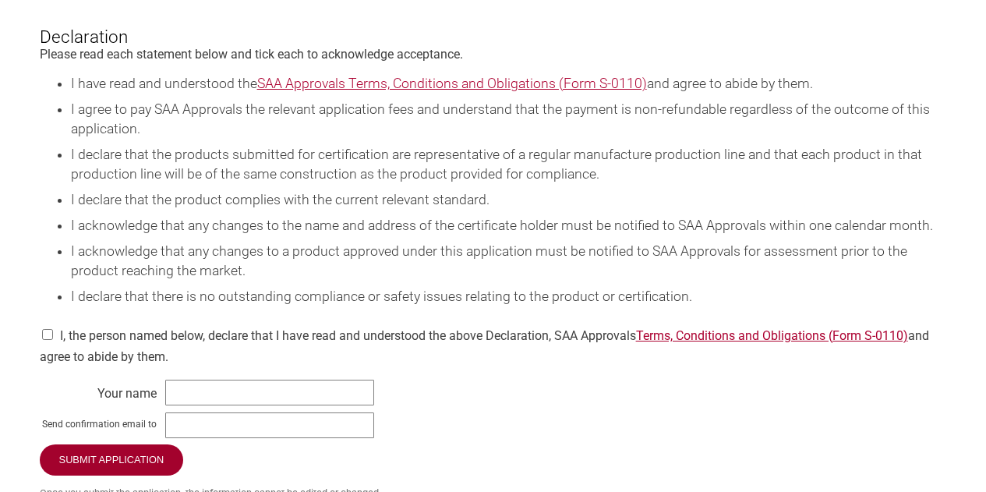
scroll to position [2649, 0]
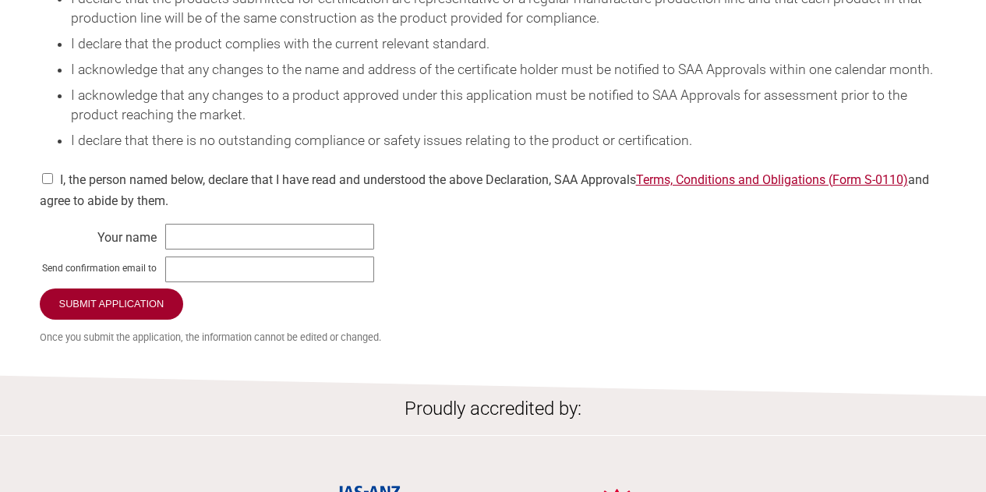
click at [49, 184] on input "checkbox" at bounding box center [48, 178] width 16 height 11
checkbox input "true"
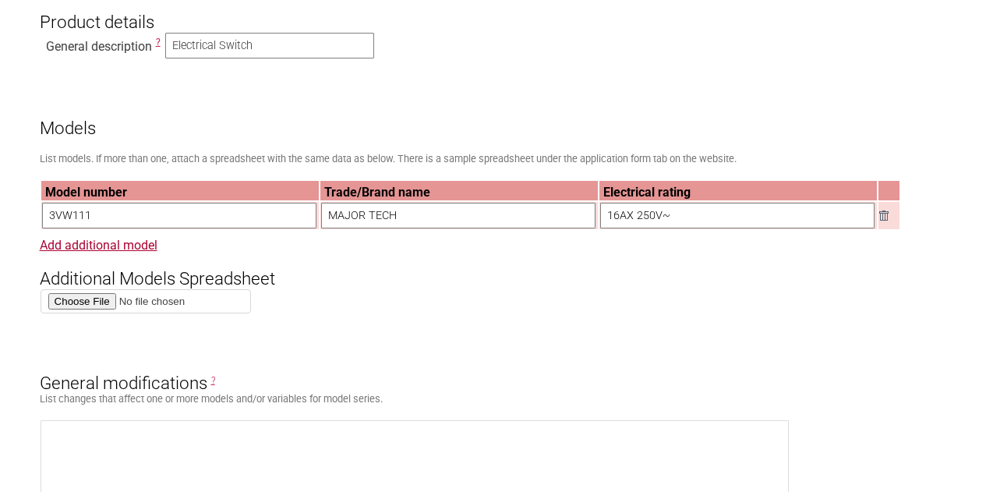
scroll to position [1013, 0]
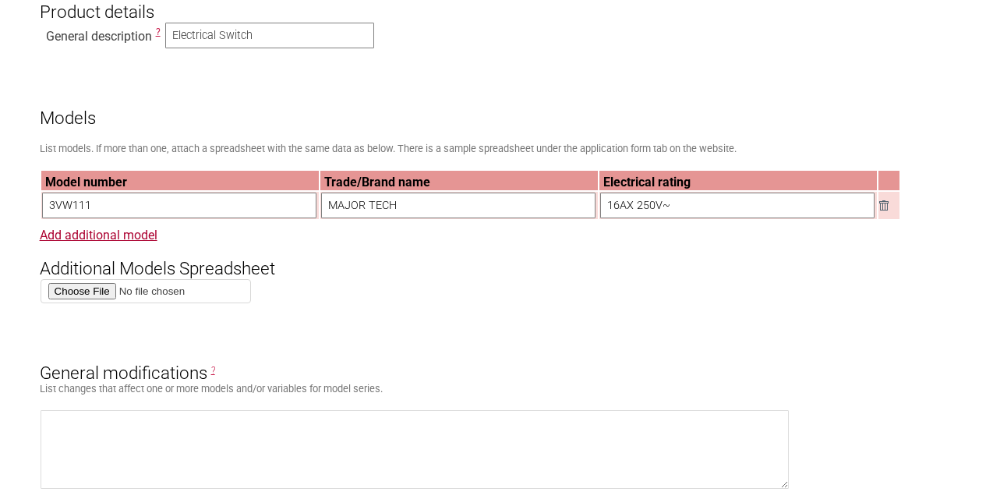
click at [572, 93] on h3 "Models" at bounding box center [493, 104] width 907 height 47
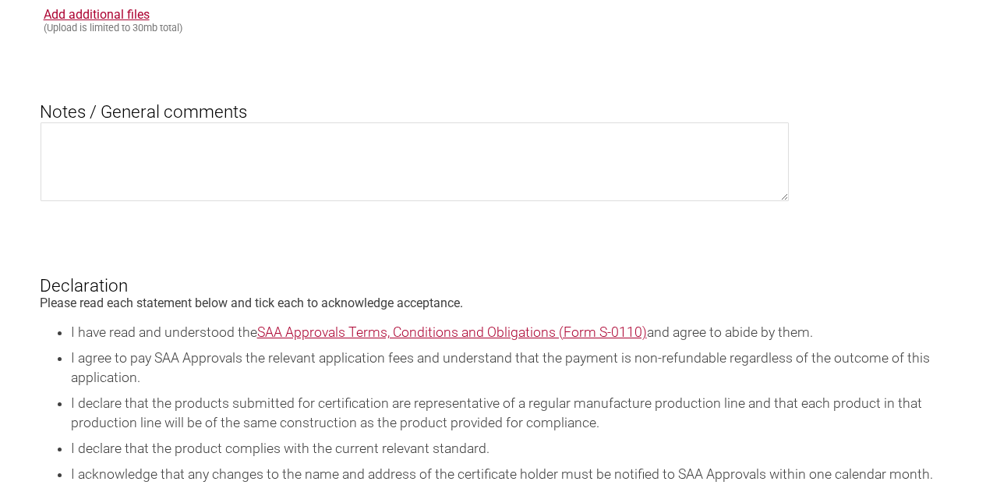
scroll to position [2104, 0]
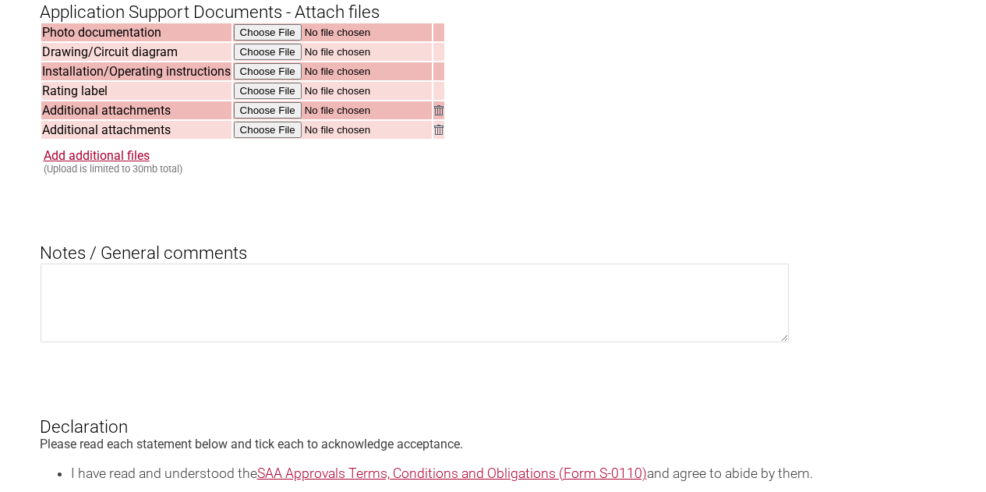
click at [444, 263] on h3 "Notes / General comments" at bounding box center [493, 239] width 907 height 47
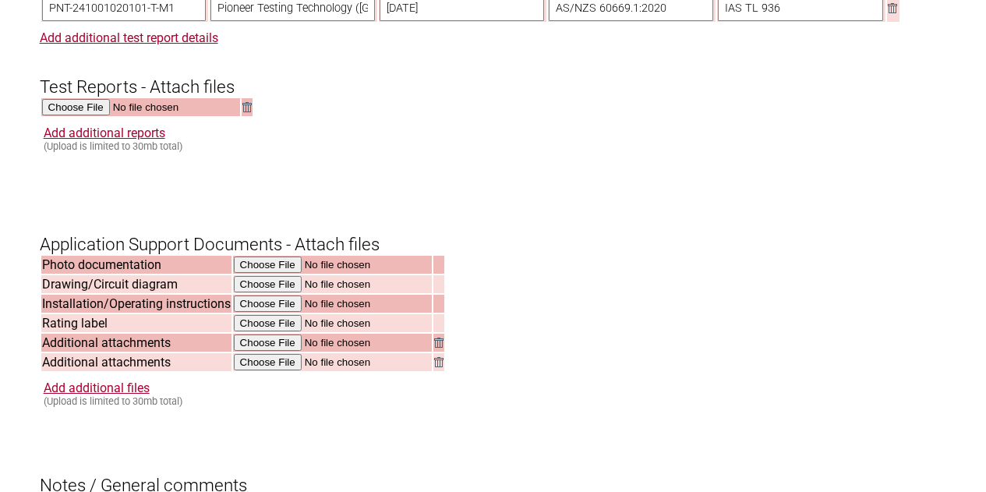
scroll to position [1870, 0]
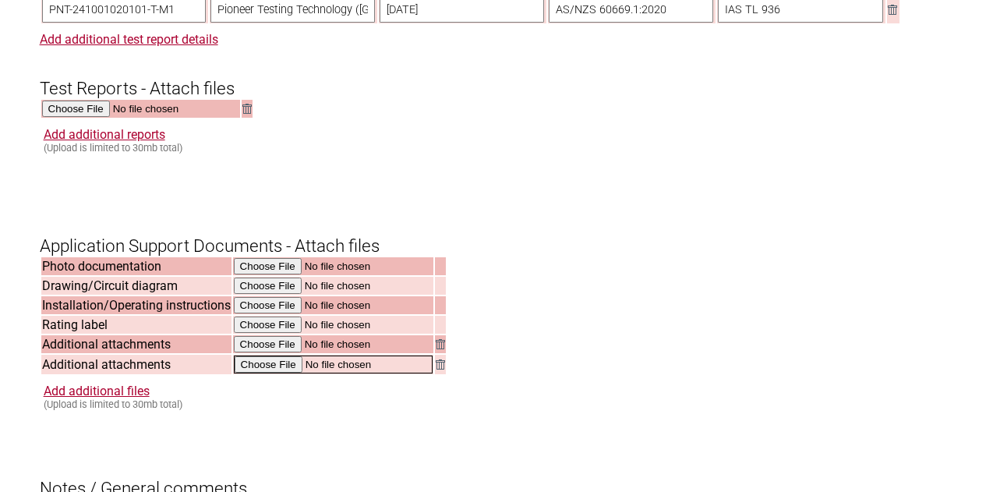
click at [271, 373] on input "file" at bounding box center [333, 364] width 199 height 18
type input "C:\fakepath\CDF.pdf"
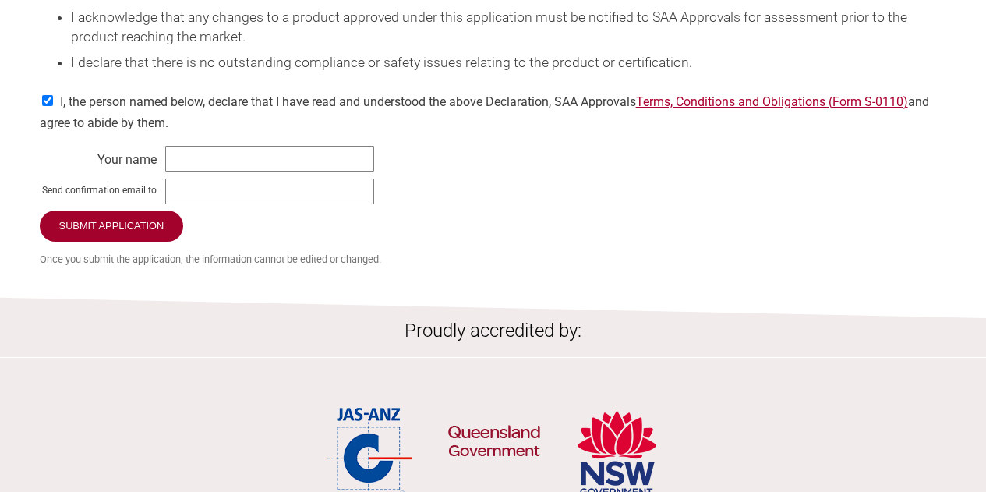
scroll to position [2805, 0]
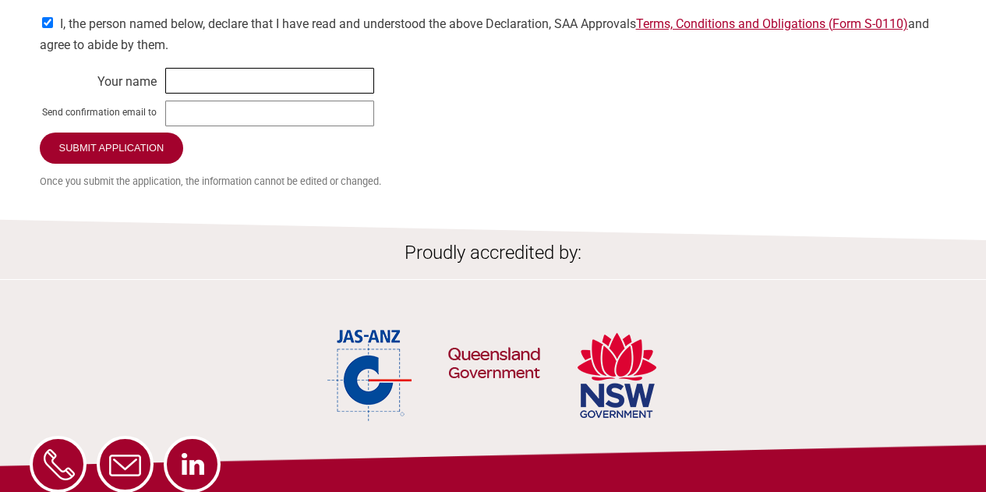
click at [209, 94] on input "text" at bounding box center [269, 81] width 209 height 26
drag, startPoint x: 178, startPoint y: 148, endPoint x: 187, endPoint y: 148, distance: 9.4
click at [178, 126] on input "text" at bounding box center [269, 114] width 209 height 26
paste input "[EMAIL_ADDRESS][DOMAIN_NAME]"
type input "[EMAIL_ADDRESS][DOMAIN_NAME]"
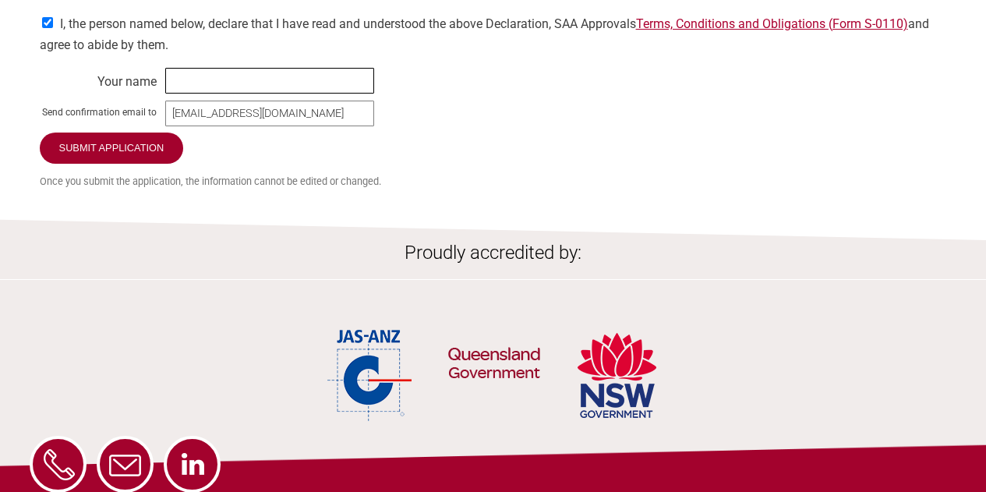
click at [226, 94] on input "text" at bounding box center [269, 81] width 209 height 26
click at [210, 94] on input "text" at bounding box center [269, 81] width 209 height 26
paste input "[PERSON_NAME]"
type input "[PERSON_NAME]"
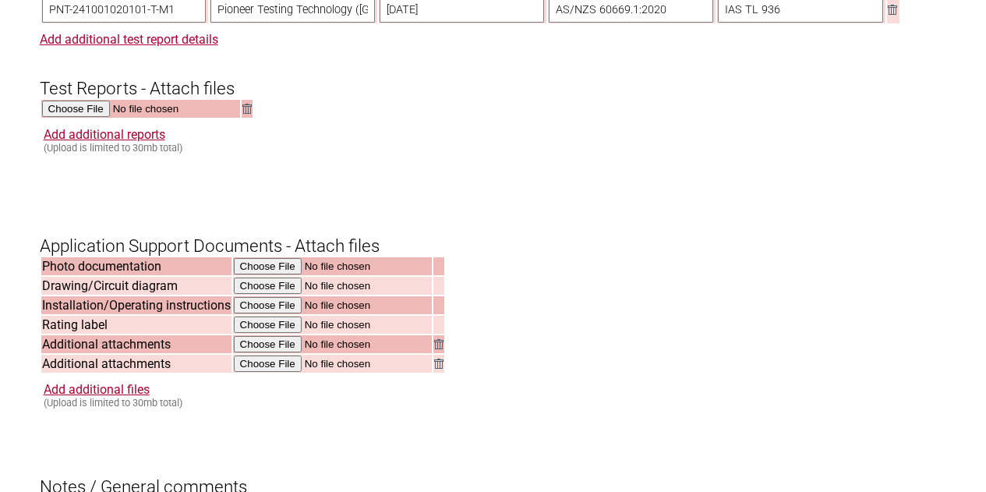
scroll to position [2104, 0]
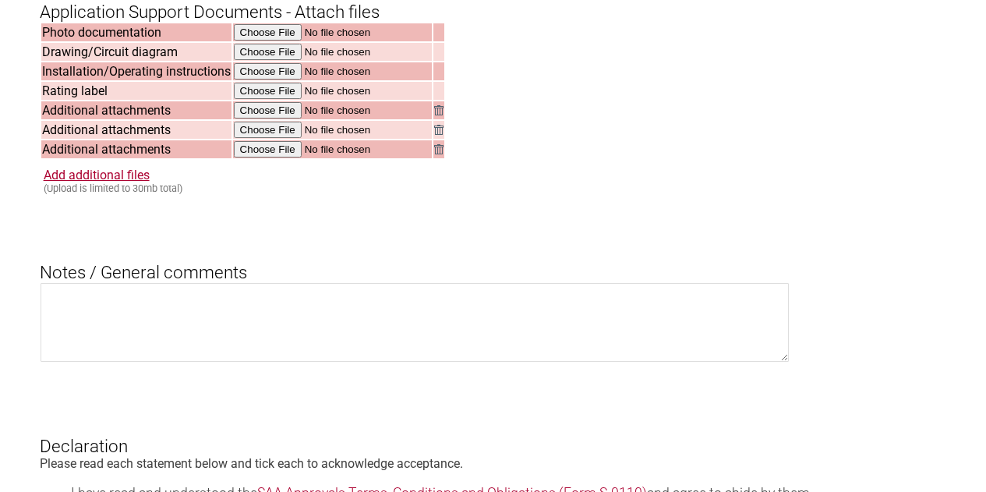
click at [442, 154] on img at bounding box center [438, 149] width 9 height 10
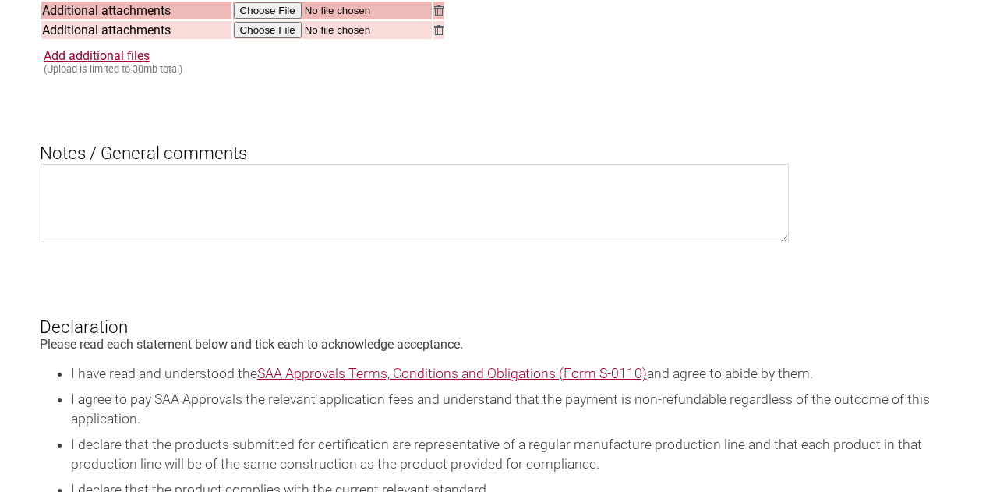
scroll to position [2727, 0]
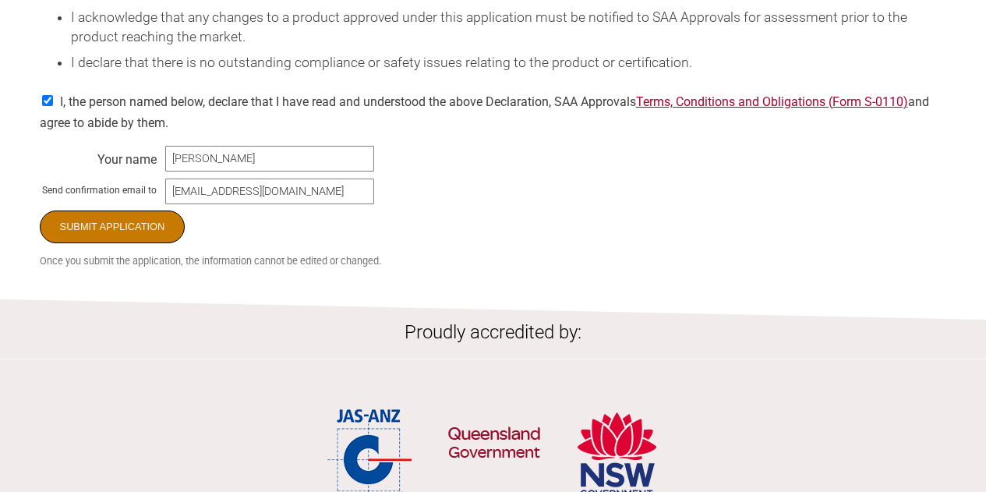
click at [95, 243] on input "Submit Application" at bounding box center [113, 226] width 146 height 33
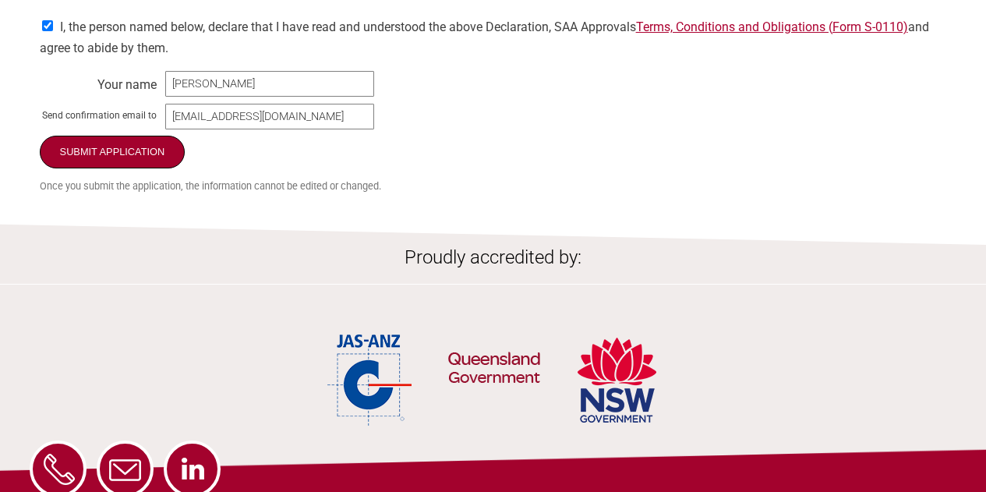
scroll to position [2805, 0]
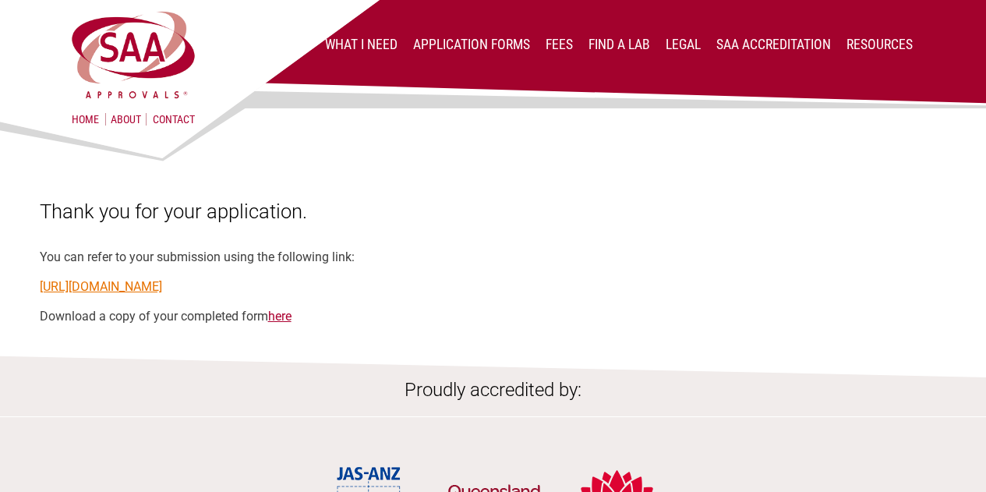
click at [162, 289] on link "https://applications.saaapprovals.com.au/application/?ro&key=1MLjjC69" at bounding box center [101, 286] width 122 height 15
